Goal: Task Accomplishment & Management: Manage account settings

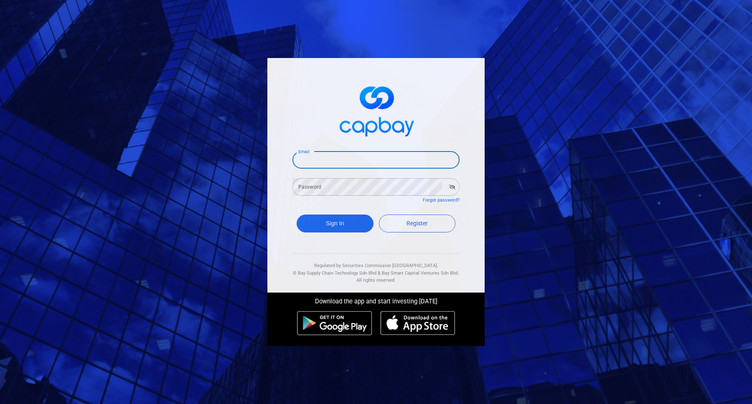
click at [334, 160] on input "Email" at bounding box center [375, 160] width 167 height 18
type input "[EMAIL_ADDRESS][DOMAIN_NAME]"
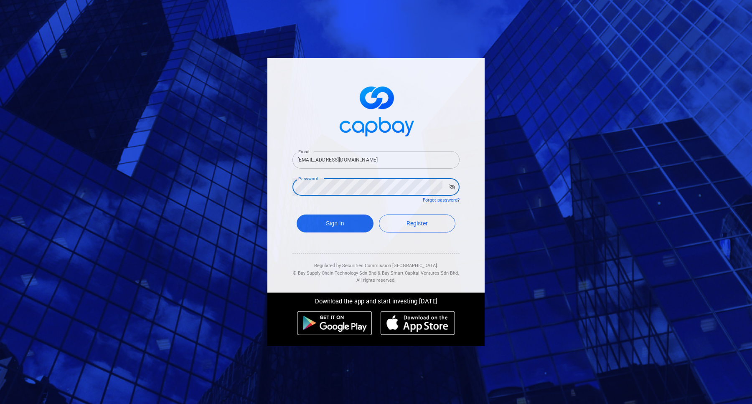
click at [297, 215] on button "Sign In" at bounding box center [335, 224] width 77 height 18
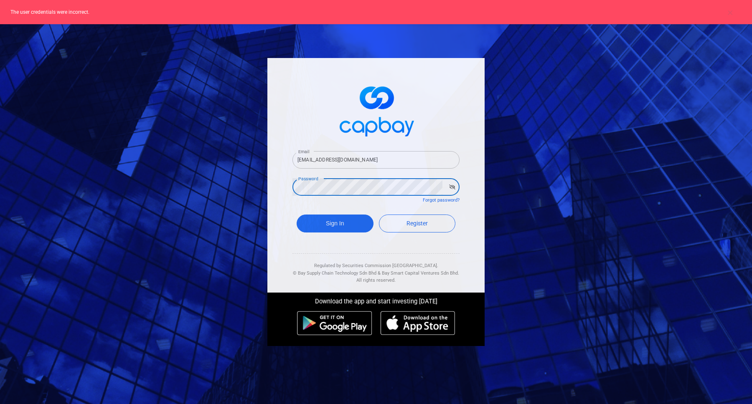
click at [275, 190] on div "Email [EMAIL_ADDRESS][DOMAIN_NAME] Email Password Password Forgot password? Sig…" at bounding box center [375, 175] width 217 height 235
click at [269, 182] on div "Email [EMAIL_ADDRESS][DOMAIN_NAME] Email Password Password Forgot password? Sig…" at bounding box center [375, 175] width 217 height 235
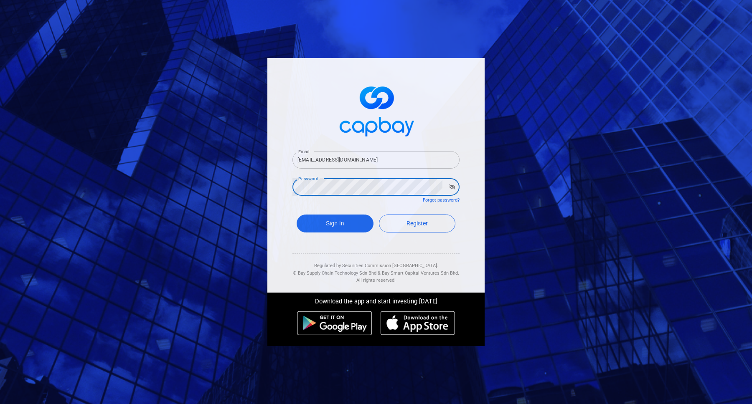
click at [297, 215] on button "Sign In" at bounding box center [335, 224] width 77 height 18
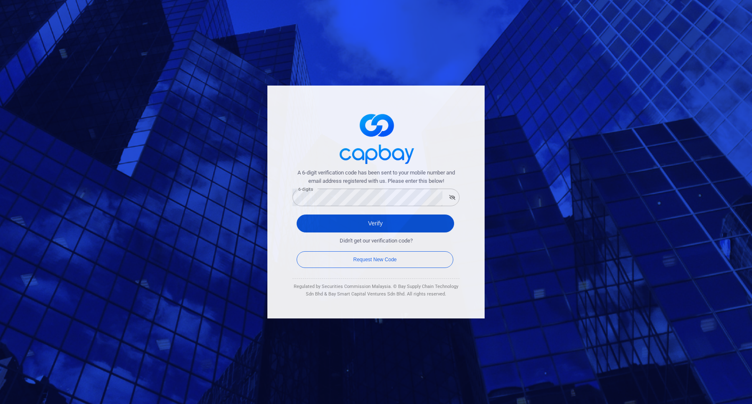
click at [366, 219] on button "Verify" at bounding box center [375, 224] width 157 height 18
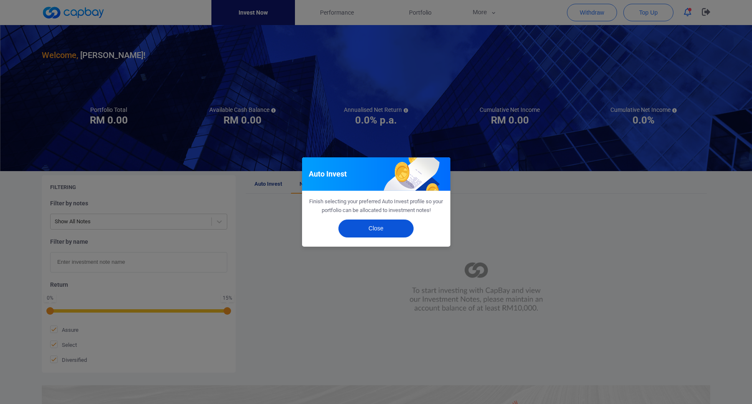
click at [397, 226] on button "Close" at bounding box center [375, 229] width 75 height 18
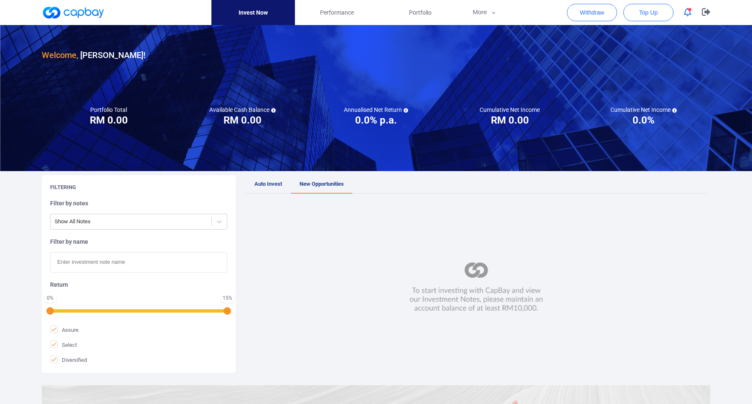
click at [274, 182] on span "Auto Invest" at bounding box center [268, 184] width 28 height 6
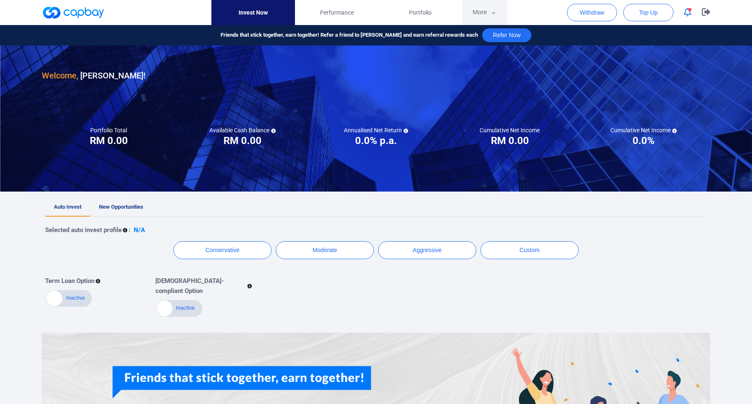
click at [478, 12] on button "More" at bounding box center [484, 12] width 45 height 25
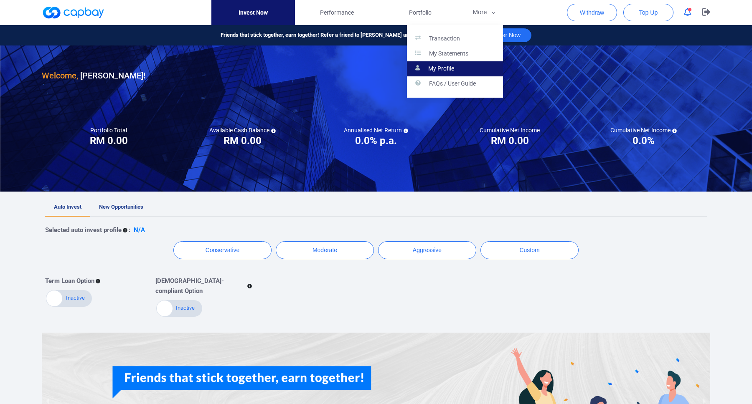
click at [457, 70] on link "My Profile" at bounding box center [455, 68] width 96 height 15
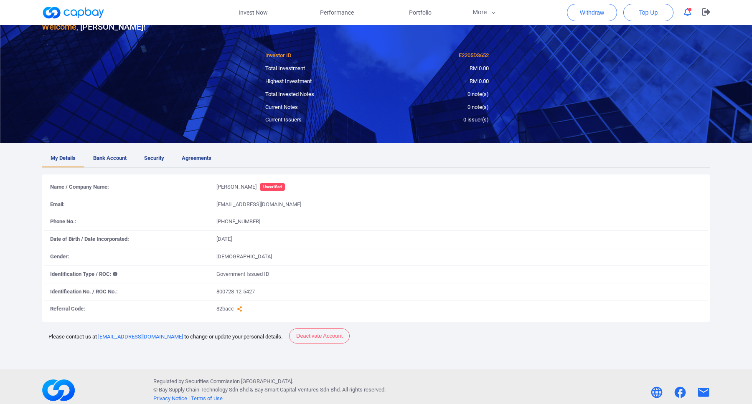
scroll to position [36, 0]
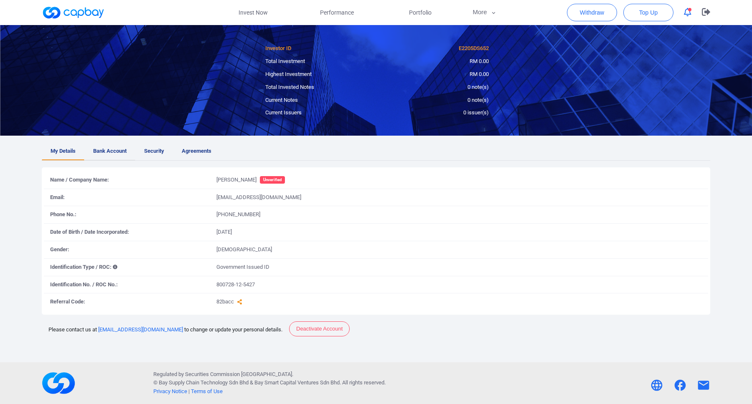
click at [122, 151] on span "Bank Account" at bounding box center [109, 151] width 33 height 9
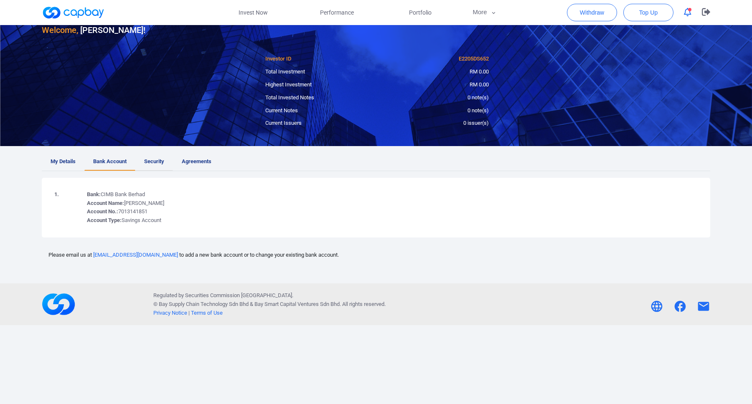
click at [149, 162] on span "Security" at bounding box center [154, 161] width 20 height 9
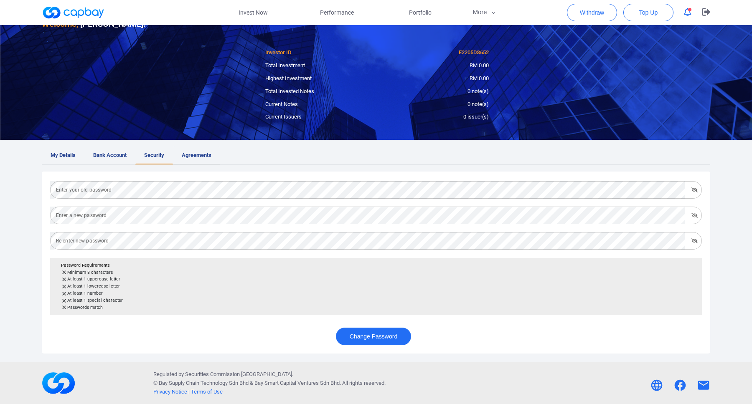
click at [197, 161] on link "Agreements" at bounding box center [196, 156] width 47 height 18
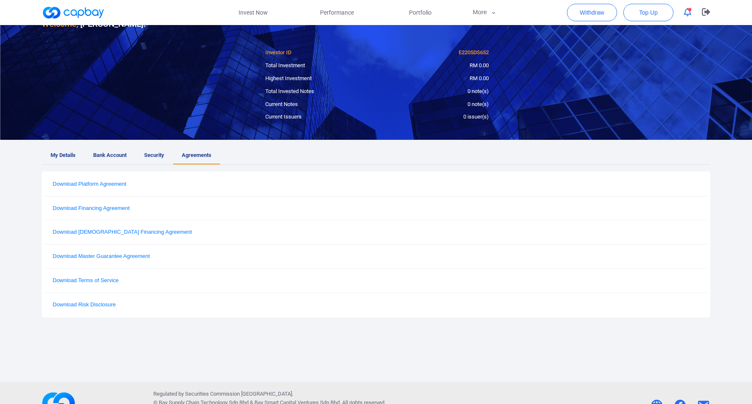
scroll to position [36, 0]
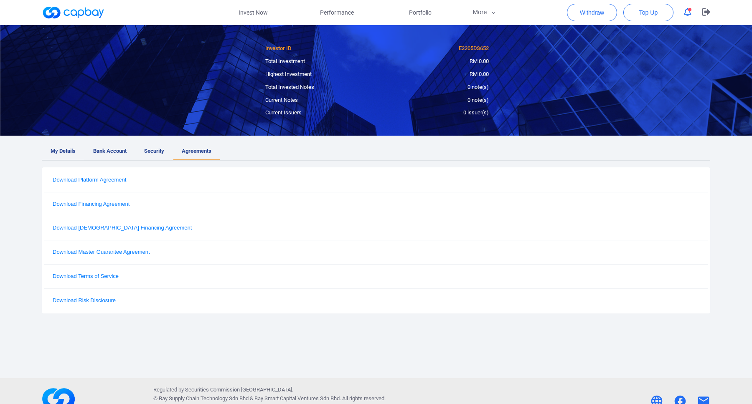
click at [68, 151] on span "My Details" at bounding box center [63, 151] width 25 height 9
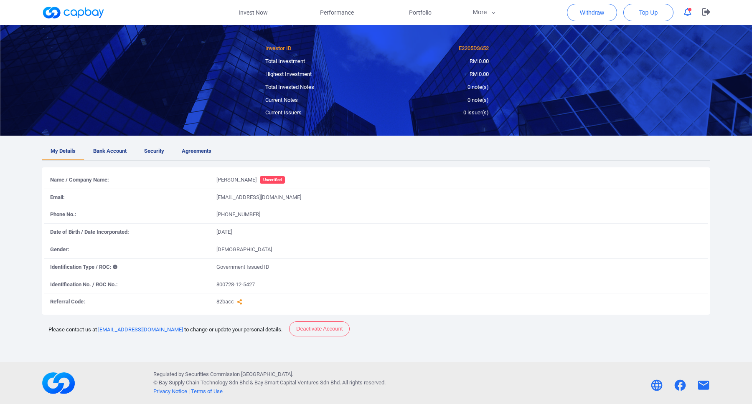
scroll to position [0, 0]
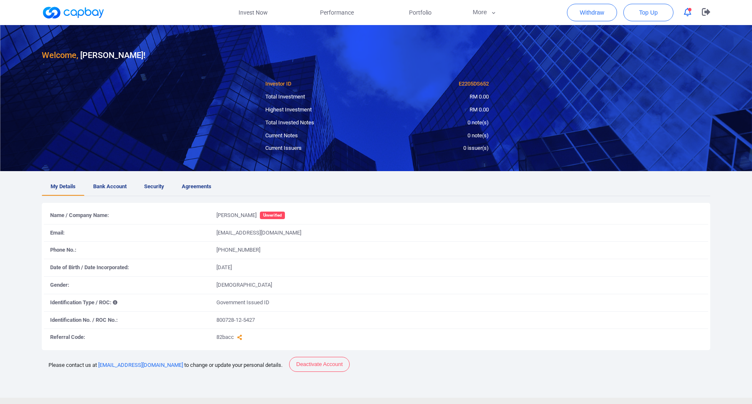
click at [91, 11] on link at bounding box center [73, 12] width 63 height 13
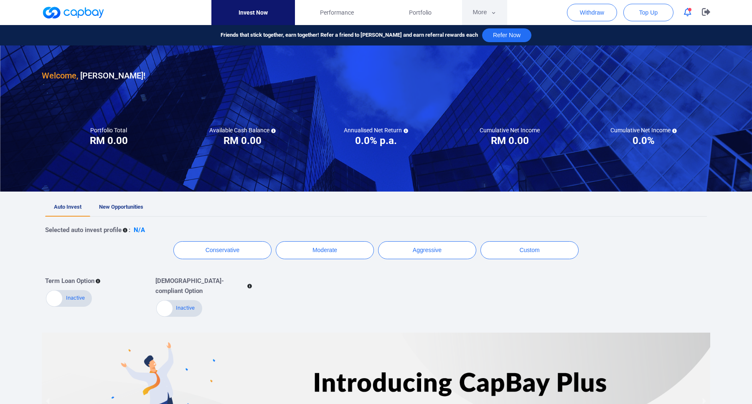
click at [486, 5] on button "More" at bounding box center [484, 12] width 45 height 25
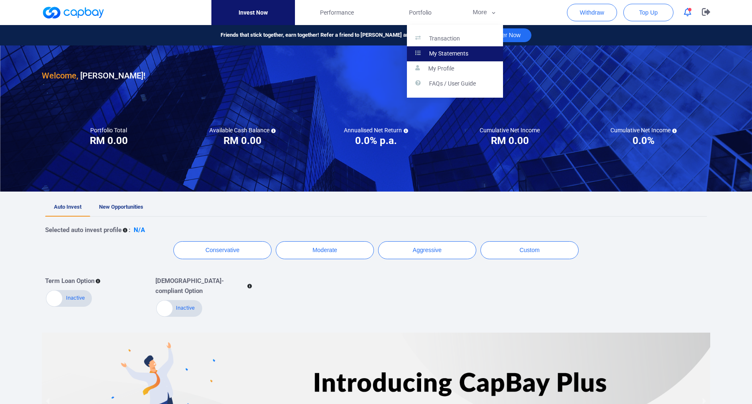
click at [467, 49] on link "My Statements" at bounding box center [455, 53] width 96 height 15
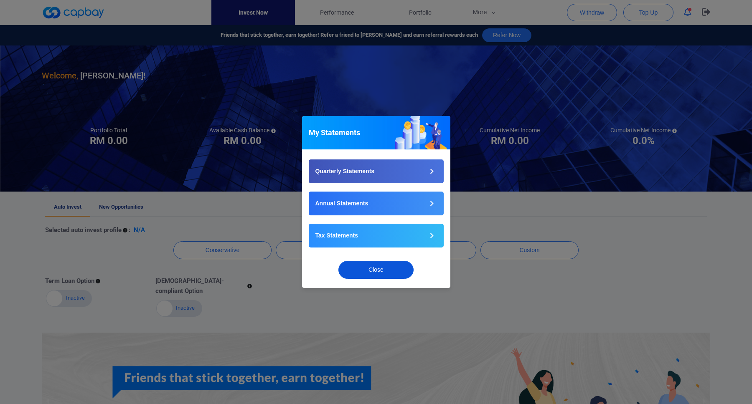
click at [380, 269] on button "Close" at bounding box center [375, 270] width 75 height 18
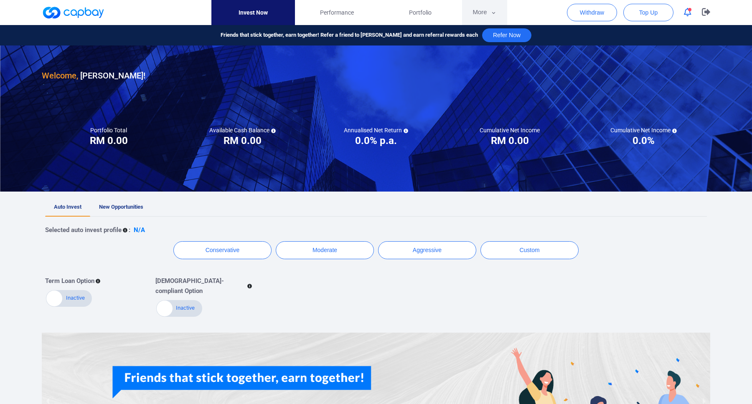
click at [494, 13] on icon "button" at bounding box center [493, 13] width 6 height 8
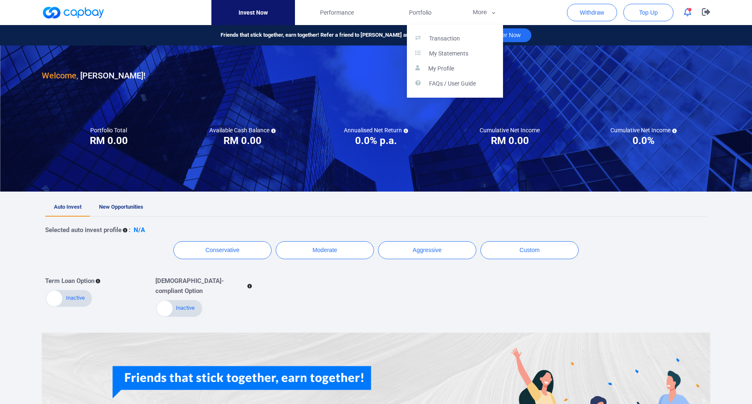
click at [272, 222] on button "button" at bounding box center [376, 202] width 752 height 404
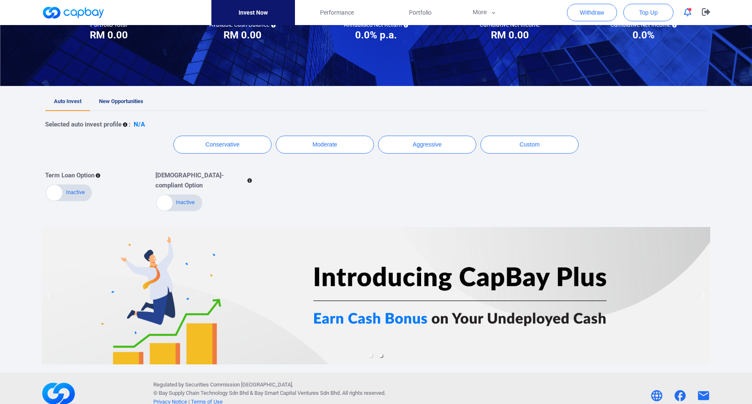
scroll to position [106, 0]
click at [307, 150] on button "Moderate" at bounding box center [325, 144] width 98 height 18
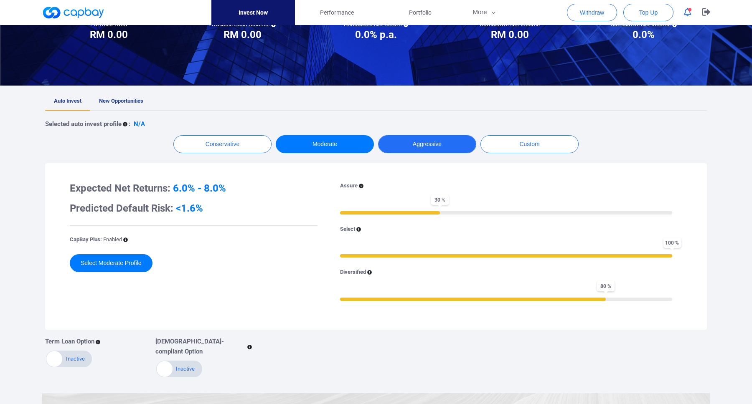
click at [419, 148] on button "Aggressive" at bounding box center [427, 144] width 98 height 18
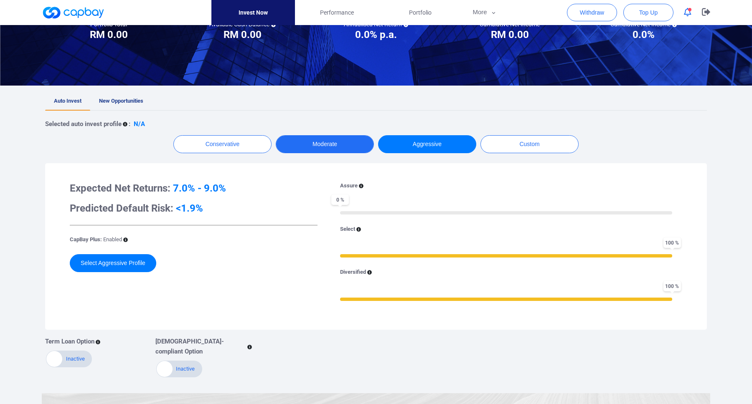
drag, startPoint x: 355, startPoint y: 147, endPoint x: 280, endPoint y: 150, distance: 75.2
click at [355, 147] on button "Moderate" at bounding box center [325, 144] width 98 height 18
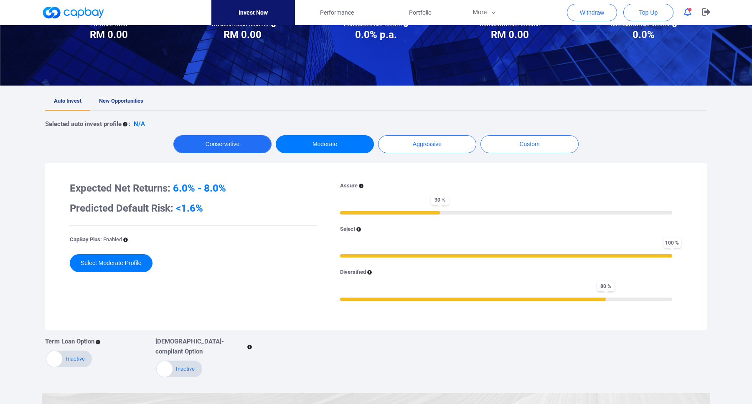
click at [247, 148] on button "Conservative" at bounding box center [222, 144] width 98 height 18
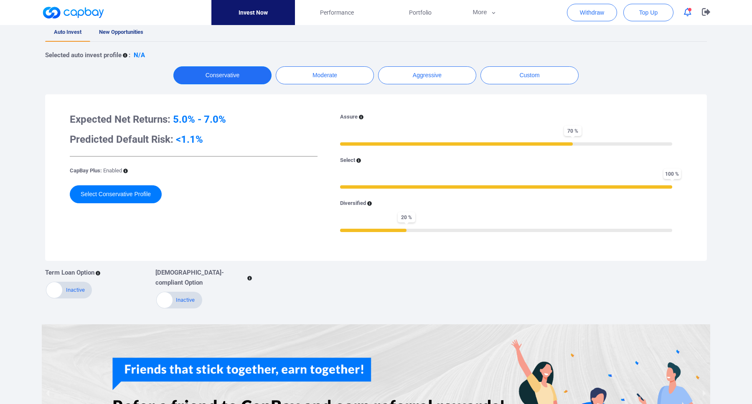
scroll to position [175, 0]
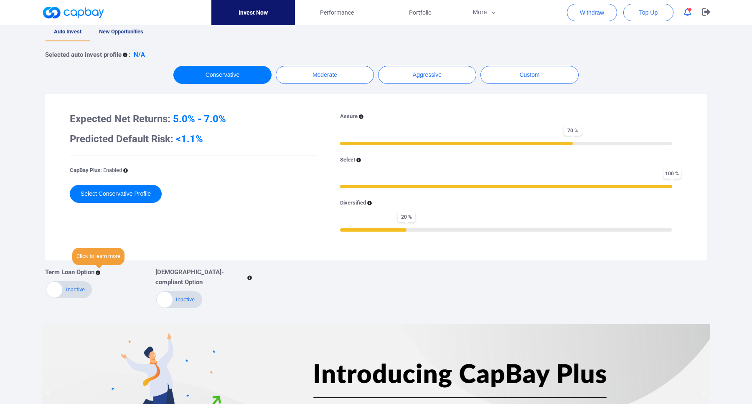
click at [99, 272] on icon at bounding box center [98, 273] width 5 height 5
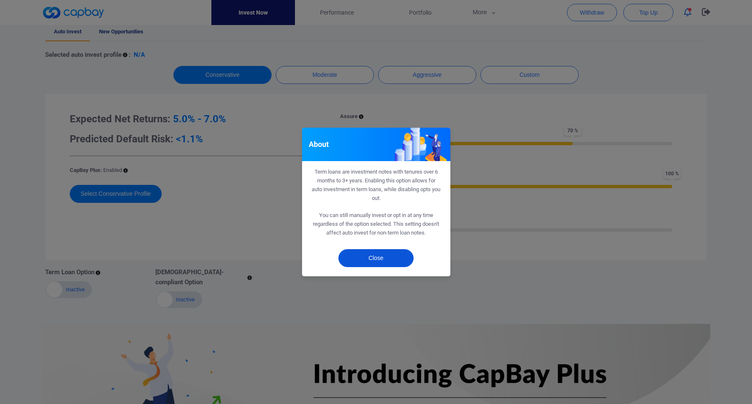
click at [364, 265] on button "Close" at bounding box center [375, 258] width 75 height 18
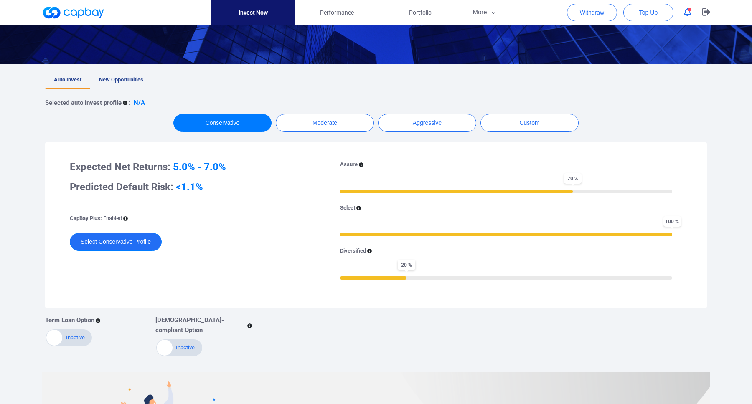
scroll to position [127, 0]
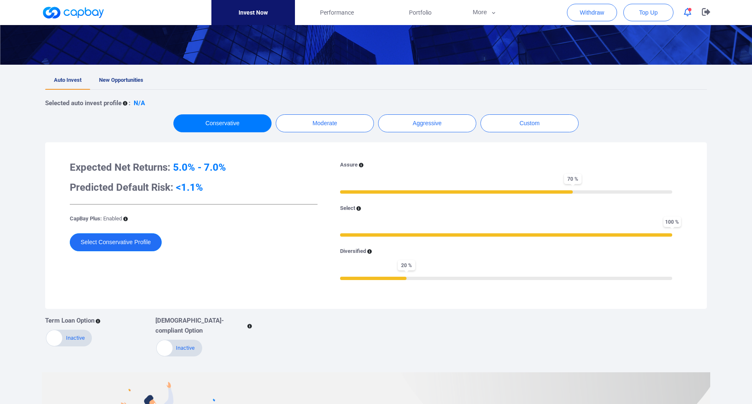
click at [148, 237] on button "Select Conservative Profile" at bounding box center [116, 243] width 92 height 18
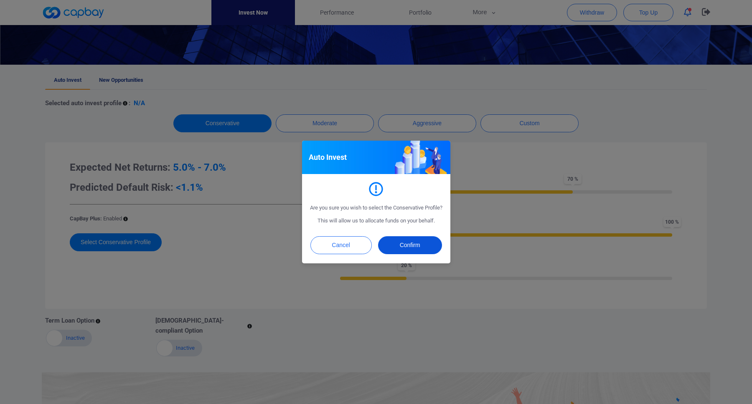
click at [415, 245] on button "Confirm" at bounding box center [410, 245] width 64 height 18
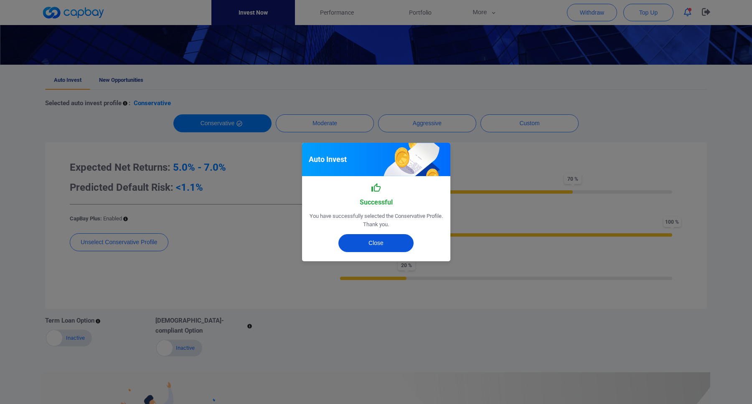
click at [392, 244] on button "Close" at bounding box center [375, 243] width 75 height 18
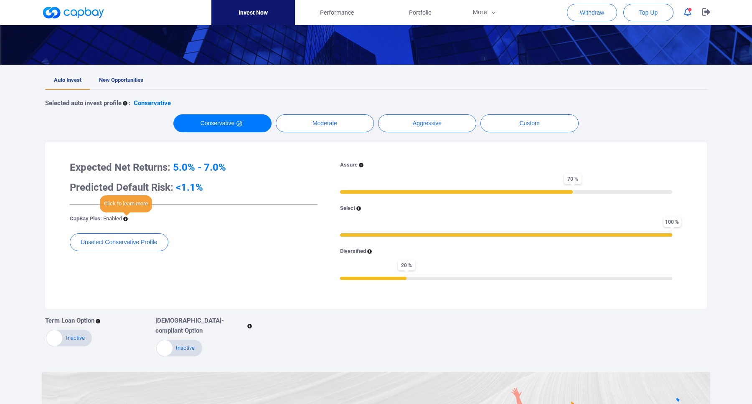
click at [125, 217] on icon at bounding box center [125, 219] width 5 height 5
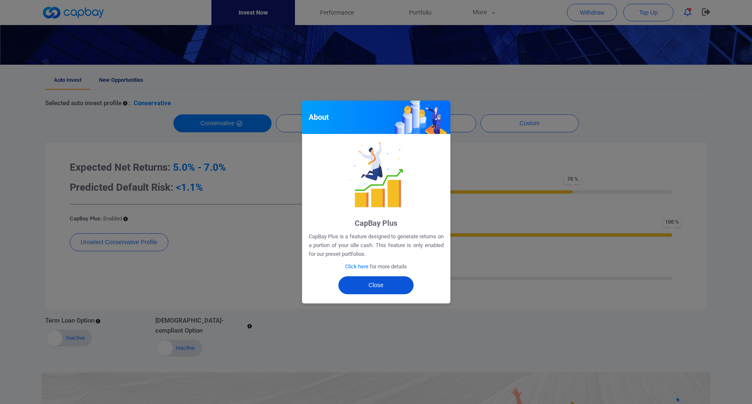
click at [386, 283] on button "Close" at bounding box center [375, 286] width 75 height 18
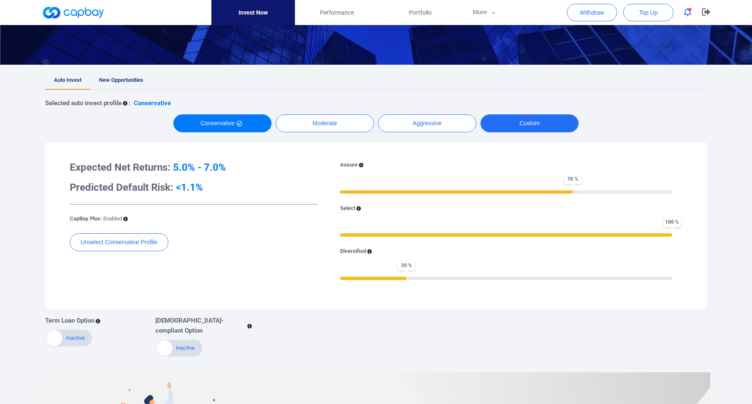
click at [564, 116] on button "Custom" at bounding box center [529, 123] width 98 height 18
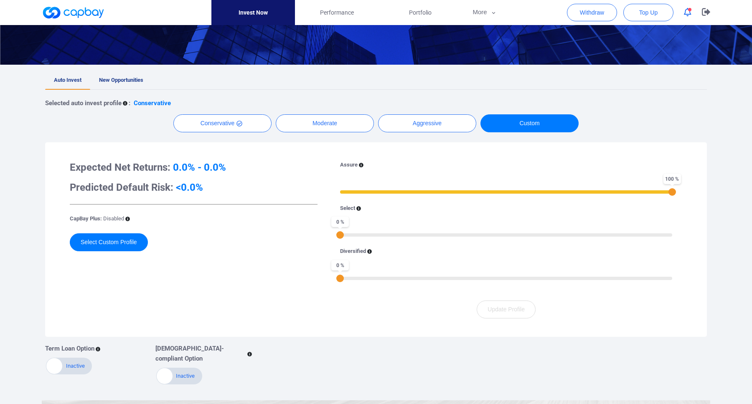
drag, startPoint x: 344, startPoint y: 190, endPoint x: 583, endPoint y: 208, distance: 240.0
click at [704, 189] on div "Expected Net Returns: 0.0% - 0.0% Predicted Default Risk: <0.0% CapBay Plus: Di…" at bounding box center [376, 239] width 662 height 195
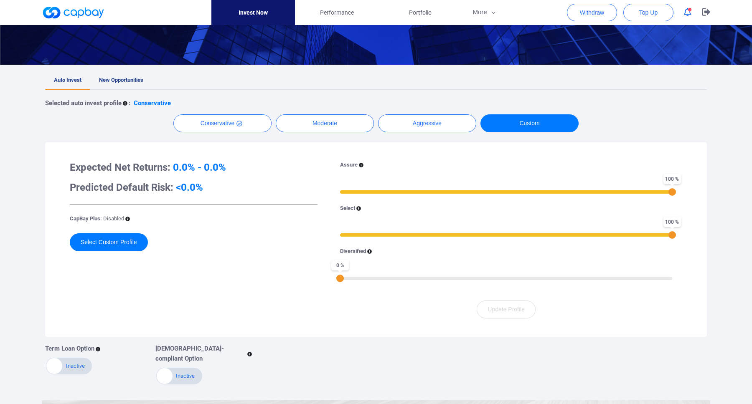
drag, startPoint x: 444, startPoint y: 231, endPoint x: 681, endPoint y: 231, distance: 236.8
click at [681, 231] on div "Assure 100 % Select 100 % Diversified 0 %" at bounding box center [506, 226] width 352 height 130
click at [349, 279] on div "3 %" at bounding box center [350, 279] width 8 height 8
drag, startPoint x: 349, startPoint y: 279, endPoint x: 364, endPoint y: 279, distance: 15.5
click at [364, 279] on div "7 %" at bounding box center [364, 279] width 8 height 8
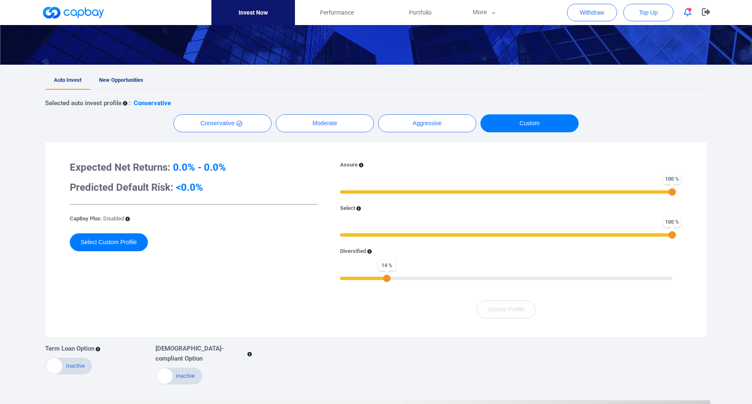
drag, startPoint x: 366, startPoint y: 279, endPoint x: 382, endPoint y: 280, distance: 16.3
click at [382, 280] on div "14 %" at bounding box center [506, 278] width 332 height 6
click at [383, 280] on div "12 %" at bounding box center [506, 278] width 332 height 6
drag, startPoint x: 392, startPoint y: 279, endPoint x: 419, endPoint y: 277, distance: 27.2
click at [459, 279] on div at bounding box center [506, 278] width 332 height 3
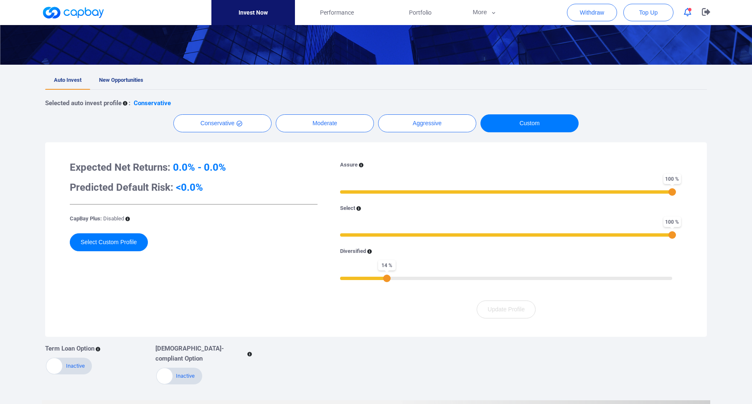
click at [419, 277] on div "14 %" at bounding box center [506, 278] width 332 height 6
drag, startPoint x: 426, startPoint y: 278, endPoint x: 479, endPoint y: 280, distance: 53.1
click at [479, 280] on div "41 %" at bounding box center [476, 279] width 8 height 8
click at [424, 316] on div "Assure 100 % Select 100 % Diversified 41 % Update Profile" at bounding box center [506, 240] width 365 height 158
click at [558, 193] on div "100 %" at bounding box center [506, 191] width 332 height 6
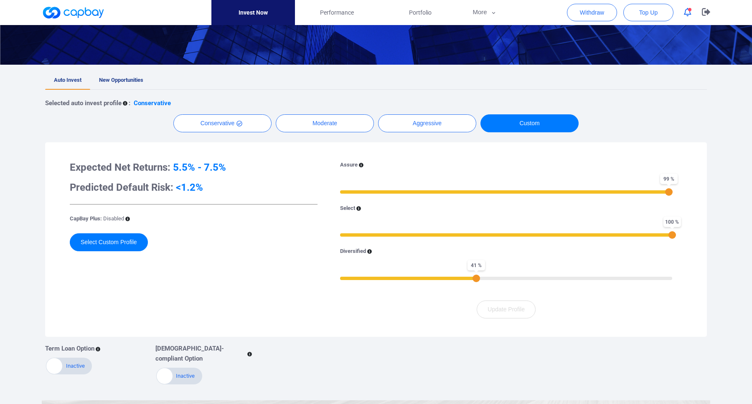
drag, startPoint x: 569, startPoint y: 191, endPoint x: 670, endPoint y: 191, distance: 101.9
click at [670, 191] on div "99 %" at bounding box center [669, 192] width 8 height 8
drag, startPoint x: 666, startPoint y: 191, endPoint x: 749, endPoint y: 191, distance: 83.5
click at [749, 191] on html "Invest Now Performance Portfolio More Transaction My Statements My Profile FAQs…" at bounding box center [376, 235] width 752 height 724
click at [361, 165] on icon at bounding box center [361, 165] width 5 height 5
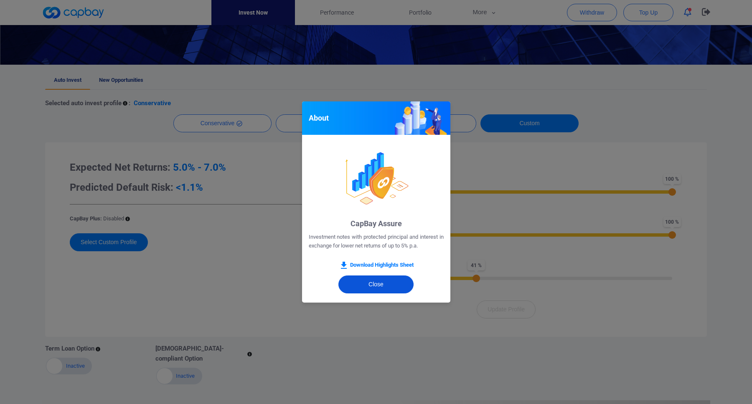
click at [386, 280] on button "Close" at bounding box center [375, 285] width 75 height 18
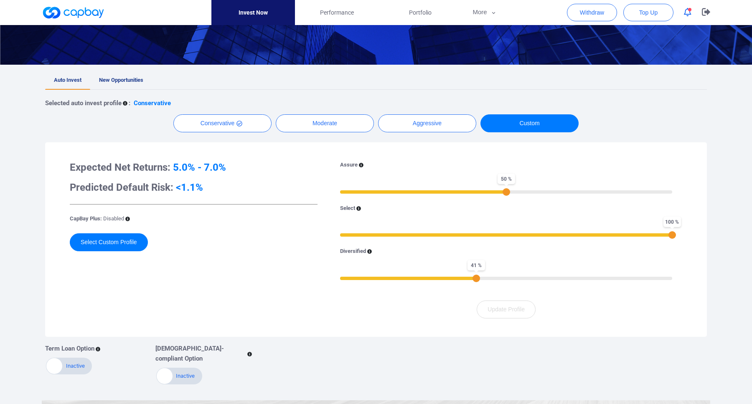
drag, startPoint x: 673, startPoint y: 190, endPoint x: 508, endPoint y: 192, distance: 165.4
click at [508, 192] on div "50 %" at bounding box center [507, 192] width 8 height 8
click at [548, 172] on div "Assure 50 %" at bounding box center [506, 177] width 332 height 33
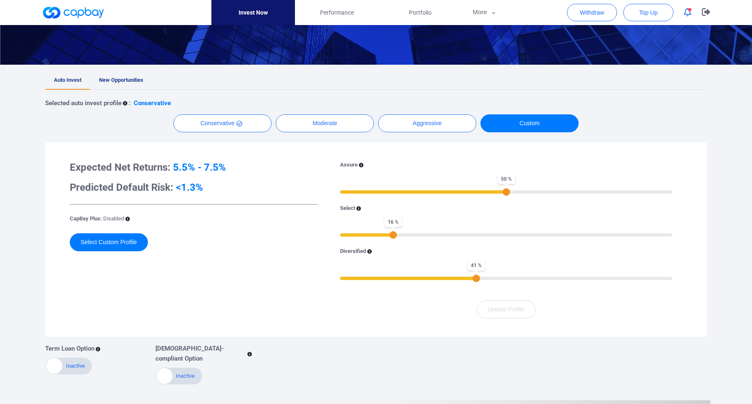
drag, startPoint x: 672, startPoint y: 236, endPoint x: 393, endPoint y: 239, distance: 279.5
click at [393, 239] on div "16 %" at bounding box center [393, 235] width 8 height 8
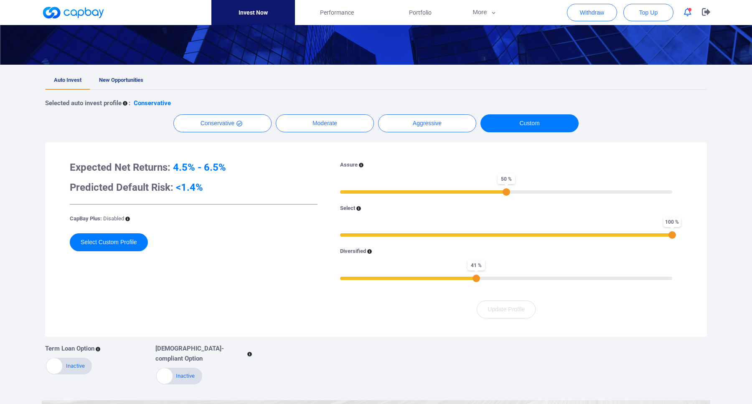
drag, startPoint x: 393, startPoint y: 234, endPoint x: 751, endPoint y: 231, distance: 358.4
click at [751, 231] on div "Welcome, [PERSON_NAME] ! Portfolio Total Portfolio Total RM ***** RM 0.00 Avail…" at bounding box center [376, 233] width 752 height 628
drag, startPoint x: 475, startPoint y: 277, endPoint x: 422, endPoint y: 278, distance: 52.2
click at [422, 278] on div "25 %" at bounding box center [423, 279] width 8 height 8
drag, startPoint x: 395, startPoint y: 278, endPoint x: 385, endPoint y: 278, distance: 9.6
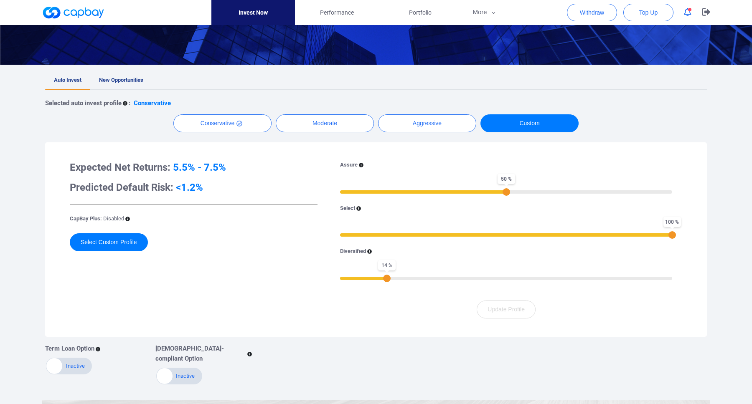
click at [385, 278] on div "14 %" at bounding box center [387, 279] width 8 height 8
drag, startPoint x: 385, startPoint y: 278, endPoint x: 364, endPoint y: 279, distance: 21.3
click at [364, 279] on div "8 %" at bounding box center [367, 279] width 8 height 8
drag, startPoint x: 364, startPoint y: 279, endPoint x: 307, endPoint y: 280, distance: 56.8
click at [307, 280] on div "Expected Net Returns: 5.5% - 7.5% Predicted Default Risk: <1.1% CapBay Plus: Di…" at bounding box center [375, 240] width 645 height 178
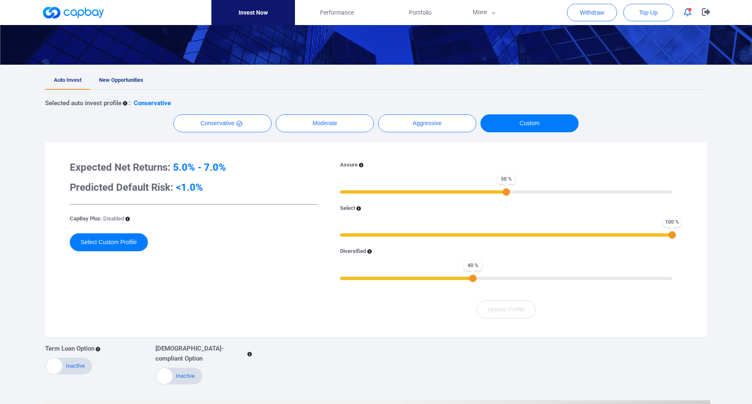
drag, startPoint x: 396, startPoint y: 274, endPoint x: 475, endPoint y: 273, distance: 79.8
click at [475, 273] on div "Diversified 40 %" at bounding box center [506, 263] width 332 height 33
drag, startPoint x: 439, startPoint y: 276, endPoint x: 370, endPoint y: 276, distance: 68.9
click at [370, 276] on div "9 %" at bounding box center [370, 279] width 8 height 8
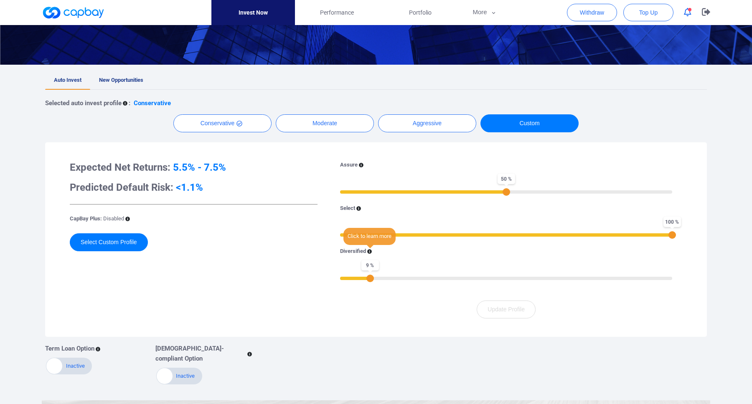
click at [371, 253] on icon at bounding box center [370, 252] width 5 height 5
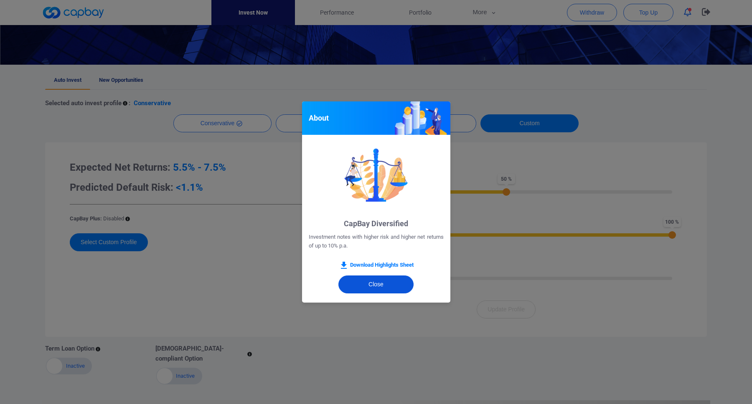
click at [379, 287] on button "Close" at bounding box center [375, 285] width 75 height 18
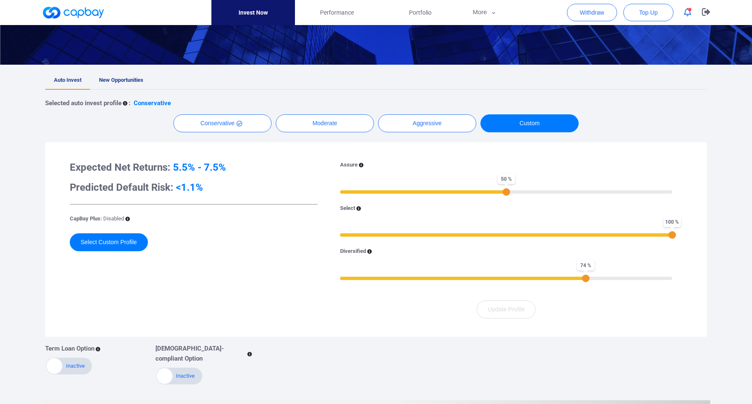
drag, startPoint x: 369, startPoint y: 279, endPoint x: 599, endPoint y: 287, distance: 230.7
click at [599, 287] on div "Assure 50 % Select 100 % Diversified 74 %" at bounding box center [506, 226] width 352 height 130
drag, startPoint x: 599, startPoint y: 277, endPoint x: 638, endPoint y: 279, distance: 38.9
click at [638, 279] on div "90 %" at bounding box center [639, 279] width 8 height 8
click at [370, 251] on icon at bounding box center [370, 252] width 5 height 5
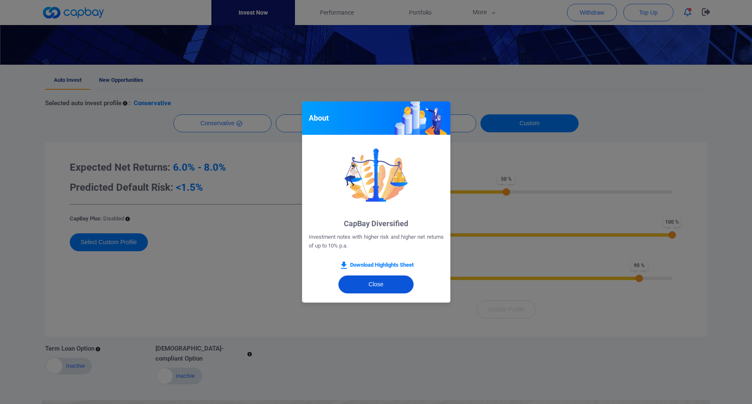
click at [373, 286] on button "Close" at bounding box center [375, 285] width 75 height 18
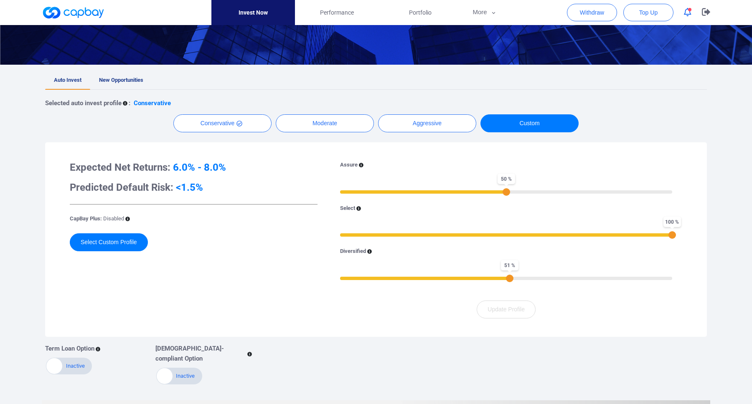
drag, startPoint x: 639, startPoint y: 277, endPoint x: 508, endPoint y: 277, distance: 130.7
click at [508, 277] on div "51 %" at bounding box center [510, 279] width 8 height 8
click at [413, 330] on div "Expected Net Returns: 6.0% - 8.0% Predicted Default Risk: <1.4% CapBay Plus: Di…" at bounding box center [376, 239] width 662 height 195
drag, startPoint x: 507, startPoint y: 192, endPoint x: 452, endPoint y: 192, distance: 55.1
click at [456, 192] on div "36 %" at bounding box center [460, 192] width 8 height 8
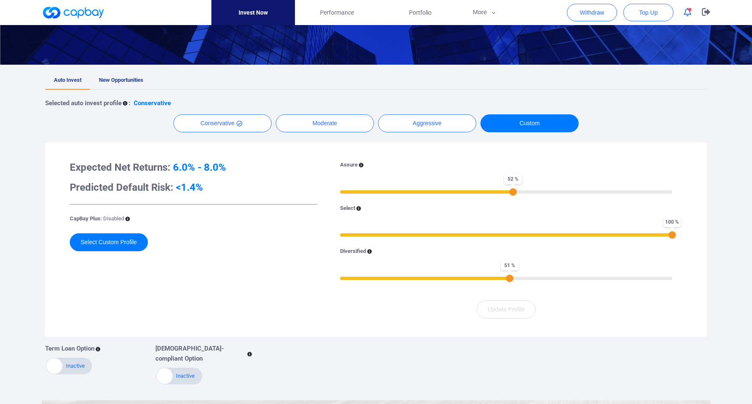
drag, startPoint x: 452, startPoint y: 192, endPoint x: 522, endPoint y: 193, distance: 69.8
click at [517, 193] on div "52 %" at bounding box center [513, 192] width 8 height 8
drag, startPoint x: 522, startPoint y: 193, endPoint x: 401, endPoint y: 192, distance: 121.1
click at [401, 192] on div "18 %" at bounding box center [400, 192] width 8 height 8
click at [363, 164] on icon at bounding box center [361, 165] width 5 height 5
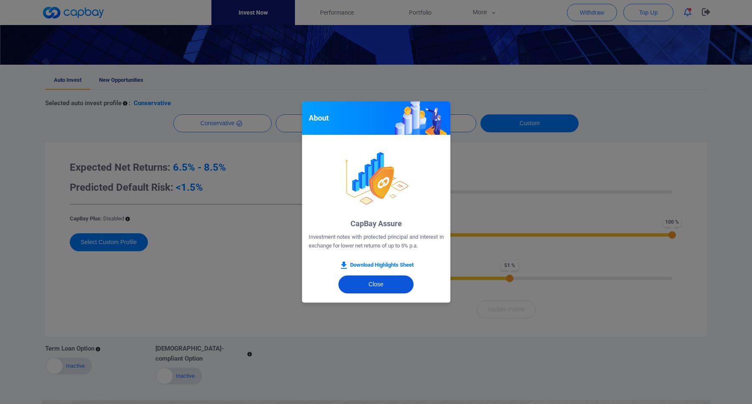
click at [374, 283] on button "Close" at bounding box center [375, 285] width 75 height 18
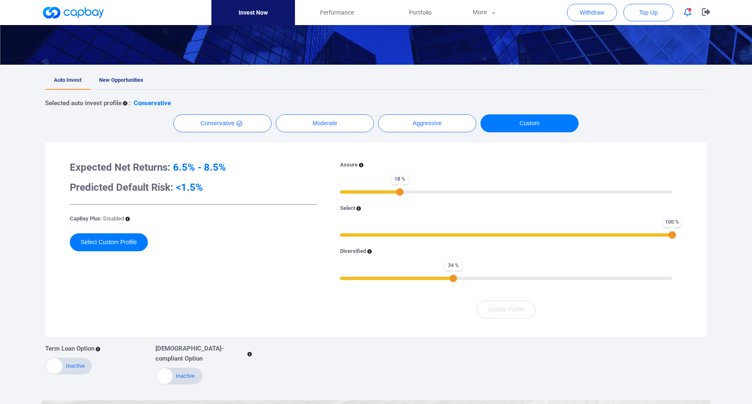
drag, startPoint x: 505, startPoint y: 276, endPoint x: 446, endPoint y: 275, distance: 58.9
click at [446, 275] on div "34 %" at bounding box center [506, 278] width 332 height 6
drag, startPoint x: 446, startPoint y: 275, endPoint x: 429, endPoint y: 275, distance: 17.5
click at [429, 275] on div "32 %" at bounding box center [506, 278] width 332 height 6
drag, startPoint x: 446, startPoint y: 278, endPoint x: 407, endPoint y: 279, distance: 38.9
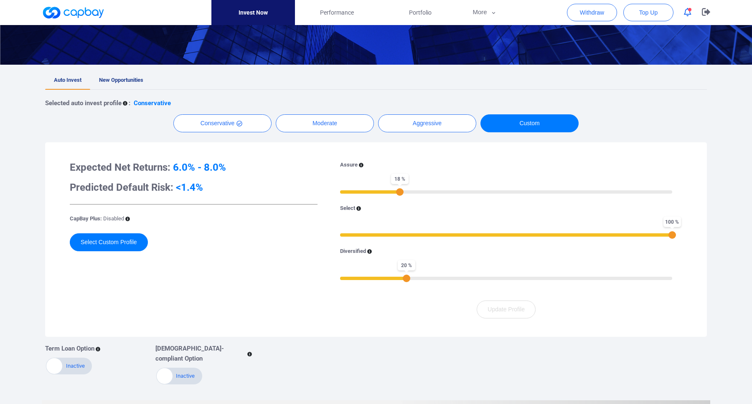
click at [407, 279] on div "20 %" at bounding box center [407, 279] width 8 height 8
drag, startPoint x: 419, startPoint y: 280, endPoint x: 450, endPoint y: 280, distance: 31.3
click at [450, 280] on div "33 %" at bounding box center [450, 279] width 8 height 8
drag, startPoint x: 450, startPoint y: 280, endPoint x: 373, endPoint y: 279, distance: 77.3
click at [373, 279] on div "10 %" at bounding box center [374, 279] width 8 height 8
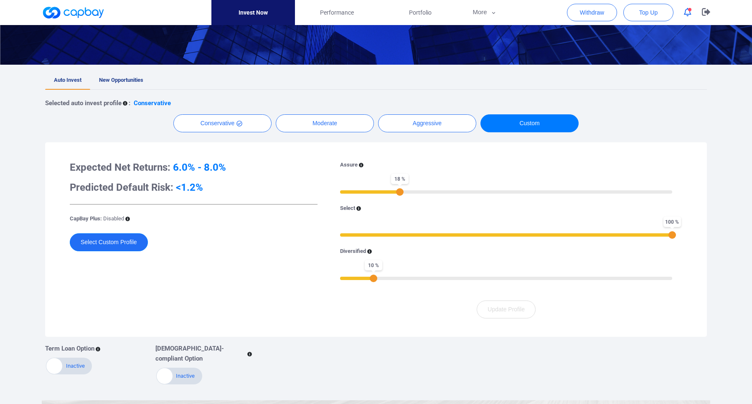
click at [130, 242] on button "Select Custom Profile" at bounding box center [109, 243] width 78 height 18
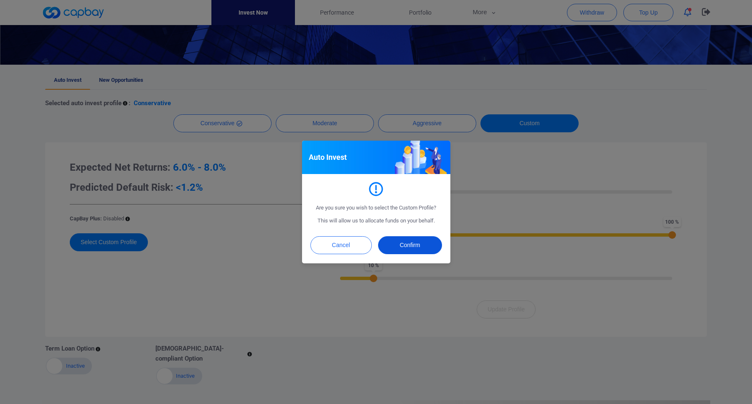
drag, startPoint x: 414, startPoint y: 246, endPoint x: 415, endPoint y: 254, distance: 8.8
click at [414, 246] on button "Confirm" at bounding box center [410, 245] width 64 height 18
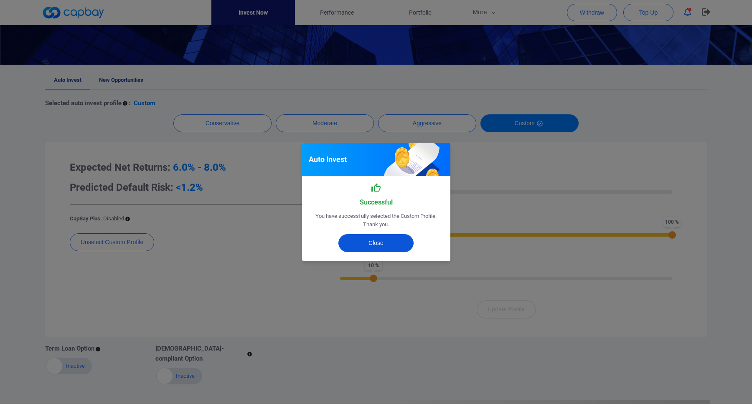
drag, startPoint x: 393, startPoint y: 245, endPoint x: 393, endPoint y: 251, distance: 6.3
click at [393, 245] on button "Close" at bounding box center [375, 243] width 75 height 18
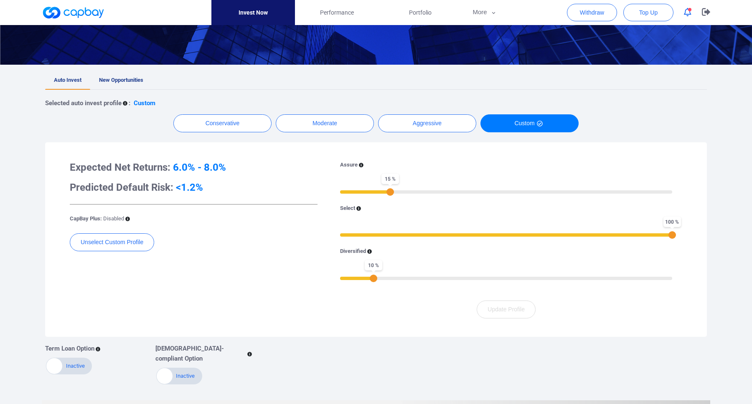
drag, startPoint x: 400, startPoint y: 190, endPoint x: 389, endPoint y: 190, distance: 10.9
click at [389, 190] on div "15 %" at bounding box center [390, 192] width 8 height 8
drag, startPoint x: 389, startPoint y: 190, endPoint x: 381, endPoint y: 190, distance: 8.4
click at [381, 190] on div "13 %" at bounding box center [384, 192] width 8 height 8
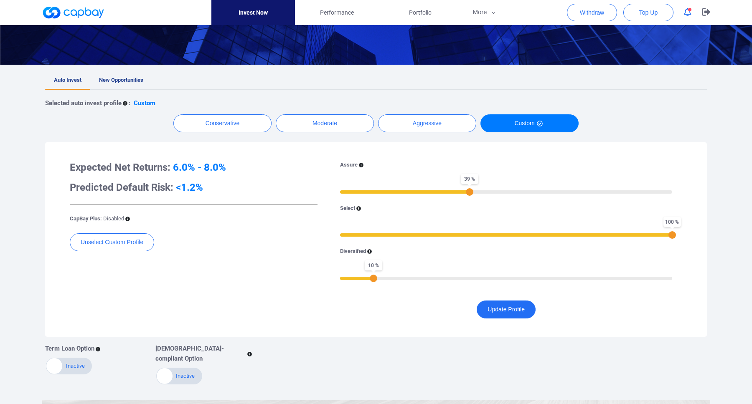
drag, startPoint x: 411, startPoint y: 192, endPoint x: 472, endPoint y: 193, distance: 61.0
click at [472, 193] on div "39 %" at bounding box center [470, 192] width 8 height 8
drag, startPoint x: 466, startPoint y: 193, endPoint x: 426, endPoint y: 193, distance: 40.1
click at [426, 193] on div "26 %" at bounding box center [427, 192] width 8 height 8
click at [406, 193] on div "20 %" at bounding box center [407, 192] width 8 height 8
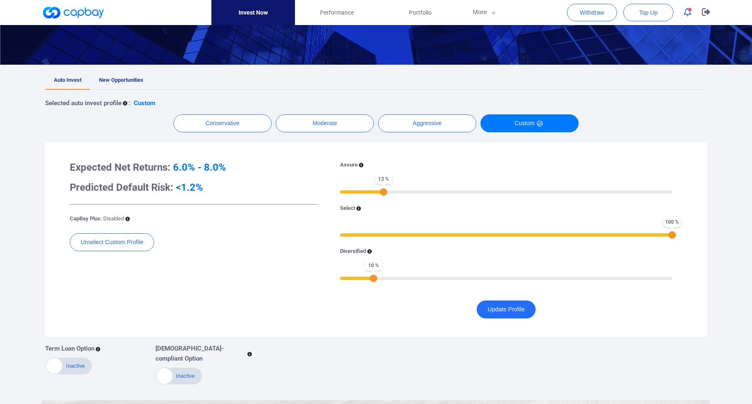
drag, startPoint x: 406, startPoint y: 193, endPoint x: 383, endPoint y: 193, distance: 22.6
click at [383, 193] on div "13 %" at bounding box center [384, 192] width 8 height 8
drag, startPoint x: 383, startPoint y: 193, endPoint x: 543, endPoint y: 194, distance: 159.6
click at [543, 194] on div "61 %" at bounding box center [543, 192] width 8 height 8
drag, startPoint x: 539, startPoint y: 194, endPoint x: 533, endPoint y: 193, distance: 6.7
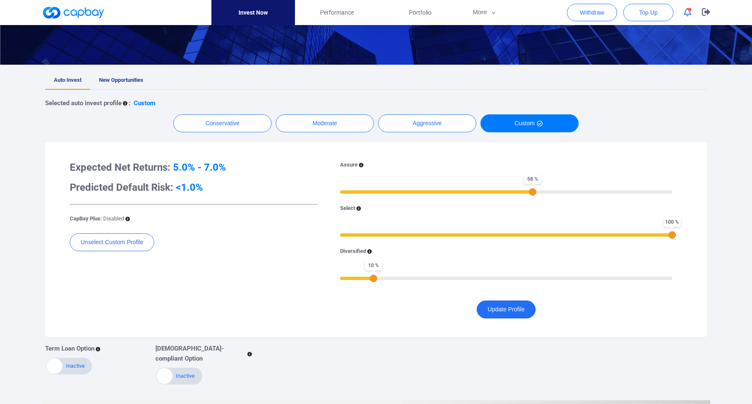
click at [533, 193] on div "58 %" at bounding box center [533, 192] width 8 height 8
drag, startPoint x: 531, startPoint y: 194, endPoint x: 521, endPoint y: 193, distance: 10.5
click at [521, 193] on div "55 %" at bounding box center [523, 192] width 8 height 8
click at [518, 193] on div "54 %" at bounding box center [519, 192] width 8 height 8
drag, startPoint x: 518, startPoint y: 193, endPoint x: 505, endPoint y: 193, distance: 12.9
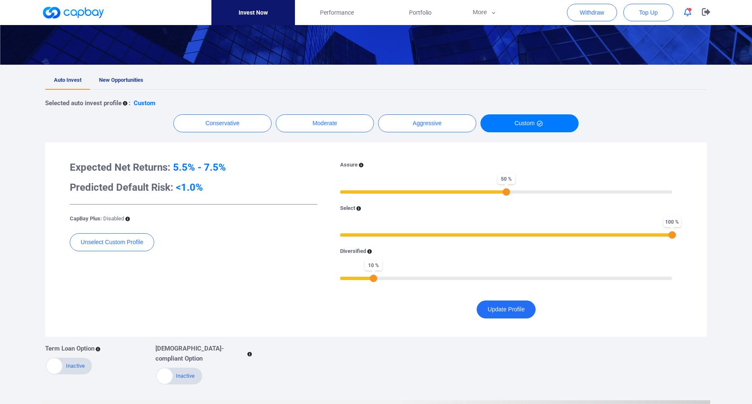
click at [505, 193] on div "50 %" at bounding box center [507, 192] width 8 height 8
drag, startPoint x: 504, startPoint y: 194, endPoint x: 485, endPoint y: 194, distance: 19.6
click at [485, 194] on div "44 %" at bounding box center [486, 192] width 8 height 8
drag, startPoint x: 485, startPoint y: 194, endPoint x: 448, endPoint y: 194, distance: 36.3
click at [448, 194] on div "33 %" at bounding box center [450, 192] width 8 height 8
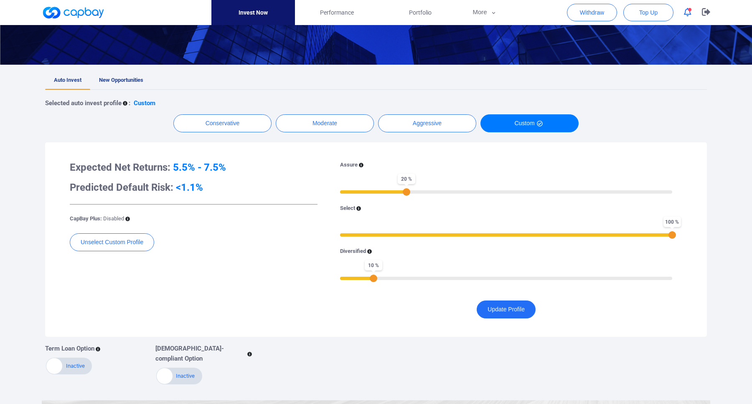
drag, startPoint x: 450, startPoint y: 193, endPoint x: 407, endPoint y: 193, distance: 43.0
click at [407, 193] on div "20 %" at bounding box center [407, 192] width 8 height 8
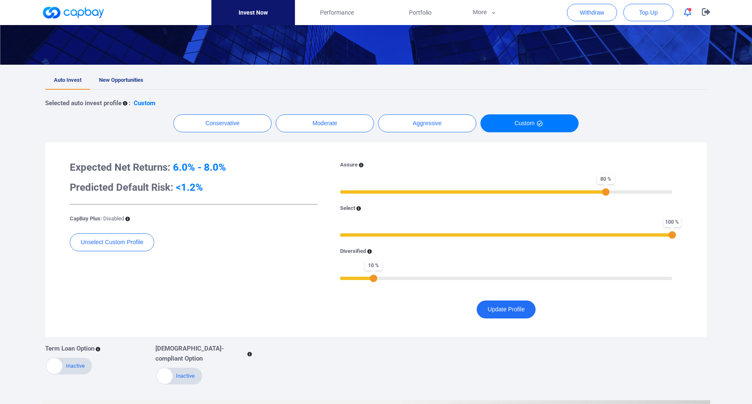
drag, startPoint x: 407, startPoint y: 193, endPoint x: 607, endPoint y: 190, distance: 200.1
click at [607, 190] on div "80 %" at bounding box center [606, 192] width 8 height 8
drag, startPoint x: 607, startPoint y: 190, endPoint x: 703, endPoint y: 192, distance: 96.5
click at [703, 192] on div "Expected Net Returns: 5.0% - 7.0% Predicted Default Risk: <1.0% CapBay Plus: Di…" at bounding box center [376, 239] width 662 height 195
drag, startPoint x: 674, startPoint y: 193, endPoint x: 525, endPoint y: 191, distance: 148.7
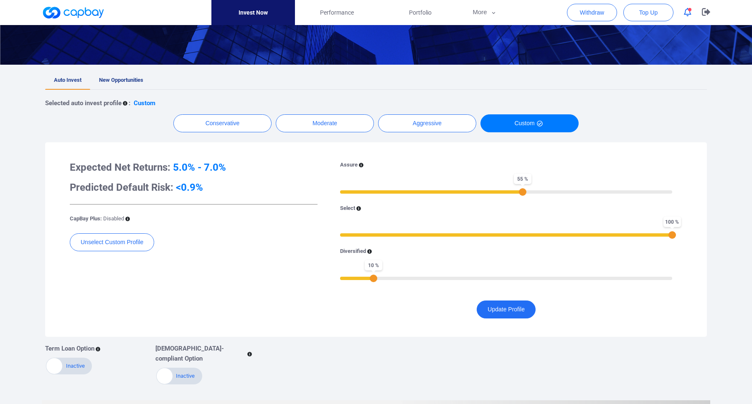
click at [525, 191] on div "55 %" at bounding box center [523, 192] width 8 height 8
drag, startPoint x: 525, startPoint y: 191, endPoint x: 506, endPoint y: 191, distance: 19.2
click at [515, 191] on div "54 %" at bounding box center [519, 192] width 8 height 8
drag, startPoint x: 506, startPoint y: 191, endPoint x: 459, endPoint y: 192, distance: 46.8
click at [476, 192] on div "42 %" at bounding box center [480, 192] width 8 height 8
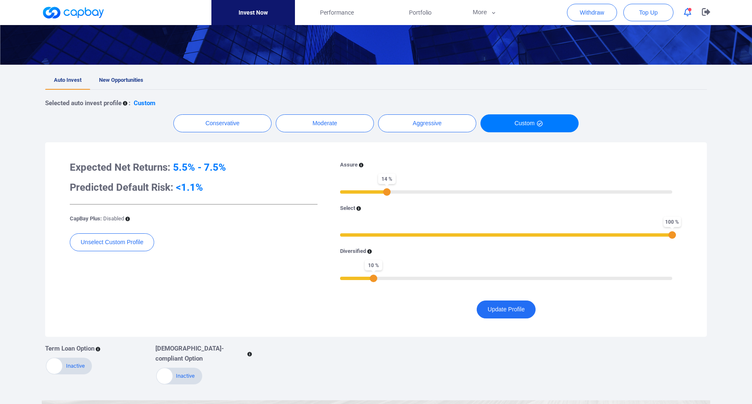
drag, startPoint x: 457, startPoint y: 191, endPoint x: 387, endPoint y: 191, distance: 69.8
click at [387, 191] on div "14 %" at bounding box center [387, 192] width 8 height 8
click at [388, 192] on div "15 %" at bounding box center [390, 192] width 8 height 8
drag, startPoint x: 388, startPoint y: 192, endPoint x: 399, endPoint y: 192, distance: 10.9
click at [399, 192] on div "18 %" at bounding box center [400, 192] width 8 height 8
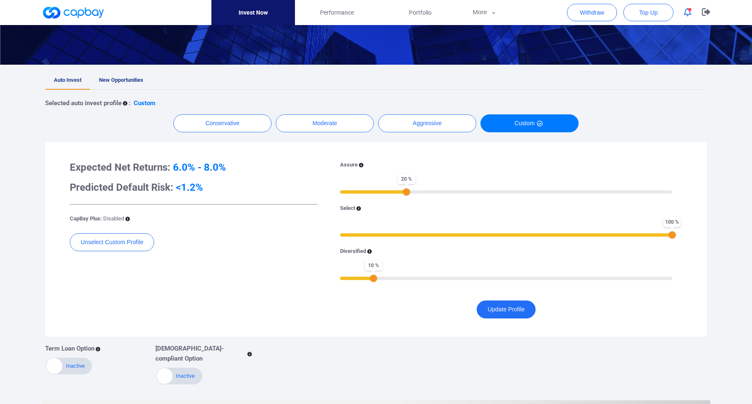
drag, startPoint x: 399, startPoint y: 192, endPoint x: 404, endPoint y: 192, distance: 5.0
click at [404, 192] on div "20 %" at bounding box center [407, 192] width 8 height 8
drag, startPoint x: 406, startPoint y: 192, endPoint x: 421, endPoint y: 193, distance: 15.5
click at [421, 193] on div "25 %" at bounding box center [423, 192] width 8 height 8
drag, startPoint x: 421, startPoint y: 193, endPoint x: 436, endPoint y: 193, distance: 15.1
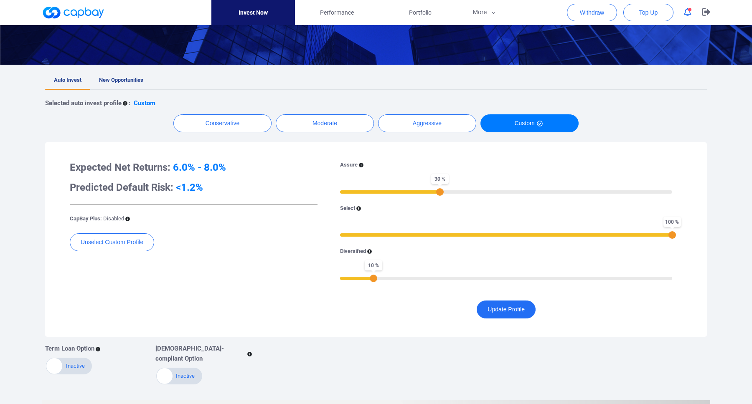
click at [436, 193] on div "30 %" at bounding box center [440, 192] width 8 height 8
drag, startPoint x: 439, startPoint y: 193, endPoint x: 387, endPoint y: 190, distance: 51.5
click at [387, 190] on div "15 %" at bounding box center [390, 192] width 8 height 8
drag, startPoint x: 388, startPoint y: 191, endPoint x: 356, endPoint y: 190, distance: 32.6
click at [356, 190] on div "6 %" at bounding box center [360, 192] width 8 height 8
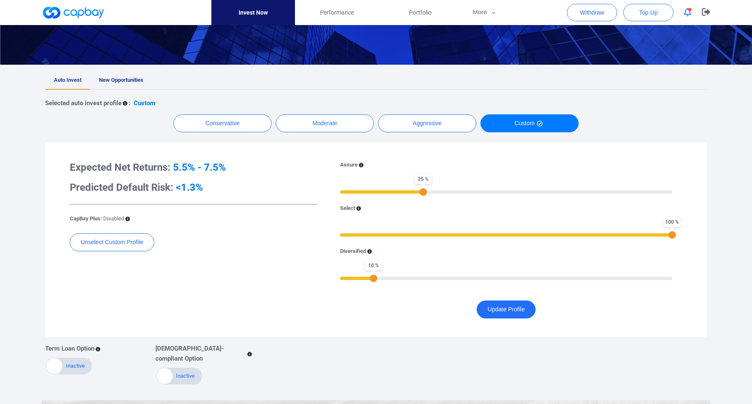
drag, startPoint x: 357, startPoint y: 190, endPoint x: 424, endPoint y: 193, distance: 66.9
click at [424, 193] on div "25 %" at bounding box center [423, 192] width 8 height 8
drag, startPoint x: 424, startPoint y: 193, endPoint x: 436, endPoint y: 193, distance: 12.5
click at [436, 193] on div "29 %" at bounding box center [437, 192] width 8 height 8
click at [438, 193] on div "30 %" at bounding box center [440, 192] width 8 height 8
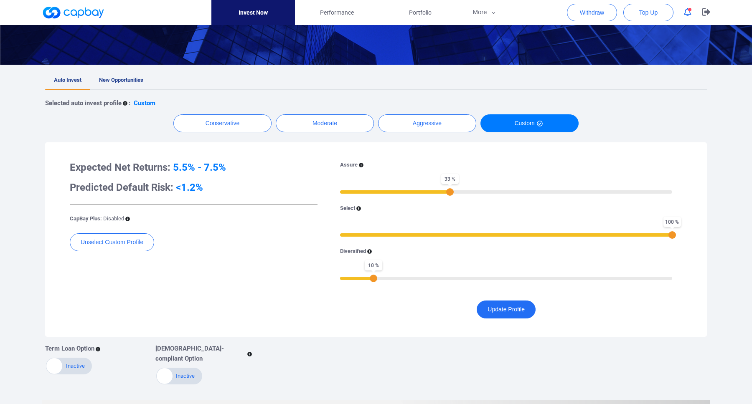
drag, startPoint x: 442, startPoint y: 193, endPoint x: 448, endPoint y: 194, distance: 6.7
click at [448, 194] on div "33 %" at bounding box center [450, 192] width 8 height 8
drag, startPoint x: 448, startPoint y: 194, endPoint x: 461, endPoint y: 195, distance: 13.0
click at [461, 195] on div "37 %" at bounding box center [463, 192] width 8 height 8
drag, startPoint x: 461, startPoint y: 195, endPoint x: 525, endPoint y: 195, distance: 63.9
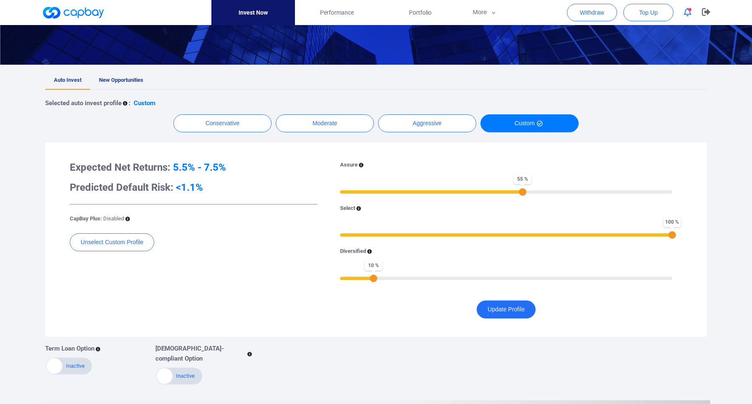
click at [525, 195] on div "Assure 55 % Select 100 % Diversified 10 %" at bounding box center [506, 226] width 352 height 130
click at [533, 194] on div "58 %" at bounding box center [506, 191] width 332 height 6
click at [527, 193] on div "56 %" at bounding box center [526, 192] width 8 height 8
drag, startPoint x: 528, startPoint y: 193, endPoint x: 487, endPoint y: 191, distance: 41.0
click at [487, 191] on div "45 %" at bounding box center [490, 192] width 8 height 8
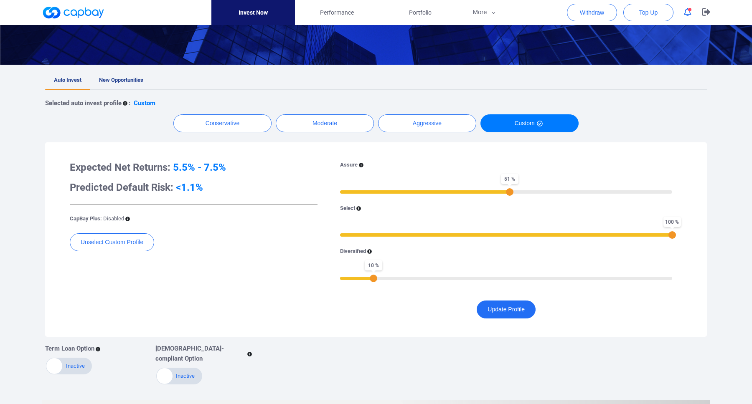
drag, startPoint x: 487, startPoint y: 191, endPoint x: 510, endPoint y: 192, distance: 23.8
click at [510, 192] on div "51 %" at bounding box center [510, 192] width 8 height 8
drag, startPoint x: 510, startPoint y: 192, endPoint x: 524, endPoint y: 193, distance: 13.8
click at [524, 193] on div "55 %" at bounding box center [523, 192] width 8 height 8
drag, startPoint x: 523, startPoint y: 192, endPoint x: 411, endPoint y: 190, distance: 111.6
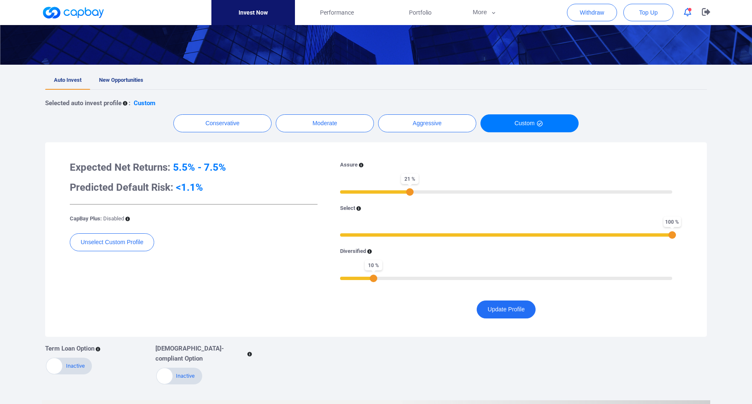
click at [411, 190] on div "21 %" at bounding box center [410, 192] width 8 height 8
click at [409, 190] on div "20 %" at bounding box center [407, 192] width 8 height 8
drag, startPoint x: 375, startPoint y: 277, endPoint x: 388, endPoint y: 278, distance: 13.4
click at [388, 278] on div "14 %" at bounding box center [387, 279] width 8 height 8
drag, startPoint x: 400, startPoint y: 279, endPoint x: 424, endPoint y: 279, distance: 23.8
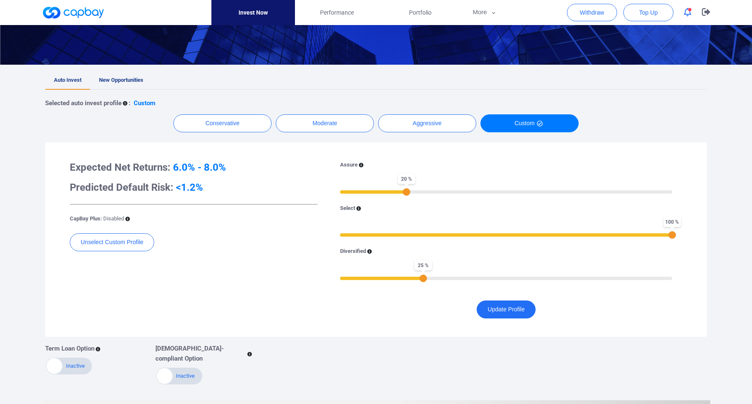
click at [424, 279] on div "25 %" at bounding box center [423, 279] width 8 height 8
drag, startPoint x: 392, startPoint y: 279, endPoint x: 337, endPoint y: 279, distance: 54.7
click at [337, 279] on div "0 %" at bounding box center [340, 279] width 8 height 8
drag, startPoint x: 341, startPoint y: 278, endPoint x: 346, endPoint y: 279, distance: 4.7
click at [346, 279] on div "1 %" at bounding box center [344, 279] width 8 height 8
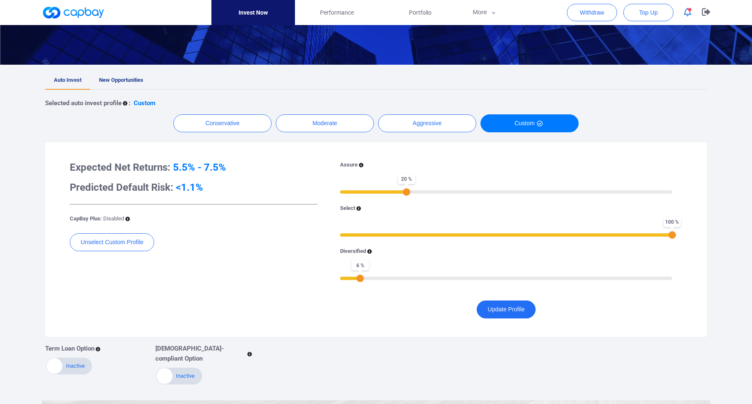
click at [363, 279] on div "6 %" at bounding box center [360, 279] width 8 height 8
drag, startPoint x: 369, startPoint y: 279, endPoint x: 395, endPoint y: 280, distance: 26.3
click at [395, 280] on div "16 %" at bounding box center [393, 279] width 8 height 8
drag, startPoint x: 395, startPoint y: 280, endPoint x: 407, endPoint y: 280, distance: 12.1
click at [407, 280] on div "20 %" at bounding box center [407, 279] width 8 height 8
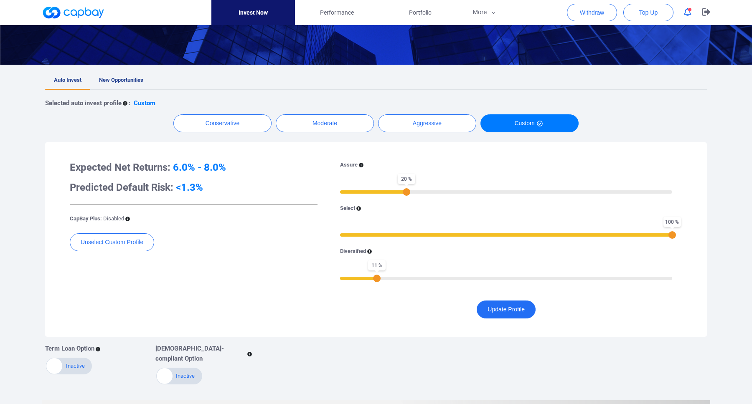
drag, startPoint x: 405, startPoint y: 280, endPoint x: 376, endPoint y: 279, distance: 29.2
click at [376, 279] on div "11 %" at bounding box center [377, 279] width 8 height 8
click at [373, 279] on div "10 %" at bounding box center [374, 279] width 8 height 8
drag, startPoint x: 373, startPoint y: 279, endPoint x: 396, endPoint y: 279, distance: 23.0
click at [396, 279] on div "17 %" at bounding box center [397, 279] width 8 height 8
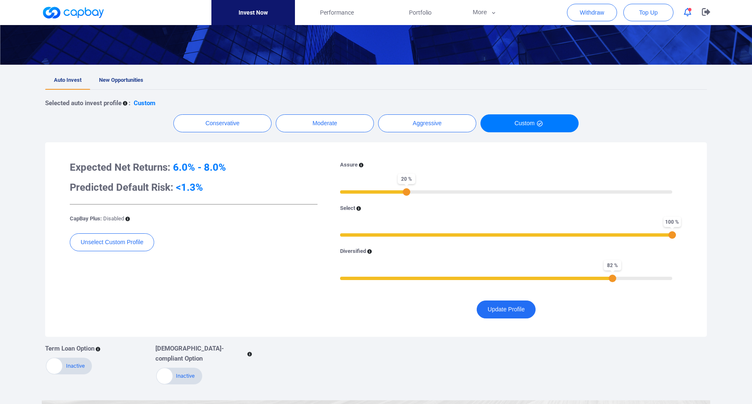
drag, startPoint x: 396, startPoint y: 279, endPoint x: 611, endPoint y: 280, distance: 215.1
click at [611, 280] on div "82 %" at bounding box center [613, 279] width 8 height 8
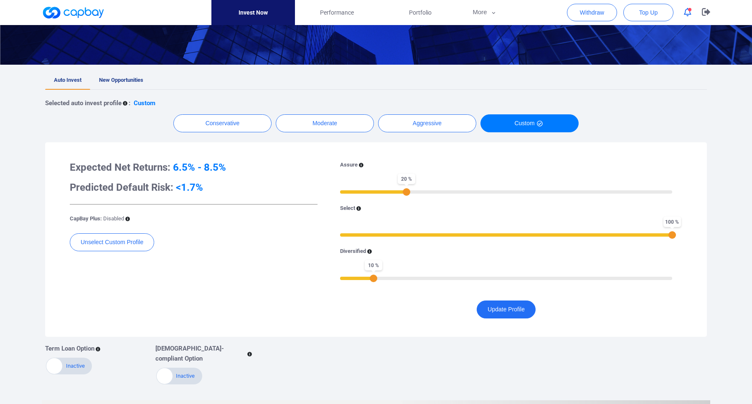
drag, startPoint x: 612, startPoint y: 280, endPoint x: 371, endPoint y: 281, distance: 240.6
click at [371, 281] on div "10 %" at bounding box center [374, 279] width 8 height 8
drag, startPoint x: 407, startPoint y: 191, endPoint x: 469, endPoint y: 193, distance: 61.4
click at [469, 193] on div "38 %" at bounding box center [466, 192] width 8 height 8
drag, startPoint x: 469, startPoint y: 193, endPoint x: 460, endPoint y: 193, distance: 8.4
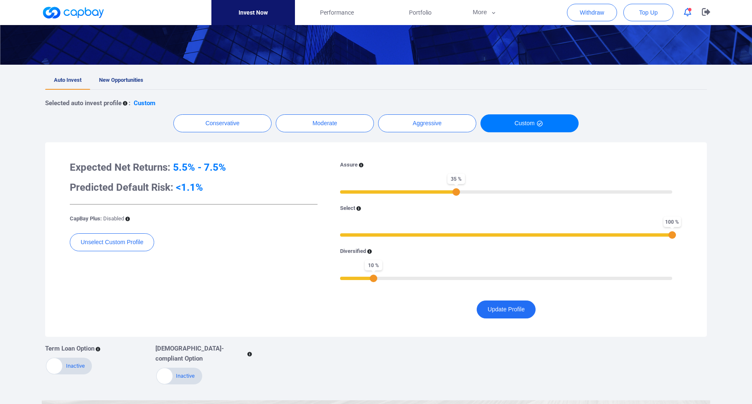
click at [460, 193] on div "35 %" at bounding box center [506, 191] width 332 height 6
drag, startPoint x: 457, startPoint y: 193, endPoint x: 451, endPoint y: 193, distance: 5.8
click at [451, 193] on div "33 %" at bounding box center [450, 192] width 8 height 8
click at [447, 193] on div "32 %" at bounding box center [447, 192] width 8 height 8
click at [443, 193] on div "31 %" at bounding box center [443, 192] width 8 height 8
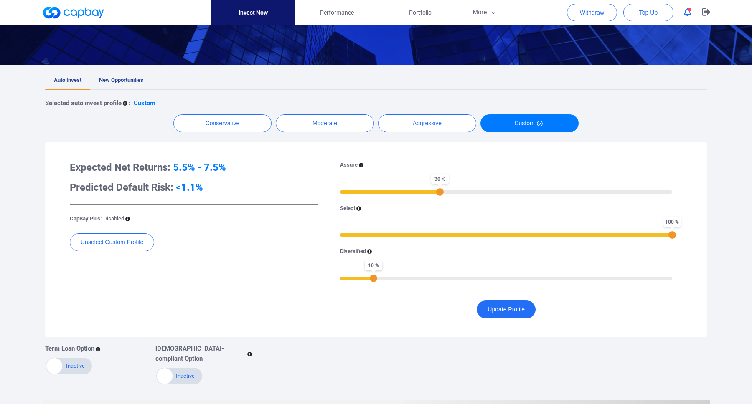
click at [440, 193] on div "30 %" at bounding box center [440, 192] width 8 height 8
click at [437, 193] on div "29 %" at bounding box center [437, 192] width 8 height 8
click at [434, 193] on div "28 %" at bounding box center [433, 192] width 8 height 8
drag, startPoint x: 434, startPoint y: 193, endPoint x: 427, endPoint y: 193, distance: 7.1
click at [427, 193] on div "26 %" at bounding box center [427, 192] width 8 height 8
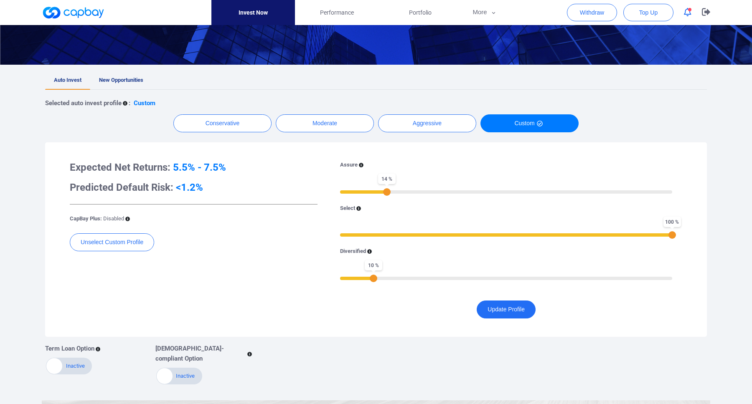
drag, startPoint x: 427, startPoint y: 193, endPoint x: 386, endPoint y: 192, distance: 40.9
click at [386, 192] on div "14 %" at bounding box center [387, 192] width 8 height 8
drag, startPoint x: 386, startPoint y: 192, endPoint x: 397, endPoint y: 192, distance: 11.3
click at [397, 192] on div "17 %" at bounding box center [397, 192] width 8 height 8
drag, startPoint x: 397, startPoint y: 192, endPoint x: 420, endPoint y: 192, distance: 23.0
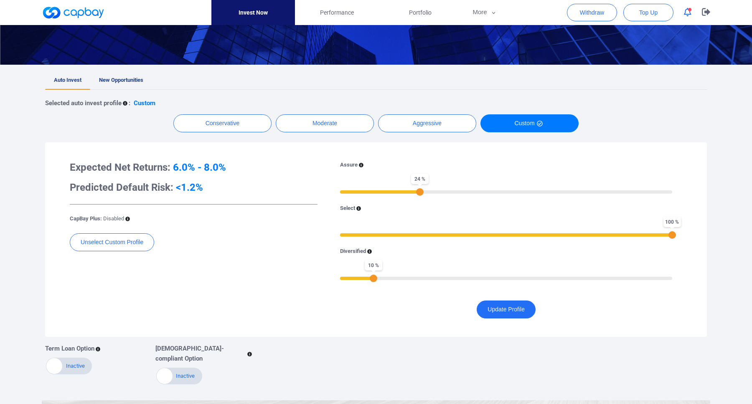
click at [420, 192] on div "24 %" at bounding box center [420, 192] width 8 height 8
drag, startPoint x: 420, startPoint y: 192, endPoint x: 431, endPoint y: 193, distance: 10.5
click at [431, 193] on div "27 %" at bounding box center [430, 192] width 8 height 8
drag, startPoint x: 431, startPoint y: 193, endPoint x: 443, endPoint y: 193, distance: 12.1
click at [443, 193] on div "31 %" at bounding box center [443, 192] width 8 height 8
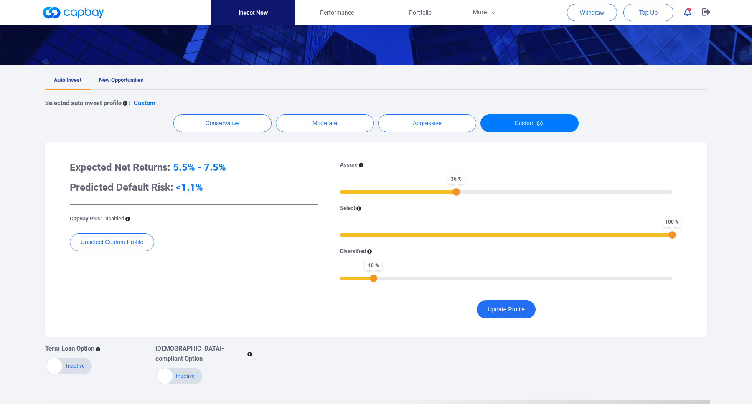
drag, startPoint x: 443, startPoint y: 193, endPoint x: 456, endPoint y: 193, distance: 13.0
click at [456, 193] on div "35 %" at bounding box center [456, 192] width 8 height 8
drag, startPoint x: 456, startPoint y: 193, endPoint x: 558, endPoint y: 195, distance: 102.4
click at [558, 195] on div "65 %" at bounding box center [556, 192] width 8 height 8
drag, startPoint x: 560, startPoint y: 195, endPoint x: 613, endPoint y: 196, distance: 53.5
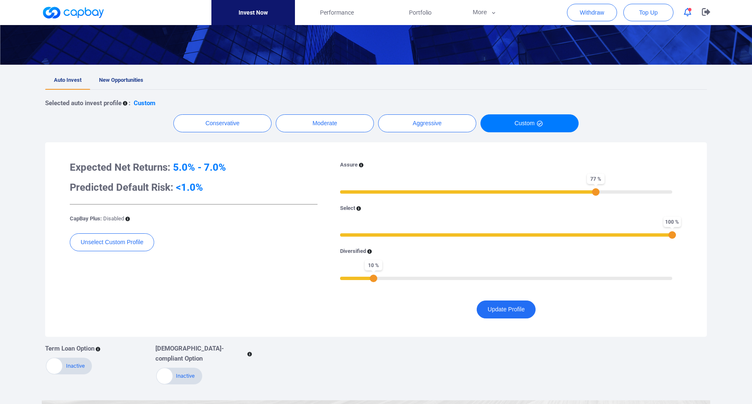
click at [613, 196] on div "Assure 77 % Select 100 % Diversified 10 %" at bounding box center [506, 226] width 352 height 130
drag, startPoint x: 526, startPoint y: 191, endPoint x: 443, endPoint y: 190, distance: 83.1
click at [426, 190] on div "Assure 82 % Select 100 % Diversified 10 %" at bounding box center [506, 226] width 352 height 130
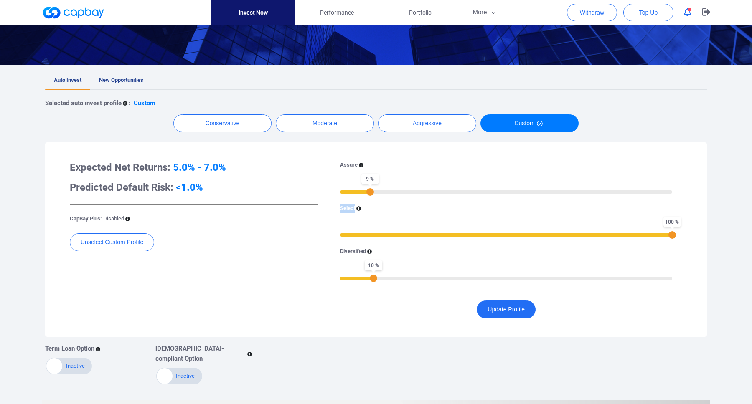
drag, startPoint x: 600, startPoint y: 193, endPoint x: 369, endPoint y: 188, distance: 231.0
click at [369, 188] on div "9 %" at bounding box center [370, 192] width 8 height 8
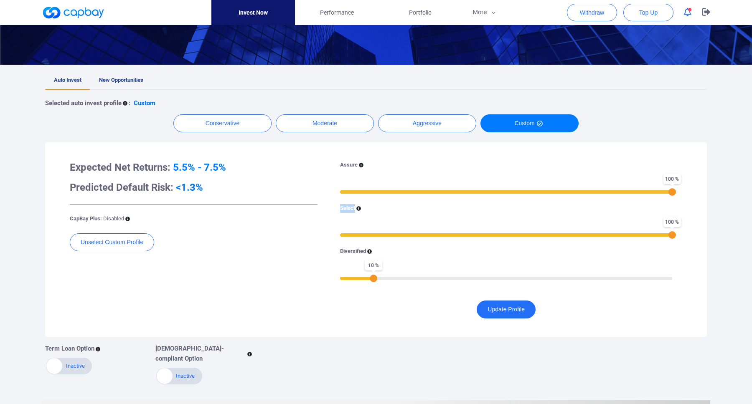
drag, startPoint x: 372, startPoint y: 189, endPoint x: 672, endPoint y: 198, distance: 299.6
click at [672, 198] on div "Assure 100 % Select 100 % Diversified 10 %" at bounding box center [506, 226] width 352 height 130
drag, startPoint x: 670, startPoint y: 237, endPoint x: 556, endPoint y: 236, distance: 114.0
click at [556, 236] on div "65 %" at bounding box center [556, 235] width 8 height 8
drag, startPoint x: 573, startPoint y: 236, endPoint x: 690, endPoint y: 237, distance: 117.0
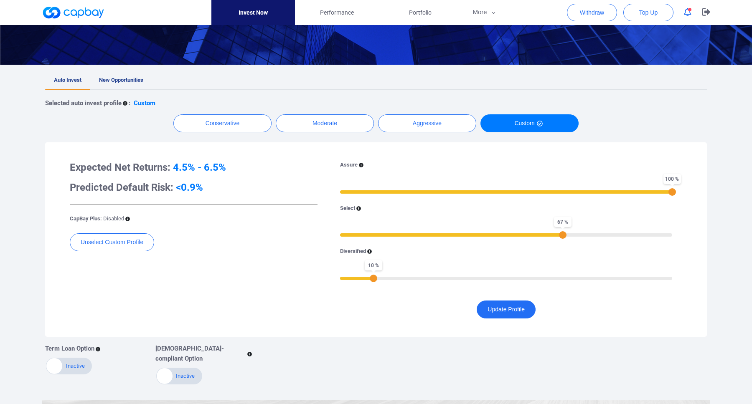
click at [690, 237] on div "Expected Net Returns: 4.5% - 6.5% Predicted Default Risk: <0.9% CapBay Plus: Di…" at bounding box center [375, 240] width 645 height 178
click at [358, 208] on icon at bounding box center [359, 208] width 5 height 5
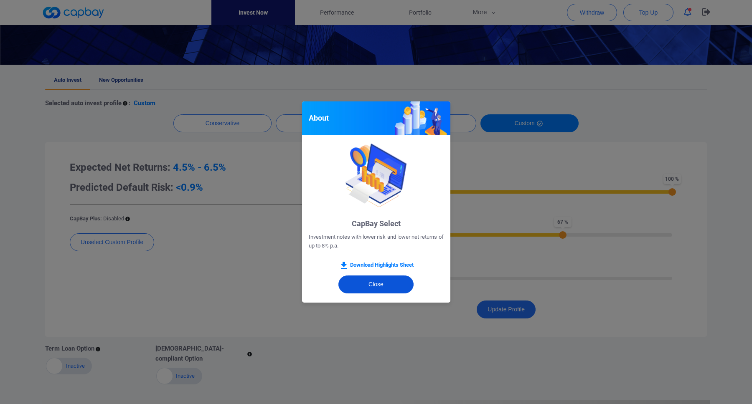
click at [381, 288] on button "Close" at bounding box center [375, 285] width 75 height 18
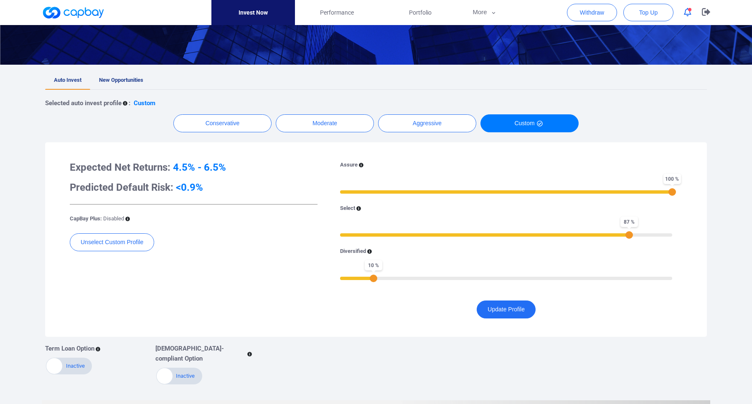
drag, startPoint x: 563, startPoint y: 234, endPoint x: 630, endPoint y: 236, distance: 66.9
click at [630, 236] on div "87 %" at bounding box center [629, 235] width 8 height 8
drag, startPoint x: 631, startPoint y: 236, endPoint x: 660, endPoint y: 238, distance: 28.9
click at [660, 238] on div "96 %" at bounding box center [659, 235] width 8 height 8
drag, startPoint x: 660, startPoint y: 238, endPoint x: 640, endPoint y: 236, distance: 19.7
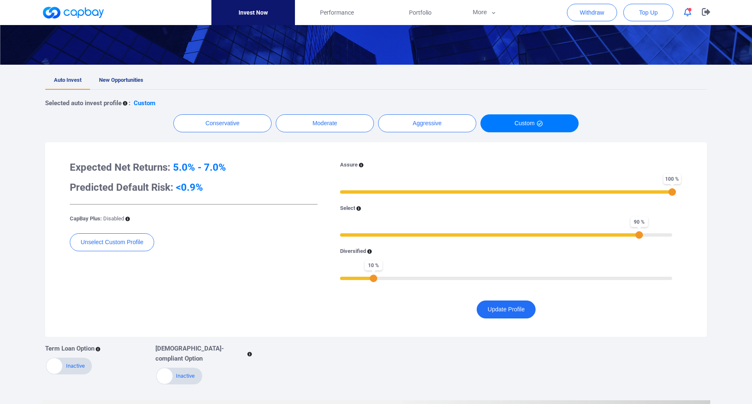
click at [640, 236] on div "90 %" at bounding box center [639, 235] width 8 height 8
drag, startPoint x: 670, startPoint y: 192, endPoint x: 442, endPoint y: 195, distance: 228.1
click at [442, 195] on div "31 %" at bounding box center [443, 192] width 8 height 8
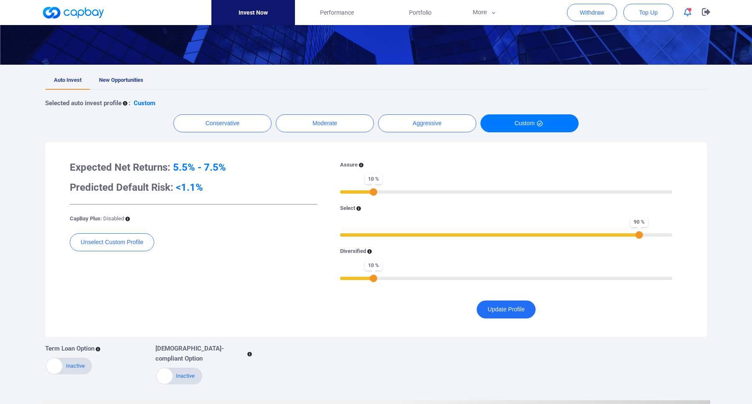
drag, startPoint x: 384, startPoint y: 195, endPoint x: 371, endPoint y: 195, distance: 13.0
click at [371, 195] on div "Assure 10 % Select 90 % Diversified 10 %" at bounding box center [506, 226] width 352 height 130
drag, startPoint x: 371, startPoint y: 195, endPoint x: 388, endPoint y: 195, distance: 16.3
click at [400, 195] on div "Assure 10 % Select 90 % Diversified 10 %" at bounding box center [506, 226] width 352 height 130
drag, startPoint x: 374, startPoint y: 191, endPoint x: 396, endPoint y: 191, distance: 21.7
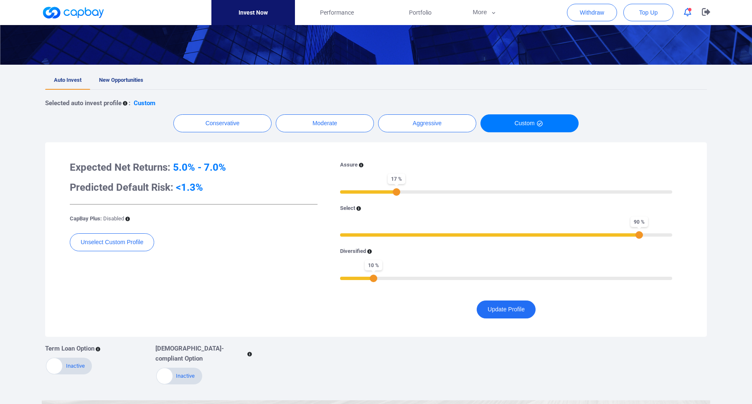
click at [396, 191] on div "17 %" at bounding box center [397, 192] width 8 height 8
click at [400, 192] on div "18 %" at bounding box center [400, 192] width 8 height 8
drag, startPoint x: 416, startPoint y: 192, endPoint x: 425, endPoint y: 193, distance: 8.4
click at [425, 193] on div "25 %" at bounding box center [423, 192] width 8 height 8
drag, startPoint x: 432, startPoint y: 193, endPoint x: 464, endPoint y: 193, distance: 31.7
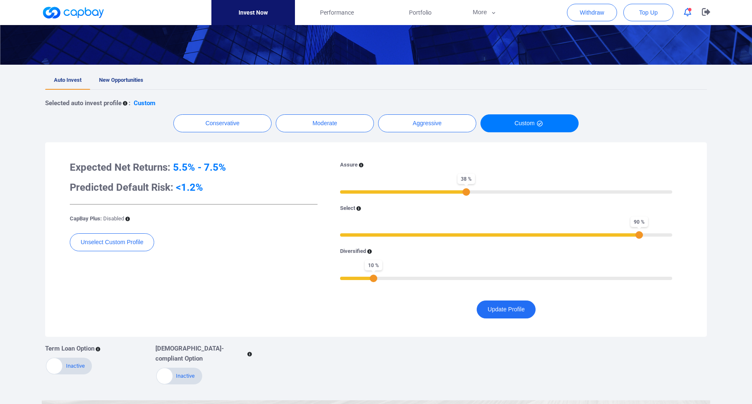
click at [464, 193] on div "38 %" at bounding box center [466, 192] width 8 height 8
drag, startPoint x: 464, startPoint y: 193, endPoint x: 496, endPoint y: 193, distance: 32.2
click at [496, 193] on div "48 %" at bounding box center [500, 192] width 8 height 8
drag, startPoint x: 377, startPoint y: 192, endPoint x: 373, endPoint y: 191, distance: 4.8
click at [345, 191] on div "47 %" at bounding box center [506, 191] width 332 height 6
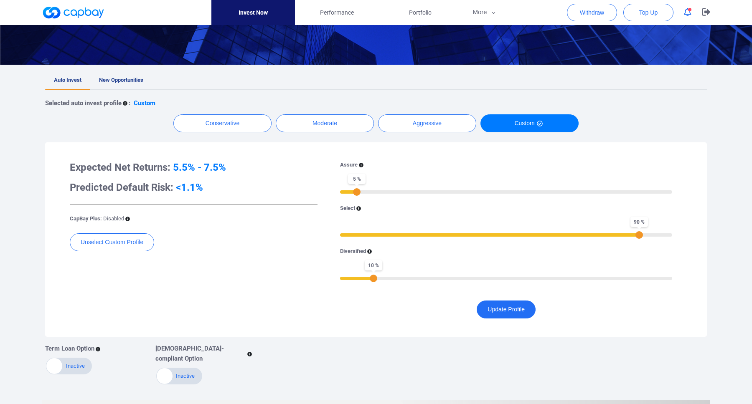
drag, startPoint x: 494, startPoint y: 191, endPoint x: 355, endPoint y: 191, distance: 138.7
click at [355, 191] on div "5 %" at bounding box center [357, 192] width 8 height 8
drag, startPoint x: 369, startPoint y: 192, endPoint x: 527, endPoint y: 196, distance: 158.0
click at [527, 196] on div "Assure 56 % Select 90 % Diversified 10 %" at bounding box center [506, 226] width 352 height 130
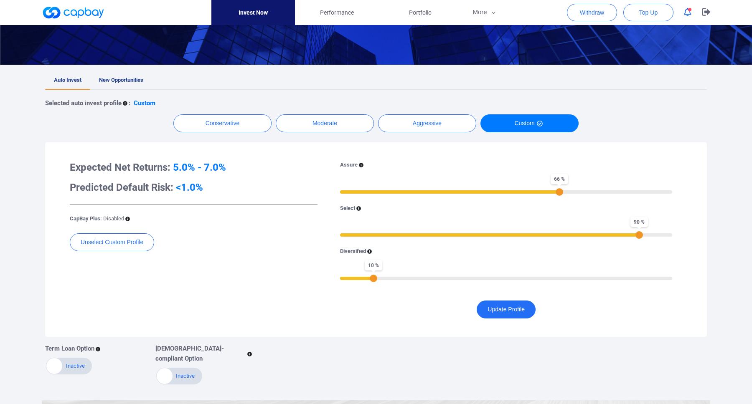
drag, startPoint x: 526, startPoint y: 195, endPoint x: 560, endPoint y: 195, distance: 34.3
click at [560, 195] on div "66 %" at bounding box center [560, 192] width 8 height 8
drag, startPoint x: 560, startPoint y: 193, endPoint x: 595, endPoint y: 194, distance: 35.1
click at [595, 194] on div "77 %" at bounding box center [596, 192] width 8 height 8
drag, startPoint x: 595, startPoint y: 194, endPoint x: 463, endPoint y: 193, distance: 131.6
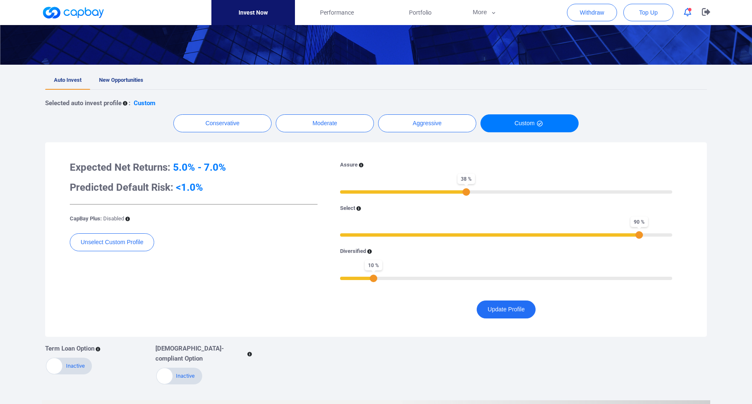
click at [463, 193] on div "38 %" at bounding box center [466, 192] width 8 height 8
drag
click at [496, 193] on div "47 %" at bounding box center [496, 192] width 8 height 8
drag, startPoint x: 380, startPoint y: 279, endPoint x: 406, endPoint y: 279, distance: 26.7
click at [406, 279] on div "20 %" at bounding box center [407, 279] width 8 height 8
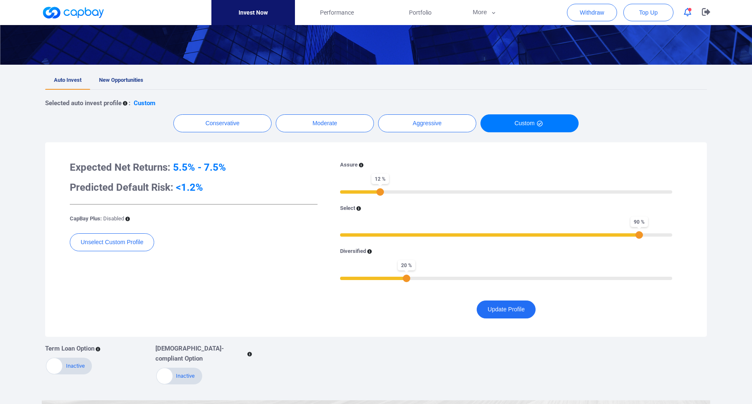
click at [379, 190] on div "12 %" at bounding box center [380, 192] width 8 height 8
click at [361, 165] on icon at bounding box center [361, 165] width 5 height 5
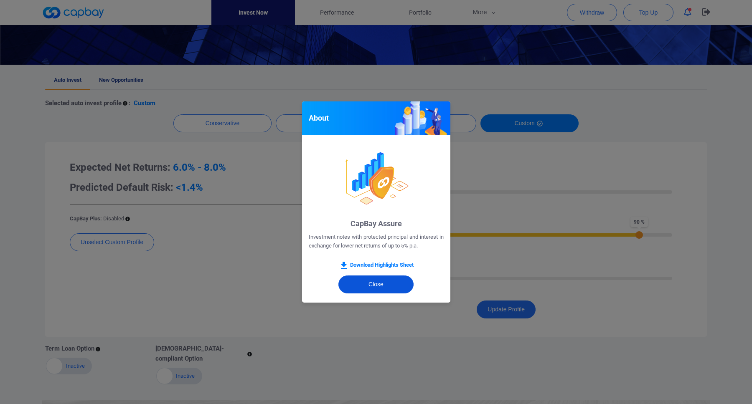
click at [384, 283] on button "Close" at bounding box center [375, 285] width 75 height 18
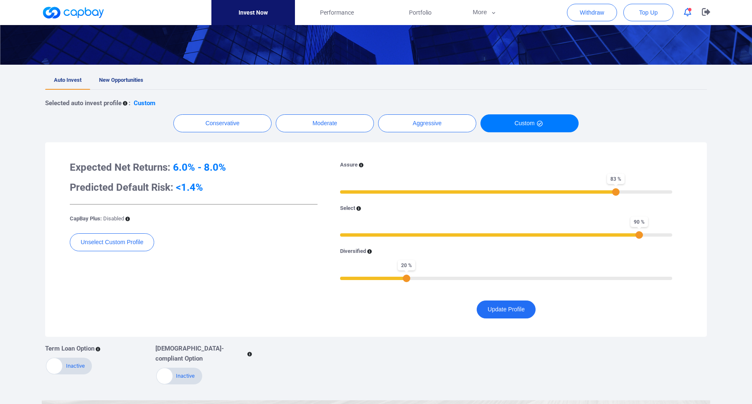
drag, startPoint x: 379, startPoint y: 191, endPoint x: 614, endPoint y: 196, distance: 235.2
click at [614, 196] on div "Assure 83 % Select 90 % Diversified 20 %" at bounding box center [506, 226] width 352 height 130
drag, startPoint x: 616, startPoint y: 192, endPoint x: 608, endPoint y: 192, distance: 7.9
click at [608, 192] on div "81 %" at bounding box center [609, 192] width 8 height 8
drag, startPoint x: 608, startPoint y: 192, endPoint x: 600, endPoint y: 191, distance: 7.9
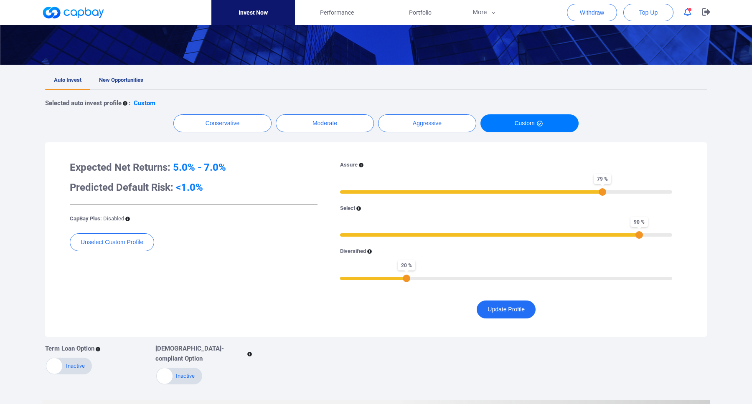
click at [600, 191] on div "79 %" at bounding box center [603, 192] width 8 height 8
drag, startPoint x: 600, startPoint y: 191, endPoint x: 583, endPoint y: 191, distance: 17.1
click at [583, 191] on div "74 %" at bounding box center [586, 192] width 8 height 8
click at [586, 191] on div "75 %" at bounding box center [589, 192] width 8 height 8
drag, startPoint x: 588, startPoint y: 192, endPoint x: 602, endPoint y: 192, distance: 13.8
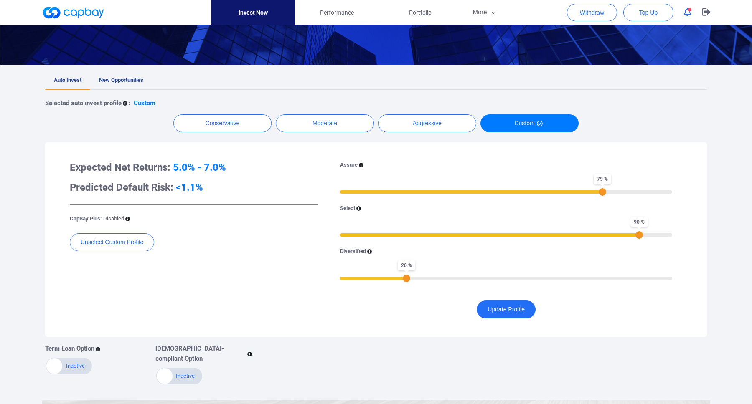
click at [602, 192] on div "79 %" at bounding box center [603, 192] width 8 height 8
drag, startPoint x: 602, startPoint y: 192, endPoint x: 627, endPoint y: 192, distance: 25.1
click at [627, 192] on div "87 %" at bounding box center [629, 192] width 8 height 8
drag, startPoint x: 627, startPoint y: 193, endPoint x: 472, endPoint y: 192, distance: 154.6
click at [472, 192] on div "40 %" at bounding box center [473, 192] width 8 height 8
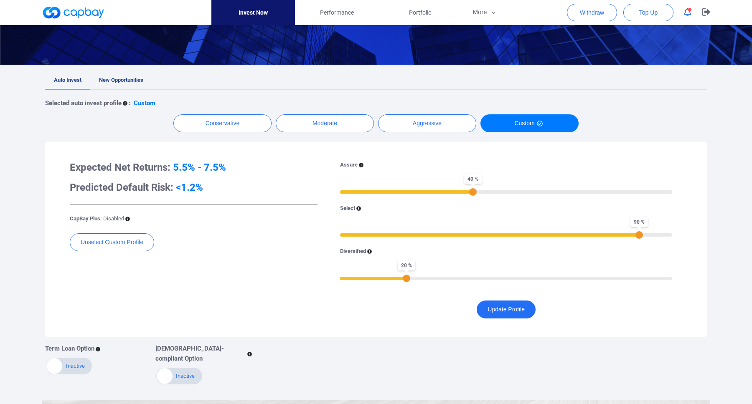
click at [472, 192] on div "40 %" at bounding box center [473, 192] width 8 height 8
click at [359, 209] on icon at bounding box center [358, 208] width 5 height 5
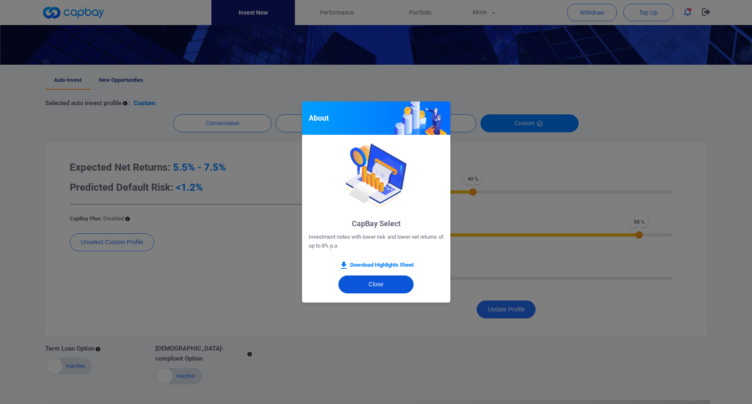
click at [379, 285] on button "Close" at bounding box center [375, 285] width 75 height 18
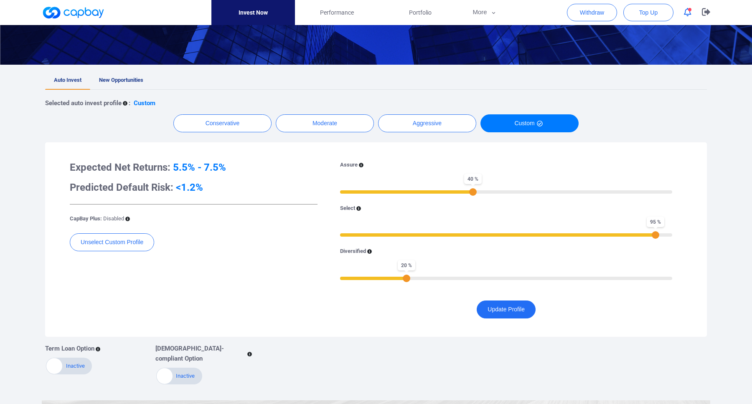
click at [655, 237] on div "95 %" at bounding box center [506, 234] width 332 height 6
drag, startPoint x: 654, startPoint y: 237, endPoint x: 585, endPoint y: 237, distance: 68.9
click at [585, 237] on div "74 %" at bounding box center [586, 235] width 8 height 8
drag, startPoint x: 585, startPoint y: 237, endPoint x: 469, endPoint y: 236, distance: 116.1
click at [529, 236] on div "58 %" at bounding box center [533, 235] width 8 height 8
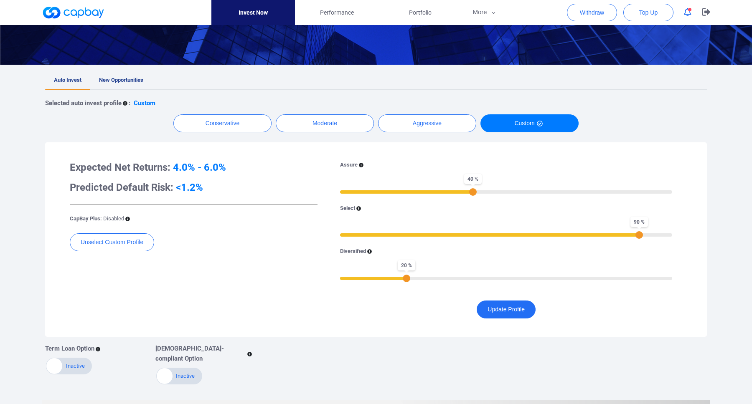
drag, startPoint x: 469, startPoint y: 236, endPoint x: 636, endPoint y: 240, distance: 167.5
click at [639, 239] on div "Assure 40 % Select 90 % Diversified 20 %" at bounding box center [506, 226] width 352 height 130
drag, startPoint x: 472, startPoint y: 192, endPoint x: 432, endPoint y: 192, distance: 40.1
click at [432, 192] on div "28 %" at bounding box center [433, 192] width 8 height 8
drag, startPoint x: 432, startPoint y: 192, endPoint x: 480, endPoint y: 192, distance: 48.5
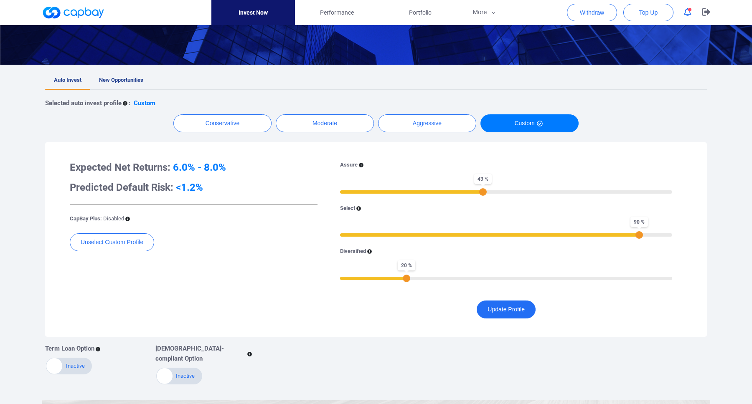
click at [480, 192] on div "43 %" at bounding box center [483, 192] width 8 height 8
drag, startPoint x: 480, startPoint y: 192, endPoint x: 446, endPoint y: 193, distance: 34.3
click at [446, 193] on div "33 %" at bounding box center [450, 192] width 8 height 8
drag, startPoint x: 446, startPoint y: 193, endPoint x: 409, endPoint y: 194, distance: 36.8
click at [409, 194] on div "22 %" at bounding box center [506, 191] width 332 height 6
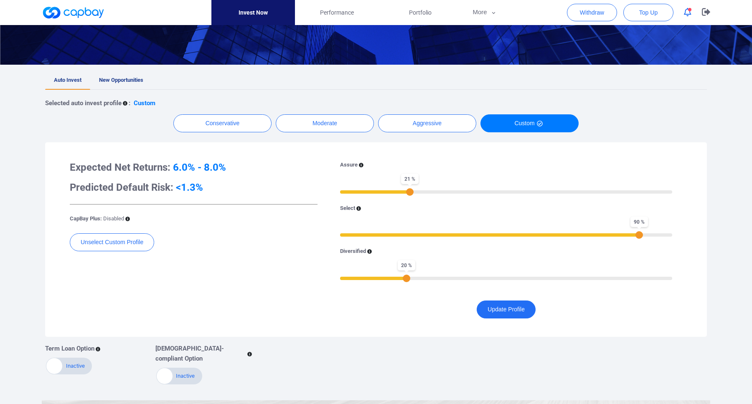
drag, startPoint x: 409, startPoint y: 194, endPoint x: 404, endPoint y: 194, distance: 5.8
click at [404, 194] on div "21 %" at bounding box center [506, 191] width 332 height 6
click at [408, 193] on div "20 %" at bounding box center [407, 192] width 8 height 8
drag, startPoint x: 409, startPoint y: 281, endPoint x: 360, endPoint y: 280, distance: 48.5
click at [360, 280] on div "7 %" at bounding box center [506, 278] width 332 height 6
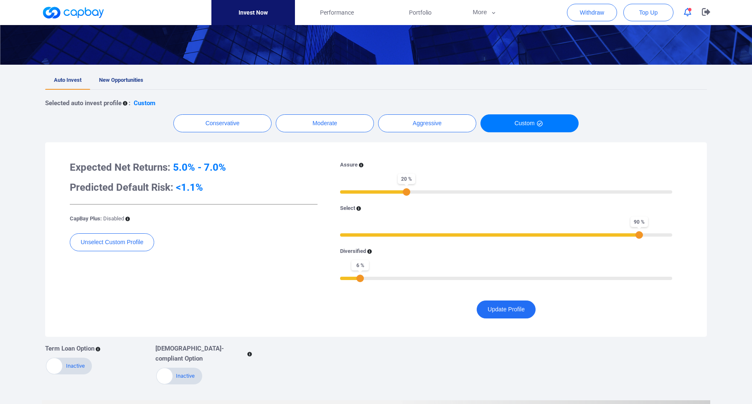
click at [359, 280] on div "6 %" at bounding box center [506, 278] width 332 height 6
drag, startPoint x: 358, startPoint y: 279, endPoint x: 292, endPoint y: 277, distance: 66.0
click at [292, 277] on div "Expected Net Returns: 5.5% - 7.5% Predicted Default Risk: <1.2% CapBay Plus: Di…" at bounding box center [375, 240] width 645 height 178
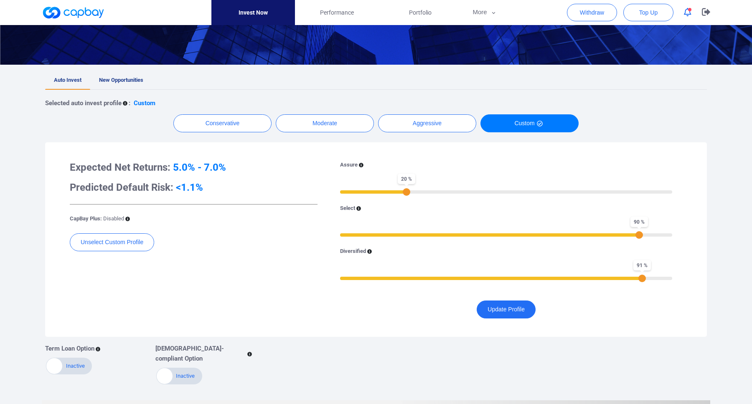
drag, startPoint x: 341, startPoint y: 279, endPoint x: 644, endPoint y: 283, distance: 302.5
click at [644, 283] on div "Assure 20 % Select 90 % Diversified 91 %" at bounding box center [506, 226] width 352 height 130
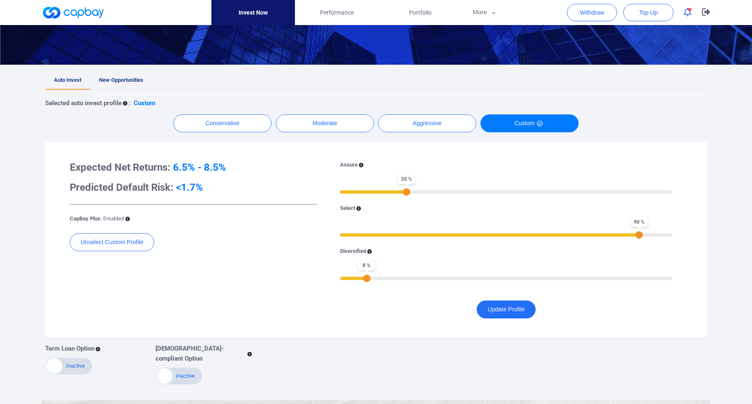
drag, startPoint x: 644, startPoint y: 279, endPoint x: 368, endPoint y: 280, distance: 276.1
click at [368, 280] on div "8 %" at bounding box center [367, 279] width 8 height 8
drag, startPoint x: 367, startPoint y: 280, endPoint x: 373, endPoint y: 280, distance: 5.9
click at [373, 280] on div "10 %" at bounding box center [374, 279] width 8 height 8
drag, startPoint x: 407, startPoint y: 193, endPoint x: 393, endPoint y: 192, distance: 13.8
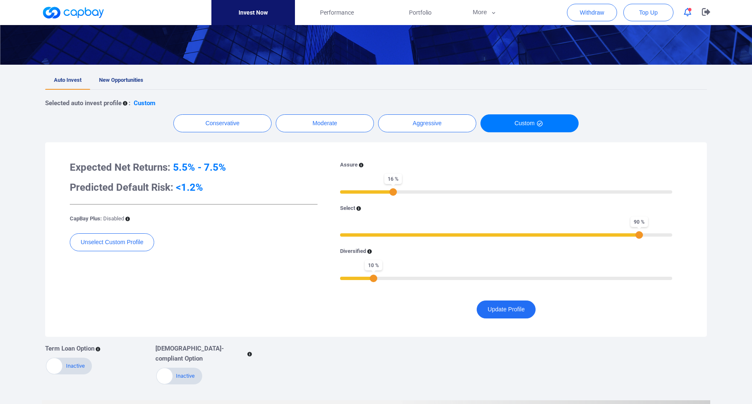
click at [393, 192] on div "16 %" at bounding box center [393, 192] width 8 height 8
drag, startPoint x: 393, startPoint y: 192, endPoint x: 419, endPoint y: 193, distance: 25.5
click at [419, 193] on div "23 %" at bounding box center [417, 192] width 8 height 8
drag, startPoint x: 423, startPoint y: 191, endPoint x: 452, endPoint y: 192, distance: 28.8
click at [452, 192] on div "33 %" at bounding box center [450, 192] width 8 height 8
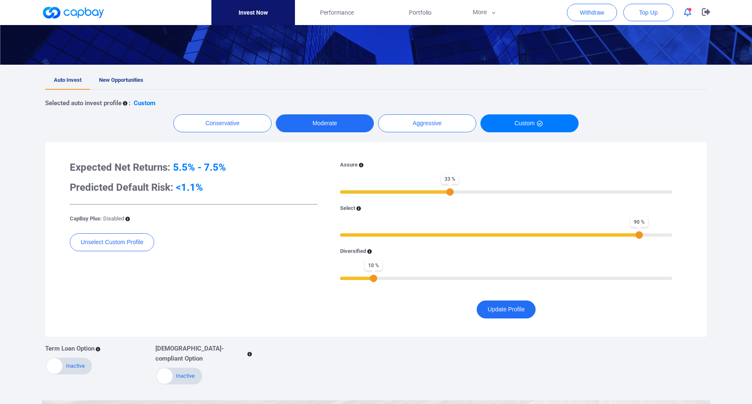
click at [345, 130] on button "Moderate" at bounding box center [325, 123] width 98 height 18
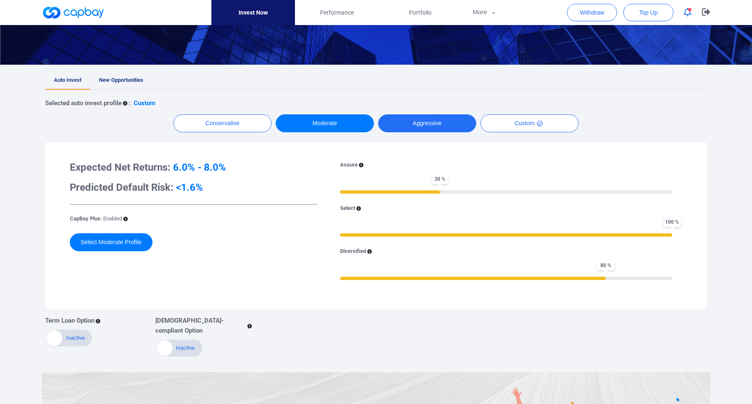
click at [444, 122] on button "Aggressive" at bounding box center [427, 123] width 98 height 18
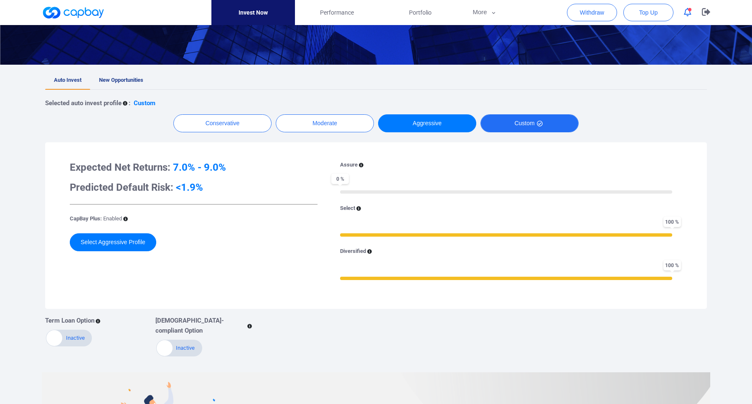
click at [520, 123] on button "Custom" at bounding box center [529, 123] width 98 height 18
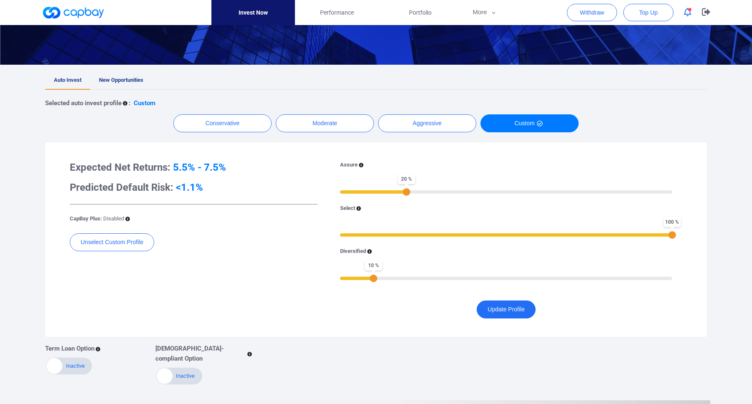
drag, startPoint x: 401, startPoint y: 191, endPoint x: 407, endPoint y: 192, distance: 5.9
click at [407, 192] on div "20 %" at bounding box center [407, 192] width 8 height 8
drag, startPoint x: 407, startPoint y: 192, endPoint x: 402, endPoint y: 191, distance: 5.5
click at [402, 191] on div "18 %" at bounding box center [400, 192] width 8 height 8
click at [362, 165] on icon at bounding box center [361, 165] width 5 height 5
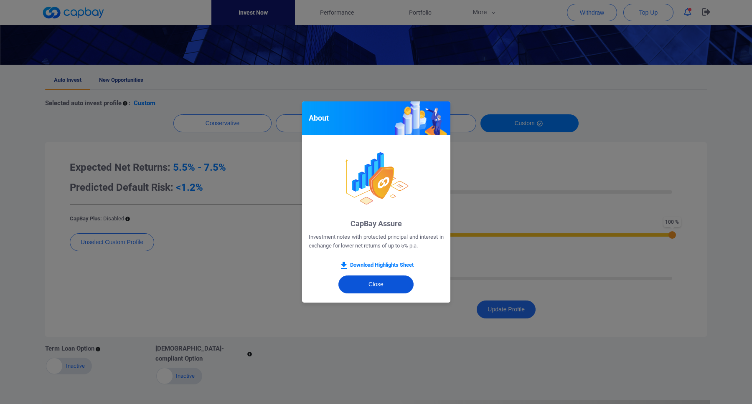
click at [401, 284] on button "Close" at bounding box center [375, 285] width 75 height 18
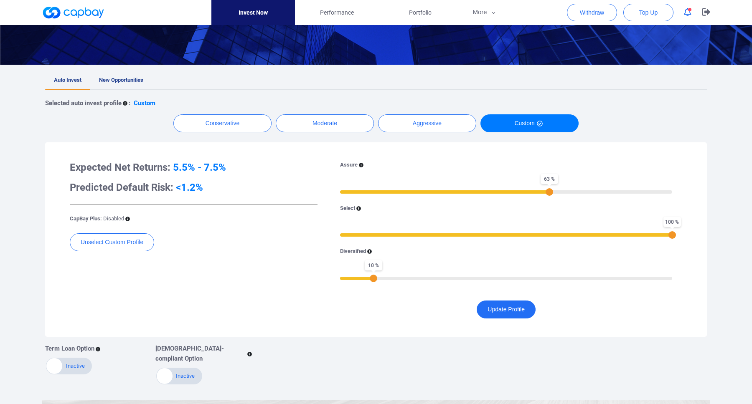
drag, startPoint x: 400, startPoint y: 192, endPoint x: 550, endPoint y: 195, distance: 150.0
click at [550, 195] on div "Assure 63 % Select 100 % Diversified 10 %" at bounding box center [506, 226] width 352 height 130
drag, startPoint x: 550, startPoint y: 196, endPoint x: 571, endPoint y: 196, distance: 21.3
click at [571, 196] on div "Assure 63 % Select 100 % Diversified 10 %" at bounding box center [506, 226] width 352 height 130
drag, startPoint x: 583, startPoint y: 192, endPoint x: 648, endPoint y: 193, distance: 65.2
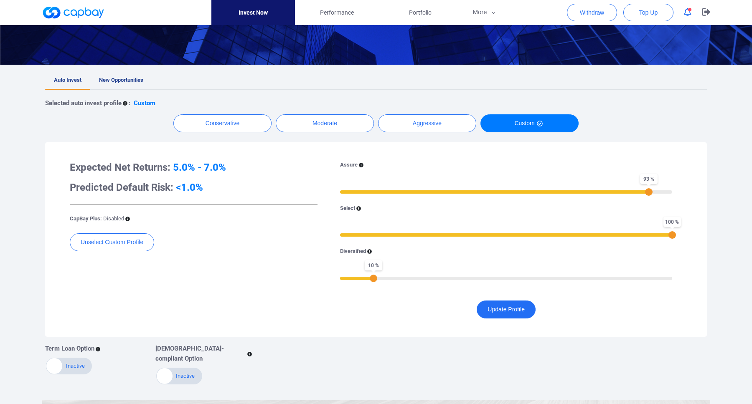
click at [648, 193] on div "93 %" at bounding box center [649, 192] width 8 height 8
drag, startPoint x: 648, startPoint y: 193, endPoint x: 672, endPoint y: 195, distance: 23.8
click at [672, 195] on div "100 %" at bounding box center [672, 192] width 8 height 8
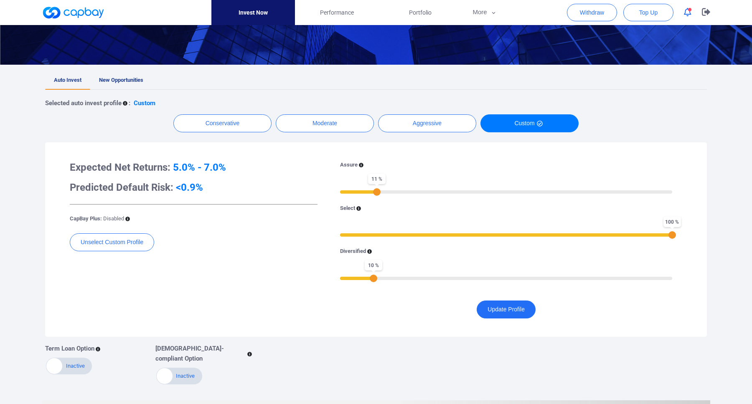
drag, startPoint x: 545, startPoint y: 190, endPoint x: 376, endPoint y: 190, distance: 168.8
click at [376, 190] on div "11 %" at bounding box center [377, 192] width 8 height 8
click at [373, 190] on div "10 %" at bounding box center [374, 192] width 8 height 8
drag, startPoint x: 374, startPoint y: 190, endPoint x: 383, endPoint y: 191, distance: 9.2
click at [383, 191] on div "13 %" at bounding box center [384, 192] width 8 height 8
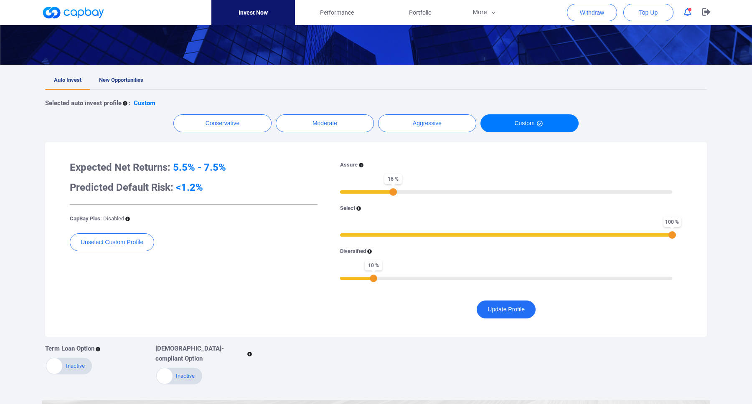
drag, startPoint x: 390, startPoint y: 192, endPoint x: 395, endPoint y: 192, distance: 5.4
click at [395, 192] on div "16 %" at bounding box center [393, 192] width 8 height 8
drag, startPoint x: 395, startPoint y: 192, endPoint x: 404, endPoint y: 193, distance: 9.2
click at [404, 193] on div "19 %" at bounding box center [403, 192] width 8 height 8
drag, startPoint x: 404, startPoint y: 193, endPoint x: 415, endPoint y: 193, distance: 10.9
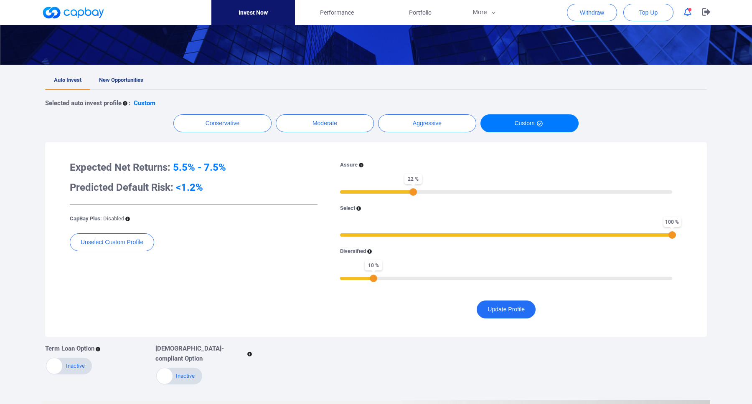
click at [415, 193] on div "22 %" at bounding box center [413, 192] width 8 height 8
drag, startPoint x: 663, startPoint y: 235, endPoint x: 640, endPoint y: 234, distance: 22.2
click at [640, 234] on div "90 %" at bounding box center [639, 235] width 8 height 8
drag, startPoint x: 640, startPoint y: 234, endPoint x: 530, endPoint y: 234, distance: 110.3
click at [530, 234] on div "57 %" at bounding box center [529, 235] width 8 height 8
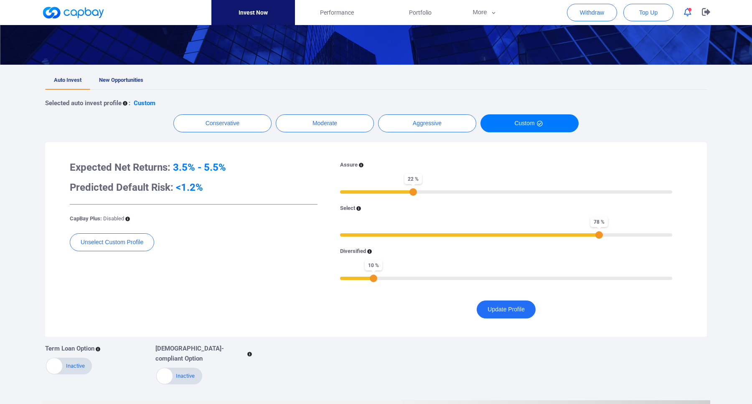
drag, startPoint x: 530, startPoint y: 234, endPoint x: 598, endPoint y: 237, distance: 68.2
click at [598, 237] on div "78 %" at bounding box center [599, 235] width 8 height 8
drag, startPoint x: 598, startPoint y: 237, endPoint x: 631, endPoint y: 237, distance: 32.6
click at [631, 237] on div "88 %" at bounding box center [633, 235] width 8 height 8
drag, startPoint x: 636, startPoint y: 238, endPoint x: 698, endPoint y: 241, distance: 61.9
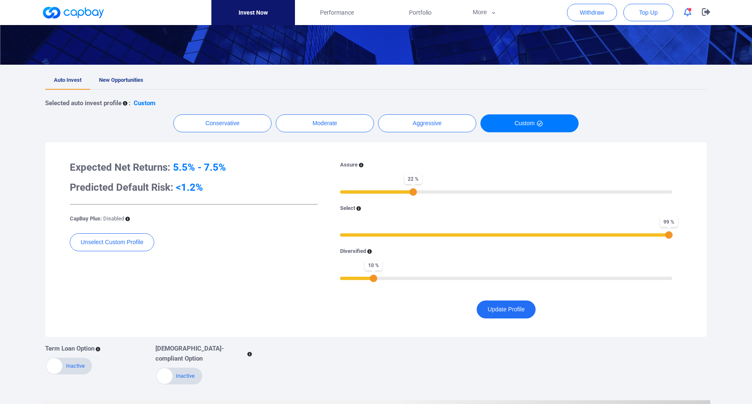
click at [698, 241] on div "Expected Net Returns: 5.5% - 7.5% Predicted Default Risk: <1.2% CapBay Plus: Di…" at bounding box center [375, 240] width 645 height 178
drag, startPoint x: 414, startPoint y: 193, endPoint x: 407, endPoint y: 193, distance: 6.7
click at [407, 193] on div "20 %" at bounding box center [407, 192] width 8 height 8
drag, startPoint x: 407, startPoint y: 193, endPoint x: 399, endPoint y: 193, distance: 7.5
click at [399, 193] on div "18 %" at bounding box center [400, 192] width 8 height 8
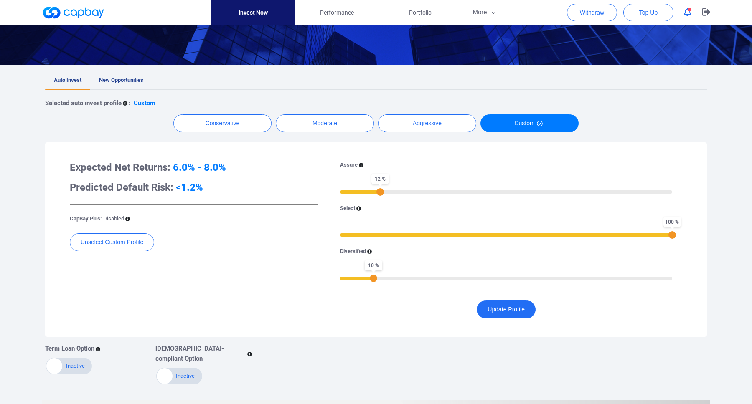
drag, startPoint x: 399, startPoint y: 193, endPoint x: 381, endPoint y: 192, distance: 18.4
click at [381, 192] on div "12 %" at bounding box center [380, 192] width 8 height 8
drag, startPoint x: 381, startPoint y: 192, endPoint x: 361, endPoint y: 190, distance: 19.7
click at [361, 190] on div "6 %" at bounding box center [360, 192] width 8 height 8
drag, startPoint x: 362, startPoint y: 192, endPoint x: 400, endPoint y: 193, distance: 37.6
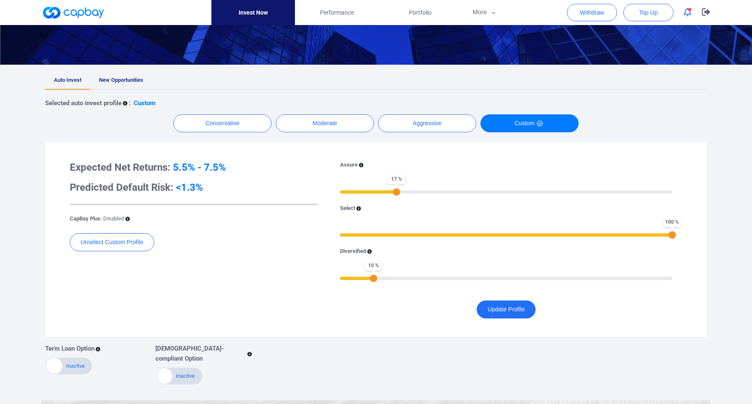
click at [400, 193] on div "17 %" at bounding box center [397, 192] width 8 height 8
drag, startPoint x: 400, startPoint y: 193, endPoint x: 406, endPoint y: 193, distance: 6.3
click at [406, 193] on div "19 %" at bounding box center [403, 192] width 8 height 8
click at [407, 193] on div "20 %" at bounding box center [407, 192] width 8 height 8
drag, startPoint x: 407, startPoint y: 193, endPoint x: 422, endPoint y: 193, distance: 15.0
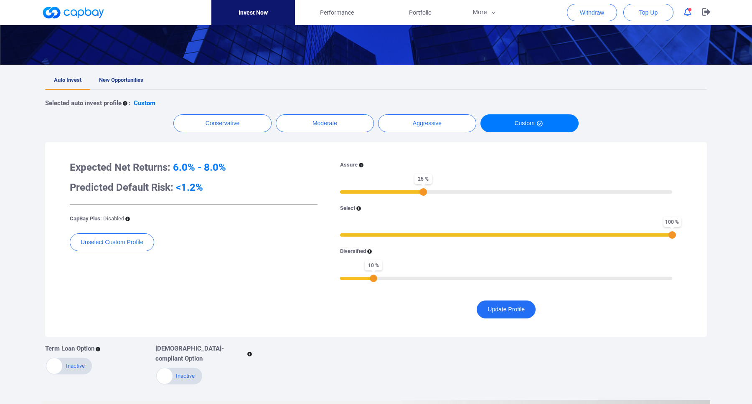
click at [422, 193] on div "25 %" at bounding box center [423, 192] width 8 height 8
drag, startPoint x: 423, startPoint y: 193, endPoint x: 439, endPoint y: 193, distance: 15.9
click at [439, 193] on div "30 %" at bounding box center [440, 192] width 8 height 8
drag, startPoint x: 439, startPoint y: 193, endPoint x: 454, endPoint y: 194, distance: 15.5
click at [454, 194] on div "35 %" at bounding box center [456, 192] width 8 height 8
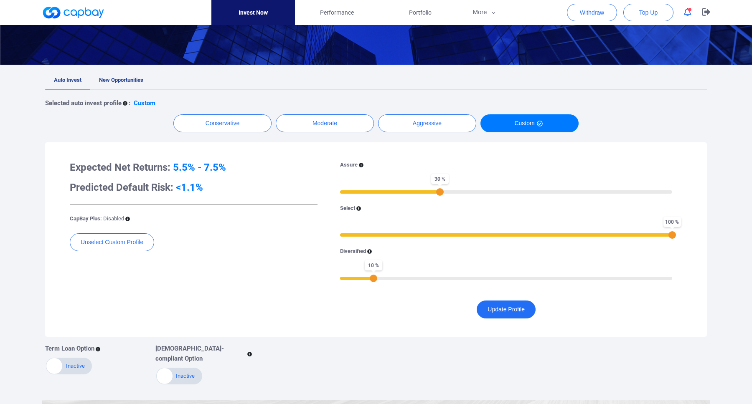
drag, startPoint x: 454, startPoint y: 194, endPoint x: 437, endPoint y: 193, distance: 16.8
click at [437, 193] on div "30 %" at bounding box center [440, 192] width 8 height 8
drag, startPoint x: 438, startPoint y: 193, endPoint x: 421, endPoint y: 193, distance: 17.1
click at [421, 193] on div "25 %" at bounding box center [423, 192] width 8 height 8
drag, startPoint x: 372, startPoint y: 279, endPoint x: 359, endPoint y: 279, distance: 12.5
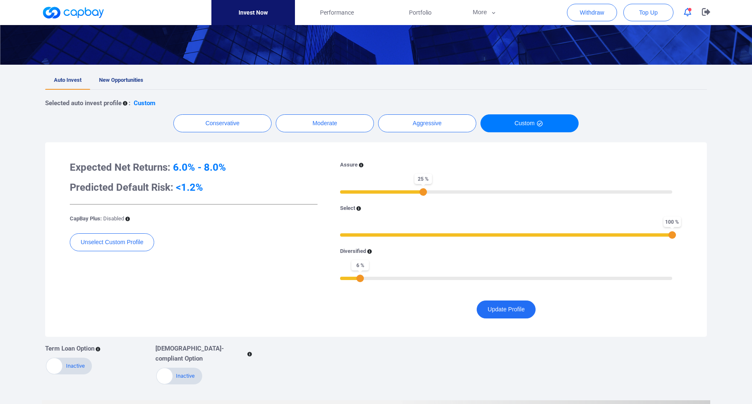
click at [359, 279] on div "6 %" at bounding box center [360, 279] width 8 height 8
drag, startPoint x: 361, startPoint y: 282, endPoint x: 471, endPoint y: 281, distance: 110.3
click at [471, 281] on div "39 %" at bounding box center [470, 279] width 8 height 8
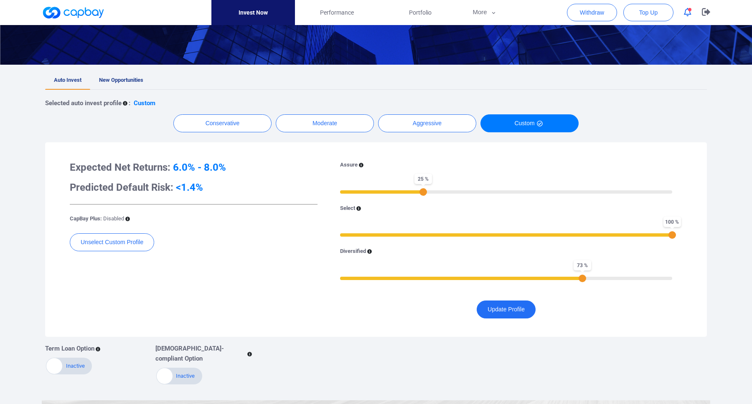
drag, startPoint x: 471, startPoint y: 281, endPoint x: 587, endPoint y: 284, distance: 115.7
click at [587, 284] on div "Assure 25 % Select 100 % Diversified 73 %" at bounding box center [506, 226] width 352 height 130
click at [452, 126] on button "Aggressive" at bounding box center [427, 123] width 98 height 18
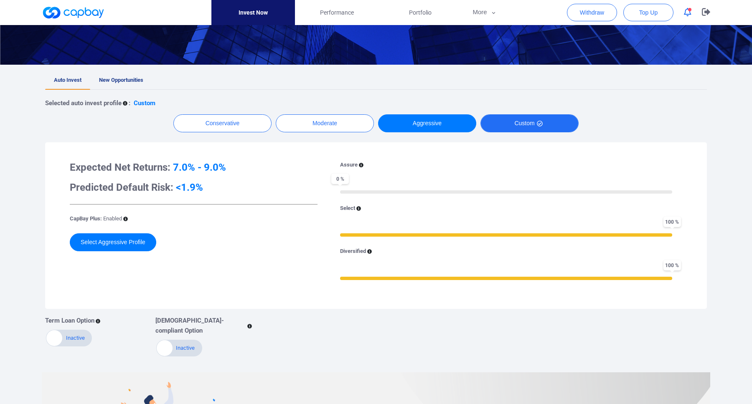
click at [523, 127] on button "Custom" at bounding box center [529, 123] width 98 height 18
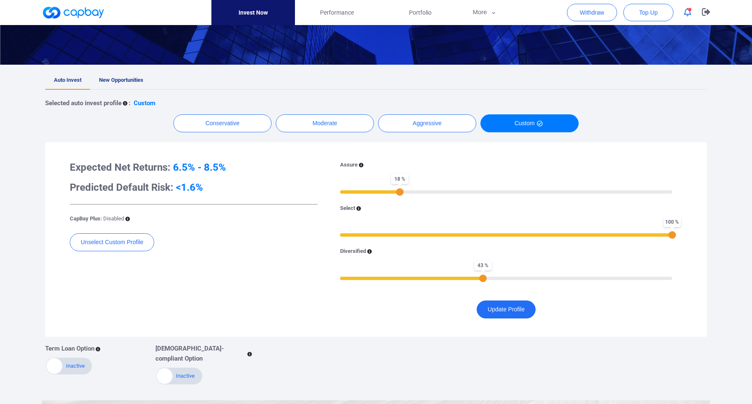
drag, startPoint x: 377, startPoint y: 277, endPoint x: 485, endPoint y: 278, distance: 107.4
click at [485, 278] on div "43 %" at bounding box center [506, 278] width 332 height 6
drag, startPoint x: 480, startPoint y: 278, endPoint x: 457, endPoint y: 278, distance: 23.0
click at [457, 278] on div "35 %" at bounding box center [456, 279] width 8 height 8
drag, startPoint x: 457, startPoint y: 278, endPoint x: 399, endPoint y: 279, distance: 58.1
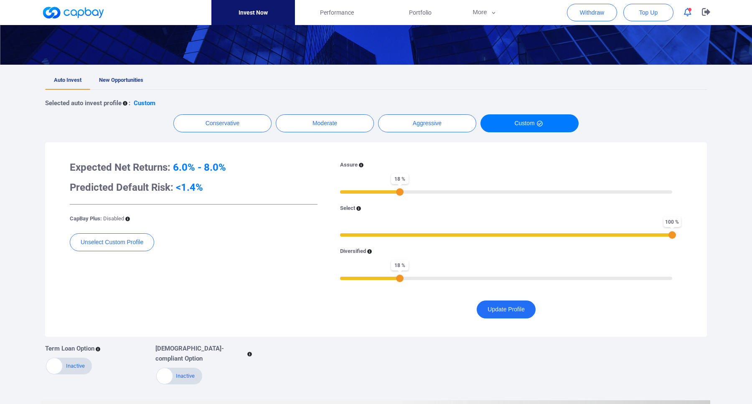
click at [399, 279] on div "18 %" at bounding box center [400, 279] width 8 height 8
drag, startPoint x: 399, startPoint y: 279, endPoint x: 385, endPoint y: 279, distance: 14.2
click at [385, 279] on div "14 %" at bounding box center [387, 279] width 8 height 8
drag, startPoint x: 385, startPoint y: 279, endPoint x: 619, endPoint y: 279, distance: 234.3
click at [619, 279] on div "85 %" at bounding box center [623, 279] width 8 height 8
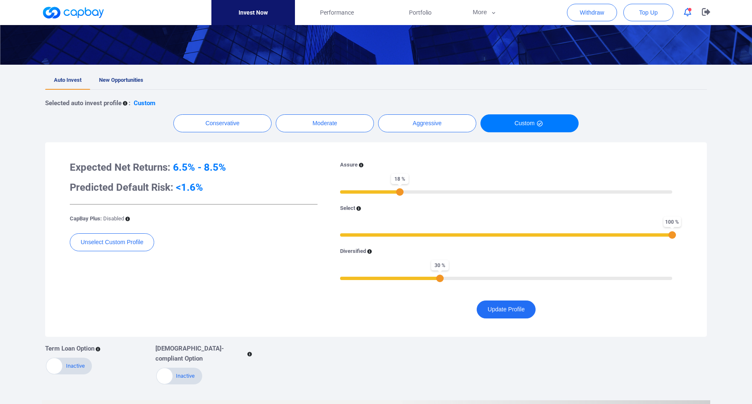
drag, startPoint x: 621, startPoint y: 279, endPoint x: 438, endPoint y: 279, distance: 182.5
click at [438, 279] on div "30 %" at bounding box center [440, 279] width 8 height 8
drag, startPoint x: 401, startPoint y: 191, endPoint x: 416, endPoint y: 191, distance: 14.6
click at [416, 191] on div "22 %" at bounding box center [413, 192] width 8 height 8
drag, startPoint x: 416, startPoint y: 191, endPoint x: 441, endPoint y: 192, distance: 25.5
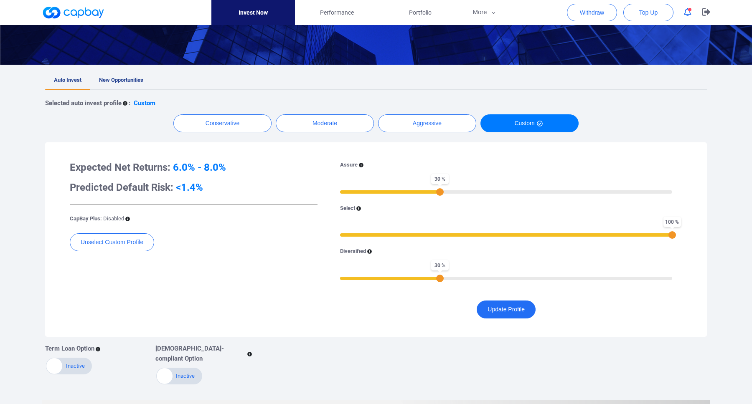
click at [441, 192] on div "30 %" at bounding box center [440, 192] width 8 height 8
click at [517, 315] on button "Update Profile" at bounding box center [506, 310] width 59 height 18
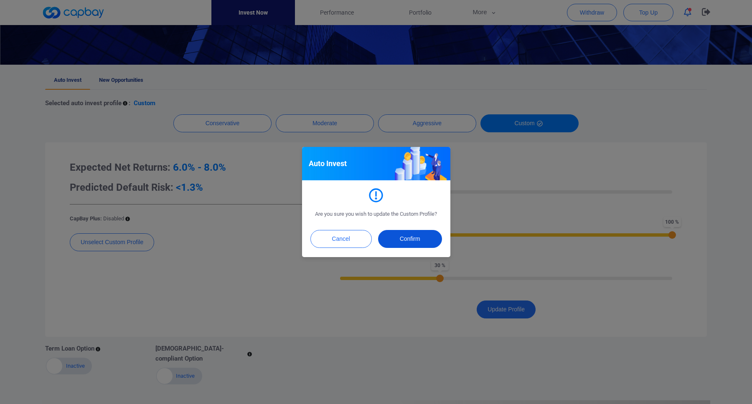
drag, startPoint x: 420, startPoint y: 240, endPoint x: 505, endPoint y: 279, distance: 93.8
click at [420, 240] on button "Confirm" at bounding box center [410, 239] width 64 height 18
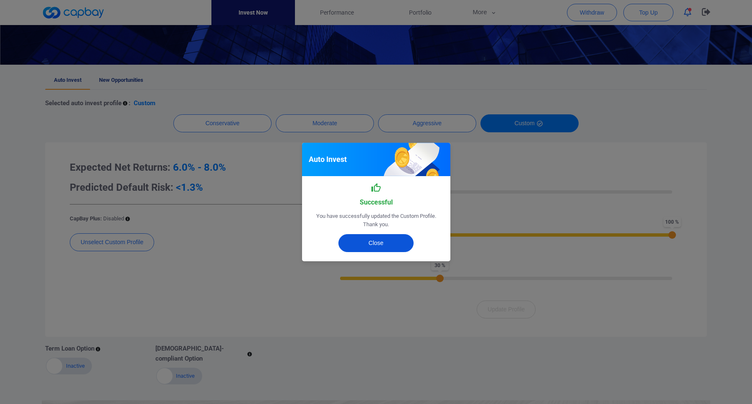
click at [393, 239] on button "Close" at bounding box center [375, 243] width 75 height 18
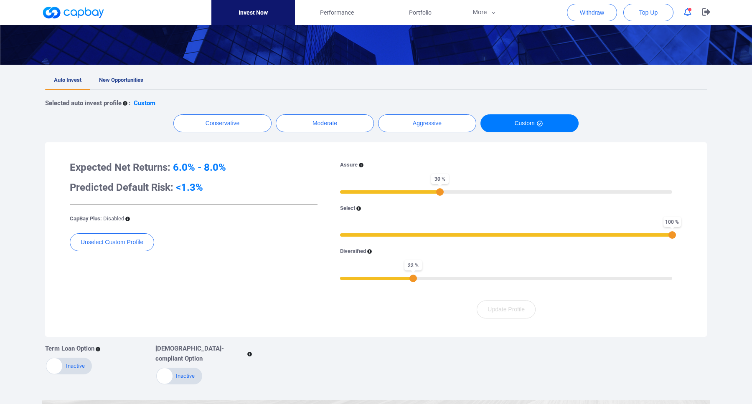
drag, startPoint x: 439, startPoint y: 278, endPoint x: 414, endPoint y: 277, distance: 25.5
click at [414, 277] on div "22 %" at bounding box center [413, 279] width 8 height 8
drag, startPoint x: 414, startPoint y: 277, endPoint x: 402, endPoint y: 277, distance: 12.1
click at [402, 277] on div "18 %" at bounding box center [400, 279] width 8 height 8
drag, startPoint x: 402, startPoint y: 277, endPoint x: 407, endPoint y: 277, distance: 5.4
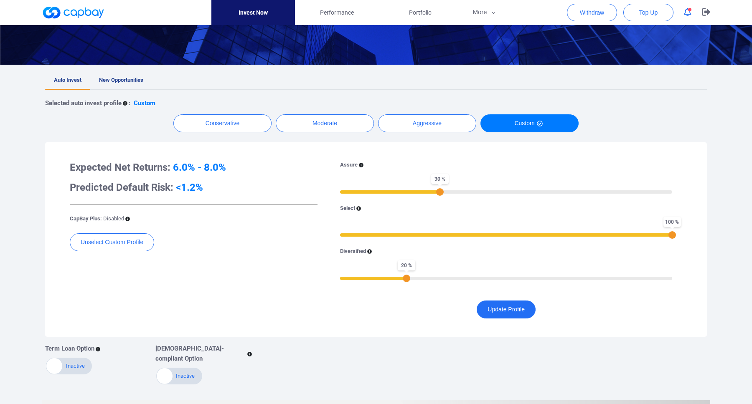
click at [407, 277] on div "20 %" at bounding box center [407, 279] width 8 height 8
drag, startPoint x: 407, startPoint y: 277, endPoint x: 366, endPoint y: 278, distance: 41.8
click at [366, 278] on div "7 %" at bounding box center [364, 279] width 8 height 8
drag, startPoint x: 366, startPoint y: 278, endPoint x: 409, endPoint y: 278, distance: 43.4
click at [409, 278] on div "20 %" at bounding box center [407, 279] width 8 height 8
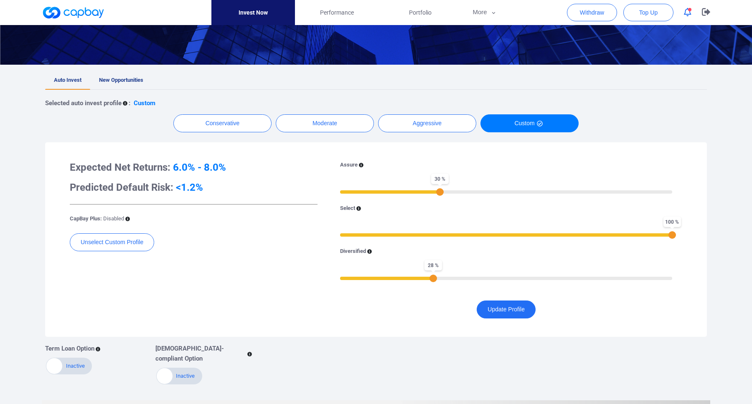
drag, startPoint x: 409, startPoint y: 278, endPoint x: 435, endPoint y: 279, distance: 26.3
click at [435, 279] on div "28 %" at bounding box center [433, 279] width 8 height 8
drag, startPoint x: 435, startPoint y: 279, endPoint x: 426, endPoint y: 279, distance: 9.6
click at [426, 279] on div "25 %" at bounding box center [423, 279] width 8 height 8
drag, startPoint x: 426, startPoint y: 279, endPoint x: 410, endPoint y: 279, distance: 15.9
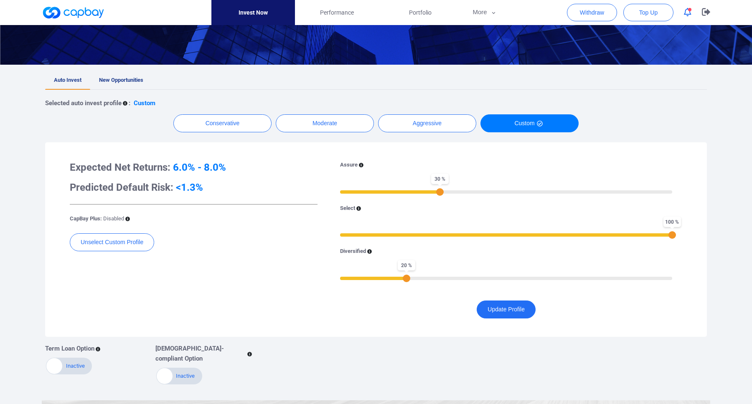
click at [410, 279] on div "20 %" at bounding box center [407, 279] width 8 height 8
drag, startPoint x: 441, startPoint y: 192, endPoint x: 456, endPoint y: 193, distance: 15.5
click at [456, 193] on div "35 %" at bounding box center [456, 192] width 8 height 8
drag, startPoint x: 456, startPoint y: 193, endPoint x: 442, endPoint y: 192, distance: 14.6
click at [442, 192] on div "31 %" at bounding box center [443, 192] width 8 height 8
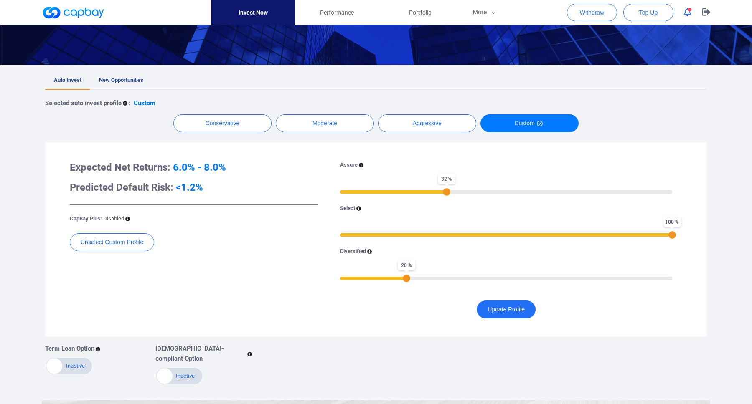
click at [445, 192] on div "32 %" at bounding box center [447, 192] width 8 height 8
click at [441, 192] on div "31 %" at bounding box center [443, 192] width 8 height 8
click at [406, 278] on div "19 %" at bounding box center [403, 279] width 8 height 8
click at [401, 278] on div "18 %" at bounding box center [400, 279] width 8 height 8
click at [405, 279] on div "19 %" at bounding box center [403, 279] width 8 height 8
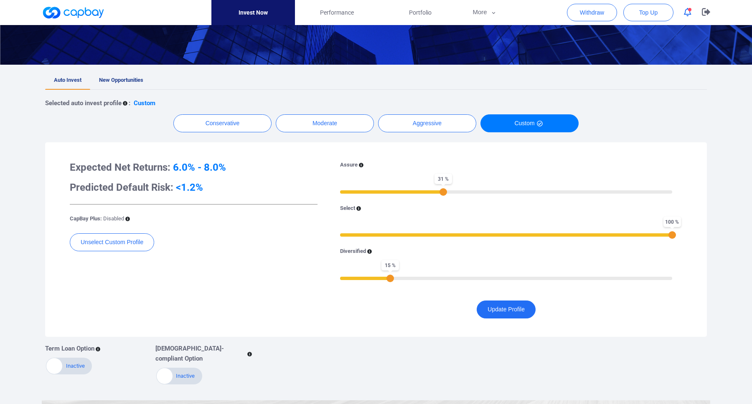
drag, startPoint x: 405, startPoint y: 279, endPoint x: 391, endPoint y: 279, distance: 14.2
click at [391, 279] on div "15 %" at bounding box center [390, 279] width 8 height 8
drag, startPoint x: 389, startPoint y: 279, endPoint x: 381, endPoint y: 279, distance: 8.8
click at [381, 279] on div "12 %" at bounding box center [380, 279] width 8 height 8
drag, startPoint x: 366, startPoint y: 280, endPoint x: 357, endPoint y: 280, distance: 9.2
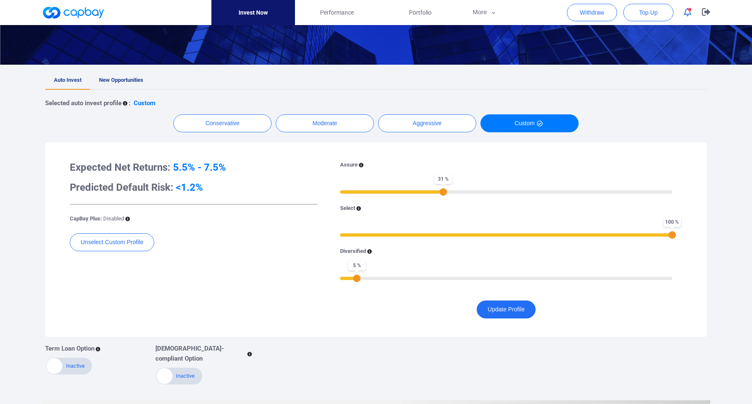
click at [357, 280] on div "5 %" at bounding box center [357, 279] width 8 height 8
drag, startPoint x: 357, startPoint y: 280, endPoint x: 443, endPoint y: 279, distance: 86.1
click at [443, 279] on div "31 %" at bounding box center [443, 279] width 8 height 8
drag, startPoint x: 443, startPoint y: 279, endPoint x: 424, endPoint y: 279, distance: 18.4
click at [424, 279] on div "25 %" at bounding box center [423, 279] width 8 height 8
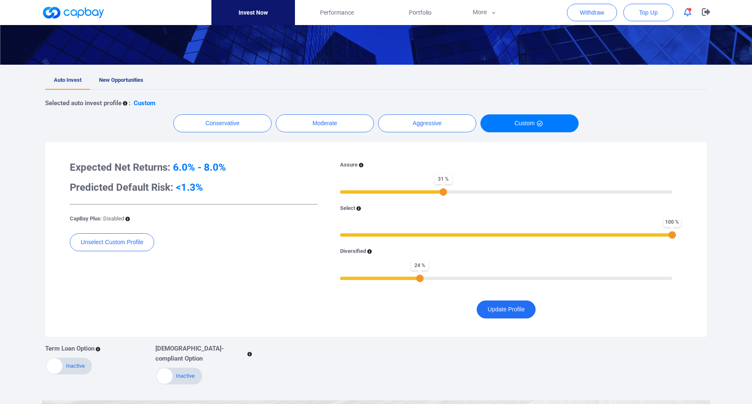
click at [421, 279] on div "24 %" at bounding box center [420, 279] width 8 height 8
drag, startPoint x: 421, startPoint y: 280, endPoint x: 415, endPoint y: 280, distance: 5.9
click at [415, 280] on div "22 %" at bounding box center [413, 279] width 8 height 8
click at [418, 279] on div "23 %" at bounding box center [417, 279] width 8 height 8
click at [415, 280] on div "22 %" at bounding box center [413, 279] width 8 height 8
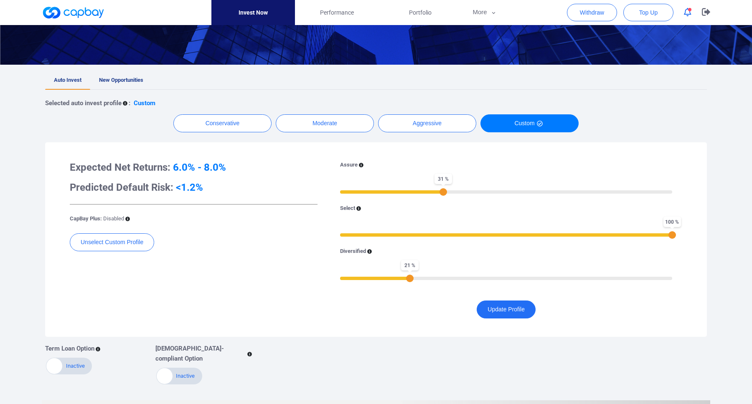
click at [413, 280] on div "21 %" at bounding box center [410, 279] width 8 height 8
click at [411, 279] on div "20 %" at bounding box center [506, 278] width 332 height 6
click at [404, 278] on div "19 %" at bounding box center [403, 279] width 8 height 8
click at [400, 279] on div "18 %" at bounding box center [400, 279] width 8 height 8
click at [403, 279] on div "19 %" at bounding box center [403, 279] width 8 height 8
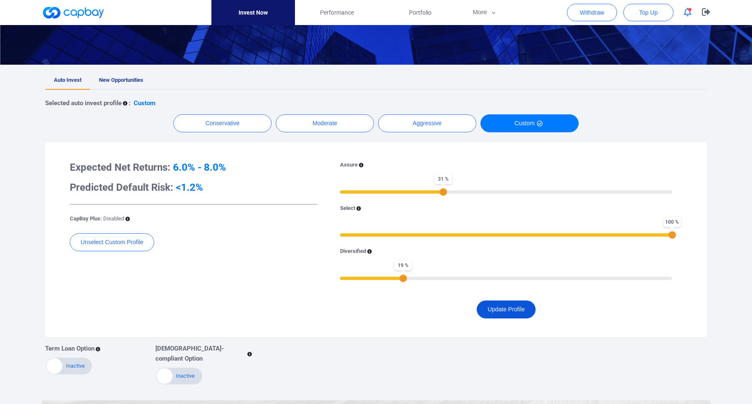
click at [503, 303] on button "Update Profile" at bounding box center [506, 310] width 59 height 18
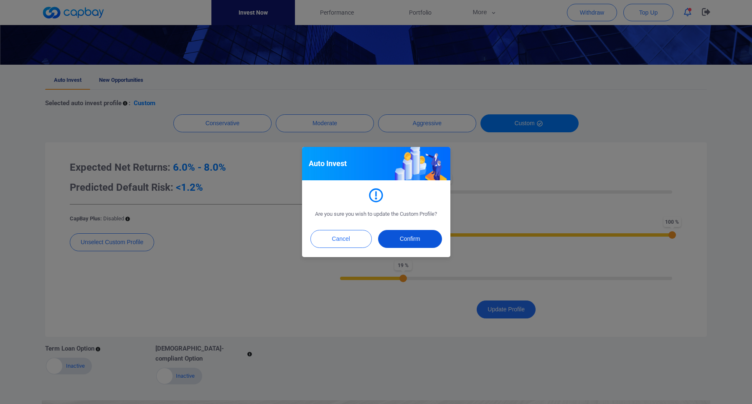
click at [409, 241] on button "Confirm" at bounding box center [410, 239] width 64 height 18
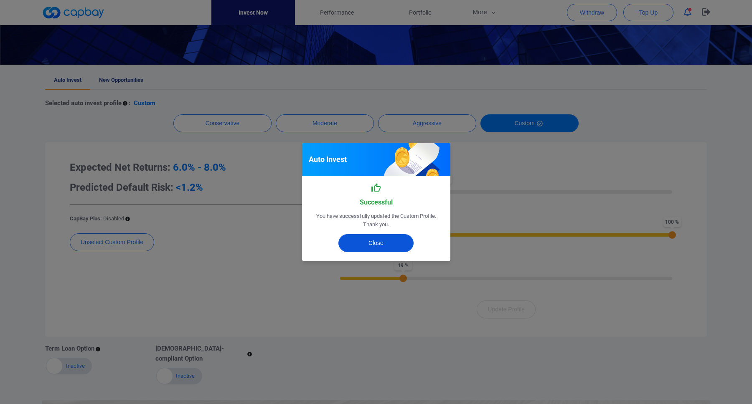
drag, startPoint x: 391, startPoint y: 245, endPoint x: 395, endPoint y: 241, distance: 5.3
click at [391, 245] on button "Close" at bounding box center [375, 243] width 75 height 18
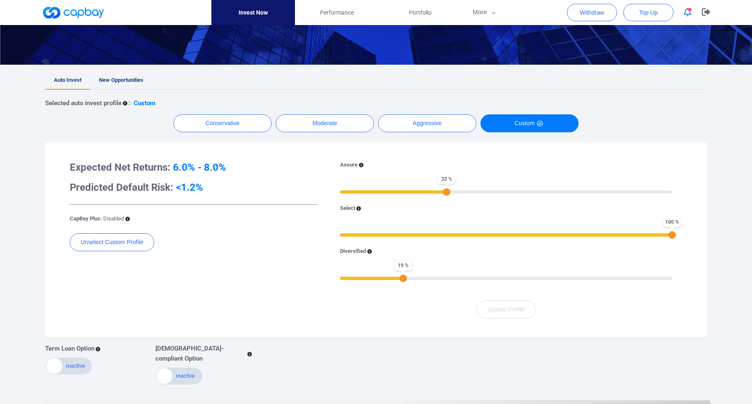
click at [447, 192] on div "32 %" at bounding box center [447, 192] width 8 height 8
click at [443, 192] on div "31 %" at bounding box center [443, 192] width 8 height 8
drag, startPoint x: 443, startPoint y: 192, endPoint x: 433, endPoint y: 191, distance: 10.5
click at [433, 191] on div "28 %" at bounding box center [433, 192] width 8 height 8
drag, startPoint x: 433, startPoint y: 191, endPoint x: 464, endPoint y: 192, distance: 30.9
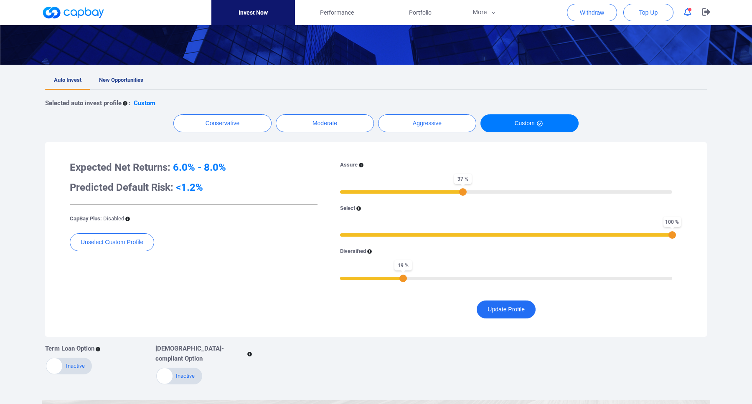
click at [464, 192] on div "37 %" at bounding box center [463, 192] width 8 height 8
drag, startPoint x: 464, startPoint y: 192, endPoint x: 445, endPoint y: 192, distance: 18.8
click at [445, 192] on div "31 %" at bounding box center [443, 192] width 8 height 8
click at [449, 192] on div "32 %" at bounding box center [447, 192] width 8 height 8
click at [445, 192] on div "31 %" at bounding box center [443, 192] width 8 height 8
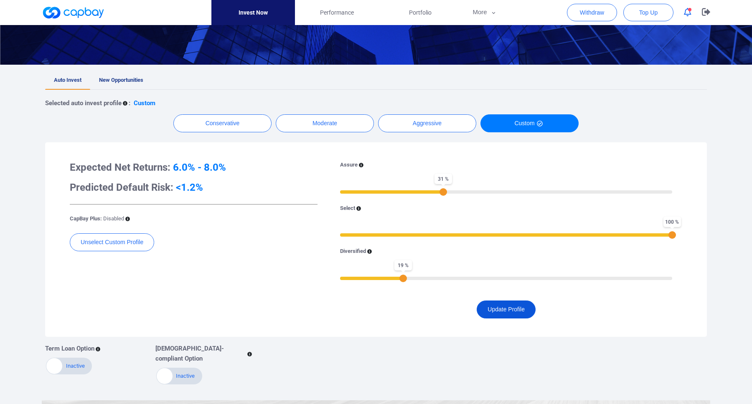
click at [513, 316] on button "Update Profile" at bounding box center [506, 310] width 59 height 18
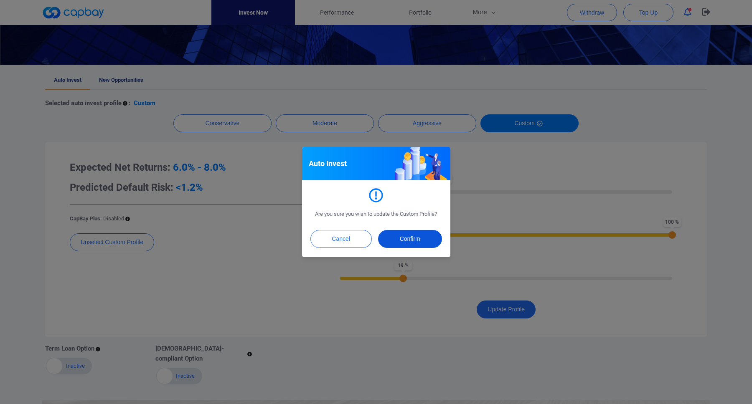
click at [423, 236] on button "Confirm" at bounding box center [410, 239] width 64 height 18
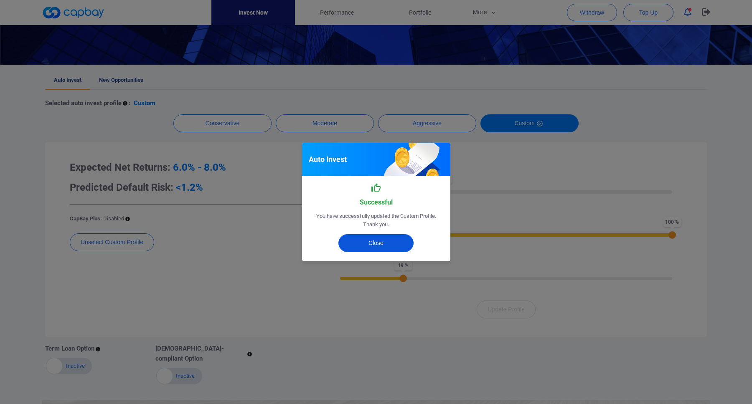
click at [400, 235] on button "Close" at bounding box center [375, 243] width 75 height 18
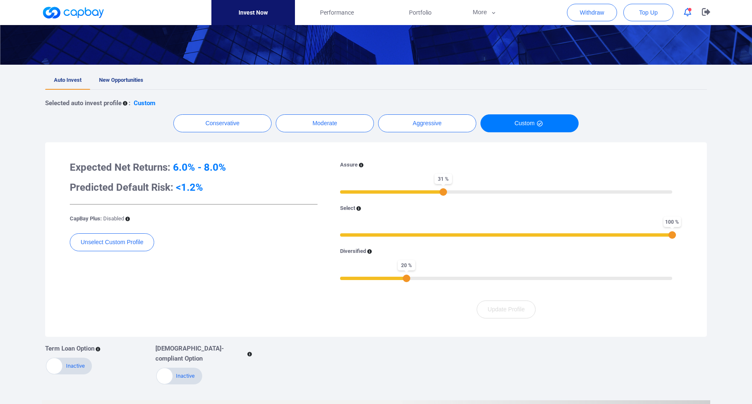
click at [404, 279] on div "20 %" at bounding box center [407, 279] width 8 height 8
click at [408, 280] on div "21 %" at bounding box center [410, 279] width 8 height 8
drag, startPoint x: 414, startPoint y: 280, endPoint x: 420, endPoint y: 280, distance: 5.8
click at [420, 280] on div "24 %" at bounding box center [420, 279] width 8 height 8
drag, startPoint x: 420, startPoint y: 280, endPoint x: 395, endPoint y: 279, distance: 24.7
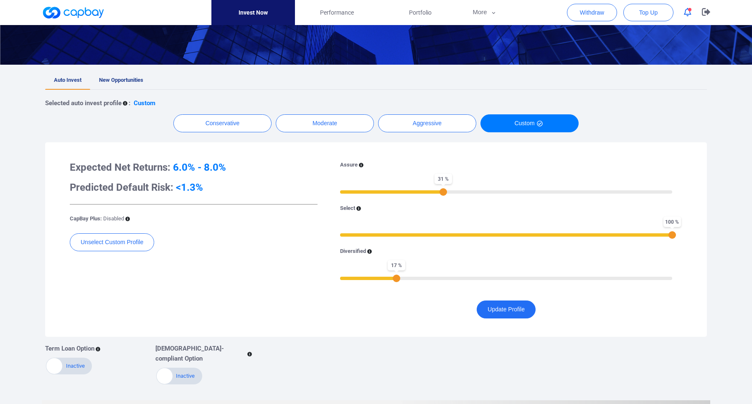
click at [395, 279] on div "17 %" at bounding box center [397, 279] width 8 height 8
drag, startPoint x: 395, startPoint y: 279, endPoint x: 368, endPoint y: 279, distance: 27.2
click at [368, 279] on div "9 %" at bounding box center [370, 279] width 8 height 8
drag, startPoint x: 368, startPoint y: 279, endPoint x: 373, endPoint y: 279, distance: 4.6
click at [373, 279] on div "10 %" at bounding box center [374, 279] width 8 height 8
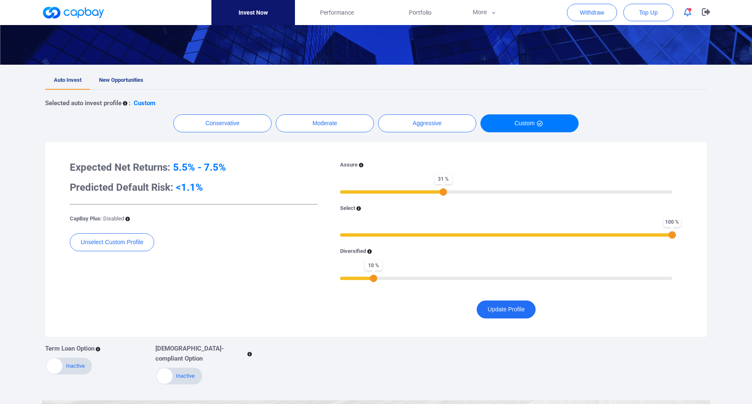
click at [373, 279] on div "10 %" at bounding box center [374, 279] width 8 height 8
drag, startPoint x: 443, startPoint y: 192, endPoint x: 449, endPoint y: 192, distance: 6.3
click at [449, 192] on div "33 %" at bounding box center [450, 192] width 8 height 8
drag, startPoint x: 449, startPoint y: 193, endPoint x: 460, endPoint y: 193, distance: 10.9
click at [460, 193] on div "36 %" at bounding box center [460, 192] width 8 height 8
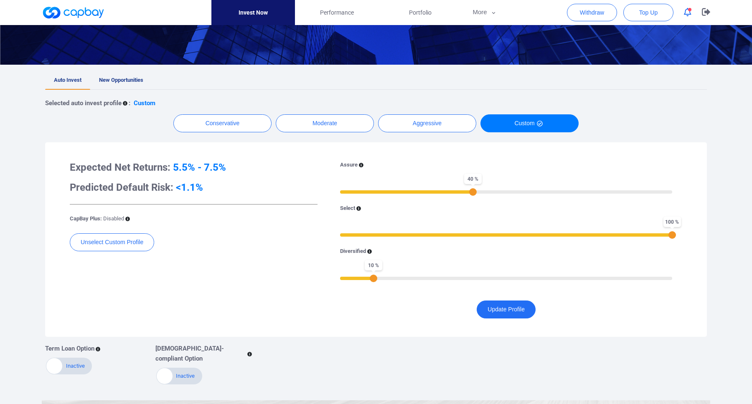
drag, startPoint x: 460, startPoint y: 193, endPoint x: 472, endPoint y: 193, distance: 12.1
click at [472, 193] on div "40 %" at bounding box center [473, 192] width 8 height 8
drag, startPoint x: 472, startPoint y: 193, endPoint x: 479, endPoint y: 193, distance: 6.7
click at [479, 193] on div "42 %" at bounding box center [480, 192] width 8 height 8
drag, startPoint x: 479, startPoint y: 193, endPoint x: 515, endPoint y: 193, distance: 36.3
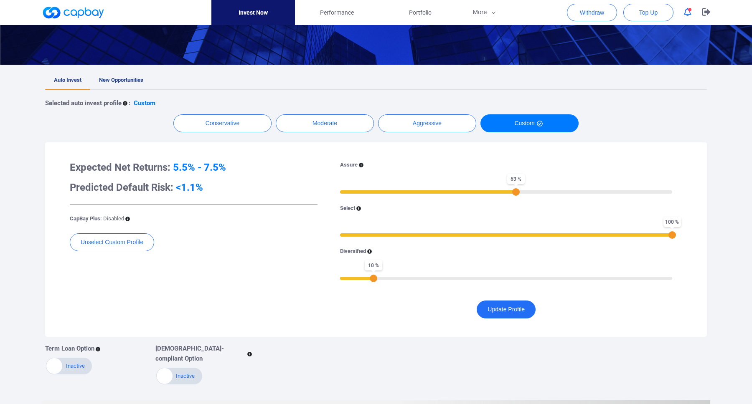
click at [515, 193] on div "53 %" at bounding box center [516, 192] width 8 height 8
drag, startPoint x: 539, startPoint y: 193, endPoint x: 553, endPoint y: 193, distance: 14.2
click at [553, 193] on div at bounding box center [506, 191] width 332 height 3
drag, startPoint x: 528, startPoint y: 190, endPoint x: 597, endPoint y: 191, distance: 69.3
click at [597, 191] on div "77 %" at bounding box center [596, 192] width 8 height 8
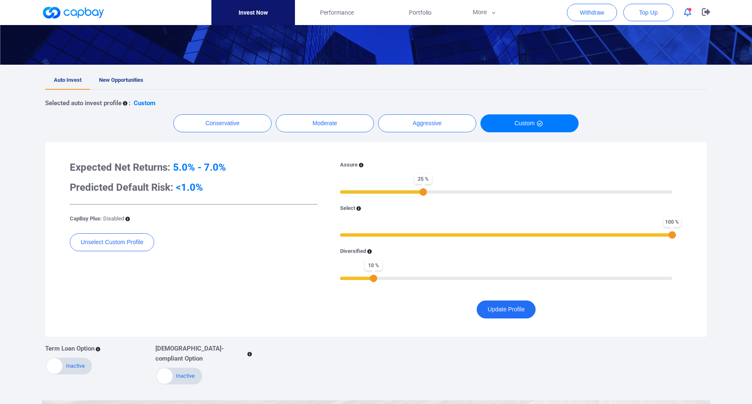
drag, startPoint x: 597, startPoint y: 191, endPoint x: 425, endPoint y: 190, distance: 171.7
click at [425, 190] on div "25 %" at bounding box center [423, 192] width 8 height 8
drag, startPoint x: 423, startPoint y: 192, endPoint x: 431, endPoint y: 192, distance: 8.4
click at [431, 192] on div "28 %" at bounding box center [433, 192] width 8 height 8
click at [426, 191] on div "27 %" at bounding box center [430, 192] width 8 height 8
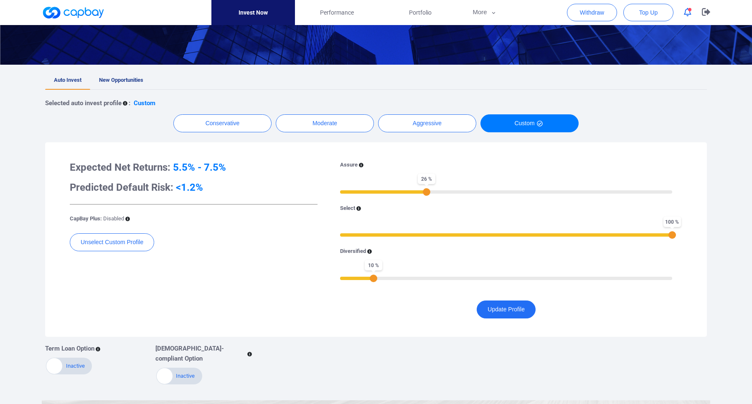
click at [425, 192] on div "26 %" at bounding box center [427, 192] width 8 height 8
click at [423, 192] on div "25 %" at bounding box center [423, 192] width 8 height 8
drag, startPoint x: 375, startPoint y: 278, endPoint x: 381, endPoint y: 279, distance: 5.9
click at [381, 279] on div "12 %" at bounding box center [380, 279] width 8 height 8
drag, startPoint x: 381, startPoint y: 279, endPoint x: 389, endPoint y: 279, distance: 8.8
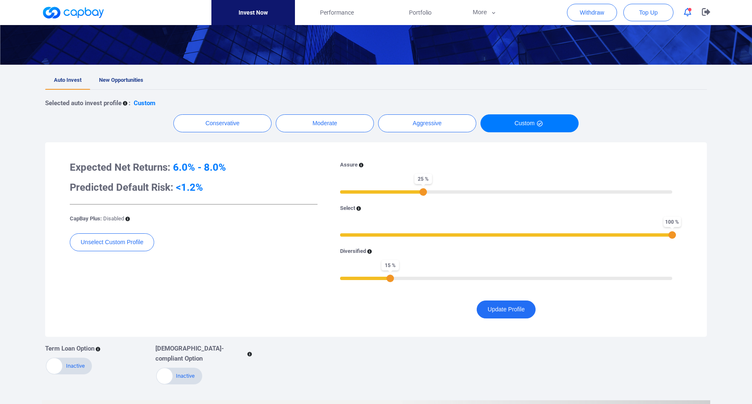
click at [389, 279] on div "15 %" at bounding box center [390, 279] width 8 height 8
click at [368, 253] on icon at bounding box center [370, 252] width 5 height 5
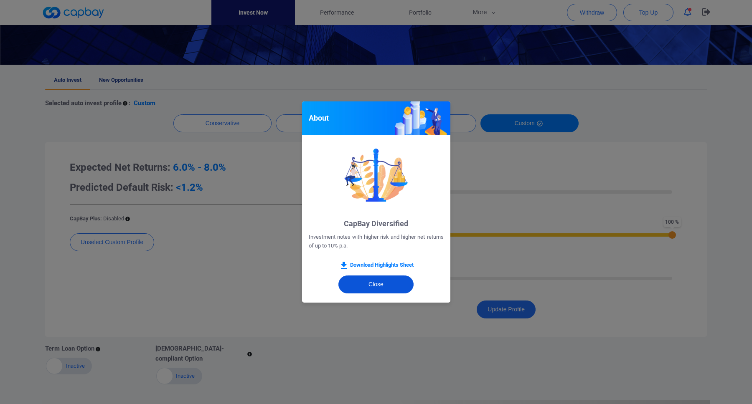
click at [372, 283] on button "Close" at bounding box center [375, 285] width 75 height 18
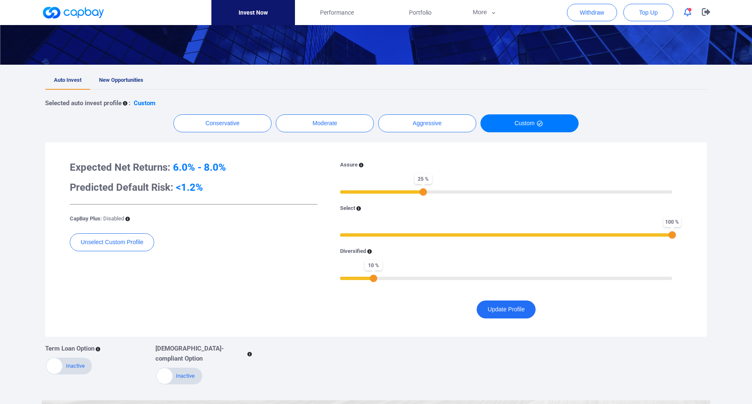
drag, startPoint x: 387, startPoint y: 278, endPoint x: 375, endPoint y: 278, distance: 12.5
click at [375, 278] on div "10 %" at bounding box center [374, 279] width 8 height 8
click at [372, 279] on div "9 %" at bounding box center [370, 279] width 8 height 8
click at [375, 279] on div "10 %" at bounding box center [374, 279] width 8 height 8
click at [503, 306] on button "Update Profile" at bounding box center [506, 310] width 59 height 18
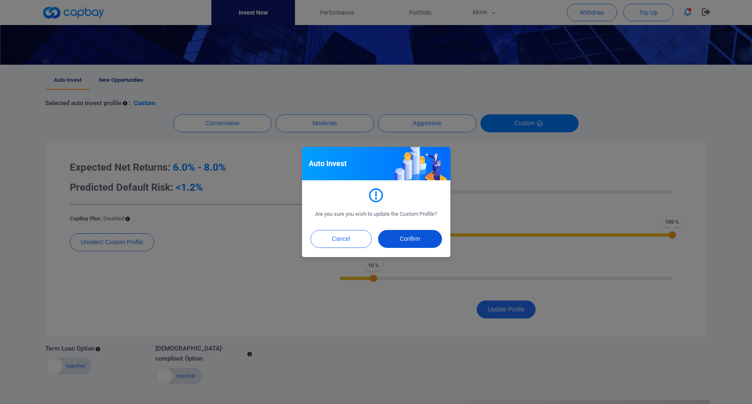
click at [411, 246] on button "Confirm" at bounding box center [410, 239] width 64 height 18
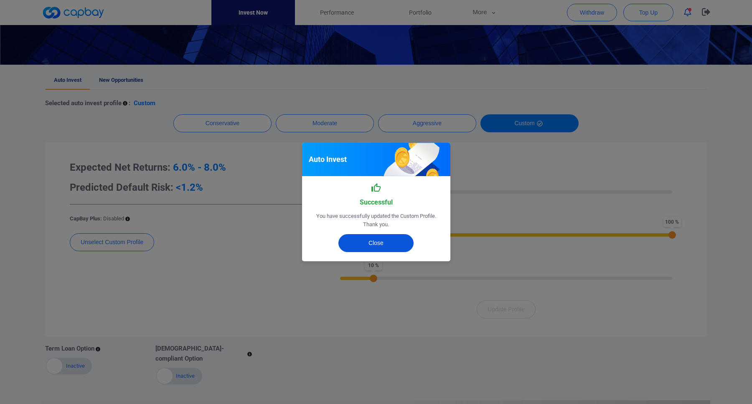
drag, startPoint x: 381, startPoint y: 247, endPoint x: 389, endPoint y: 234, distance: 14.6
click at [381, 247] on button "Close" at bounding box center [375, 243] width 75 height 18
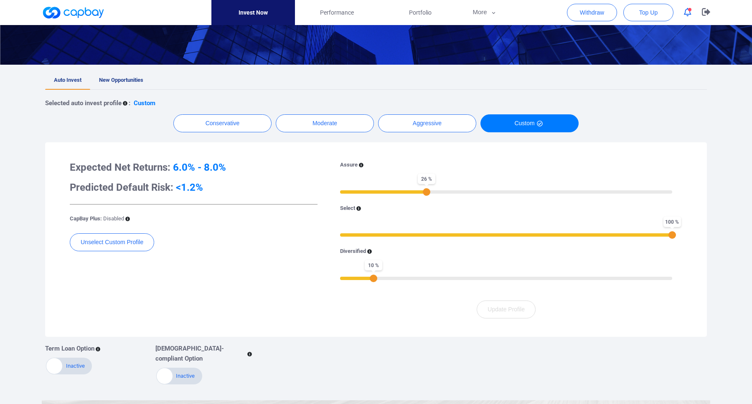
click at [426, 194] on div "26 %" at bounding box center [427, 192] width 8 height 8
click at [422, 194] on div "25 %" at bounding box center [423, 192] width 8 height 8
click at [489, 305] on button "Update Profile" at bounding box center [506, 310] width 59 height 18
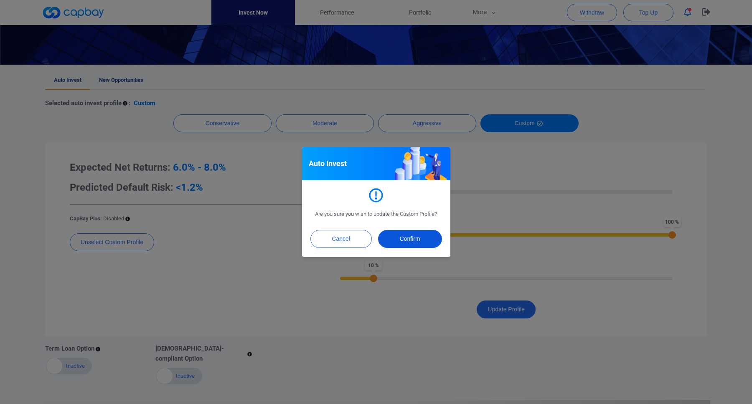
click at [432, 240] on button "Confirm" at bounding box center [410, 239] width 64 height 18
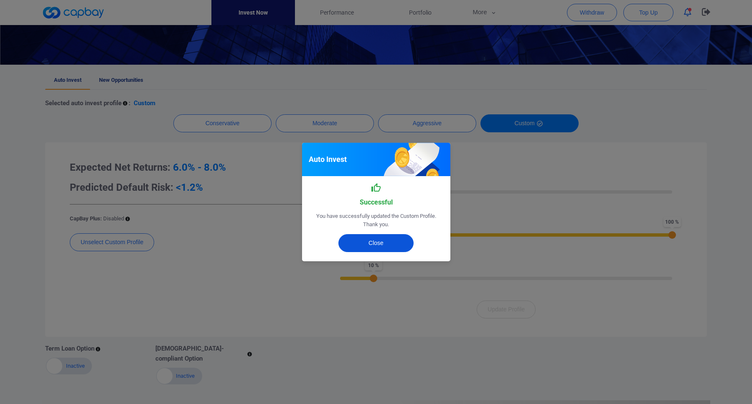
click at [406, 238] on button "Close" at bounding box center [375, 243] width 75 height 18
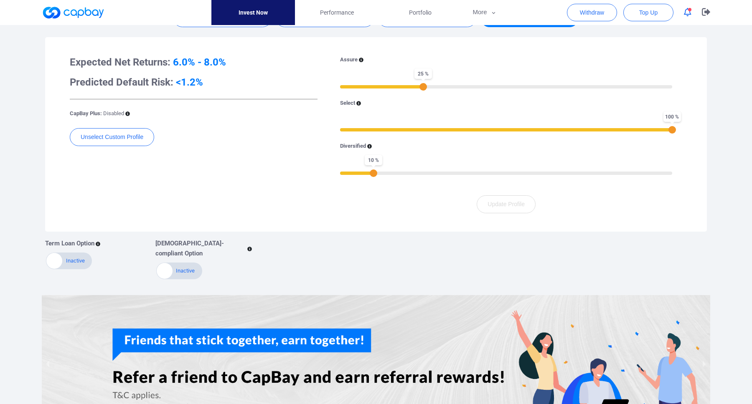
scroll to position [234, 0]
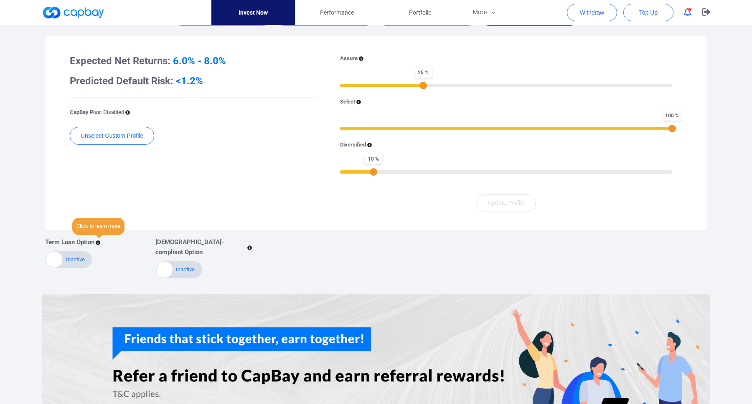
click at [98, 241] on icon at bounding box center [98, 243] width 5 height 5
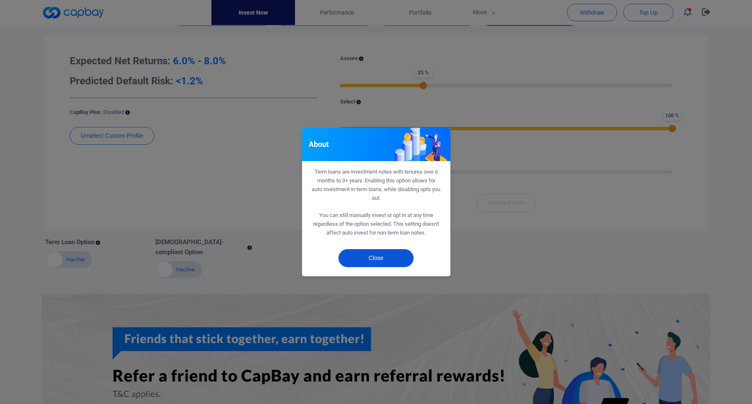
click at [378, 260] on button "Close" at bounding box center [375, 258] width 75 height 18
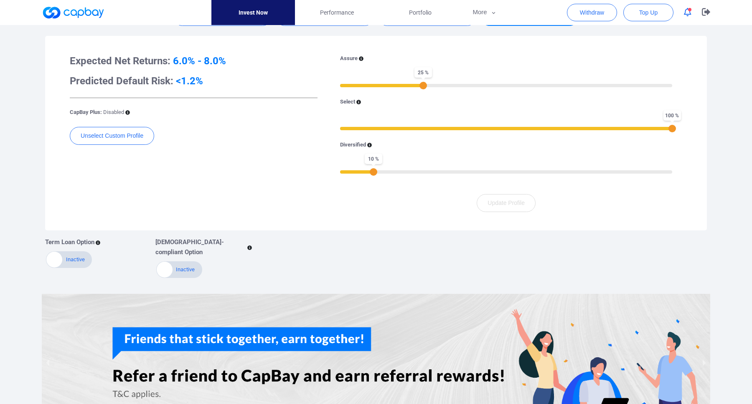
click at [247, 246] on icon at bounding box center [249, 248] width 5 height 5
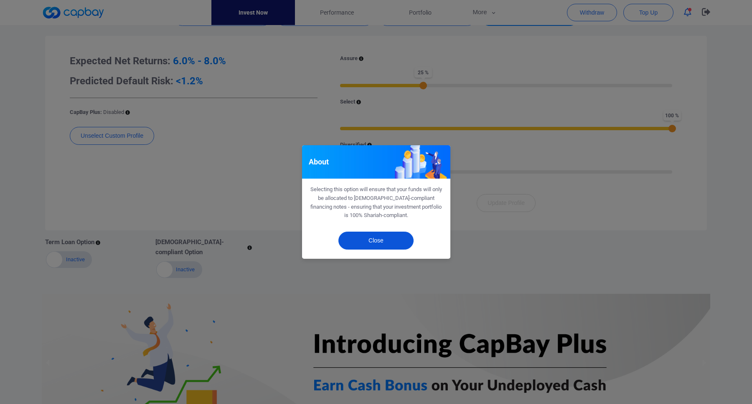
click at [374, 247] on button "Close" at bounding box center [375, 241] width 75 height 18
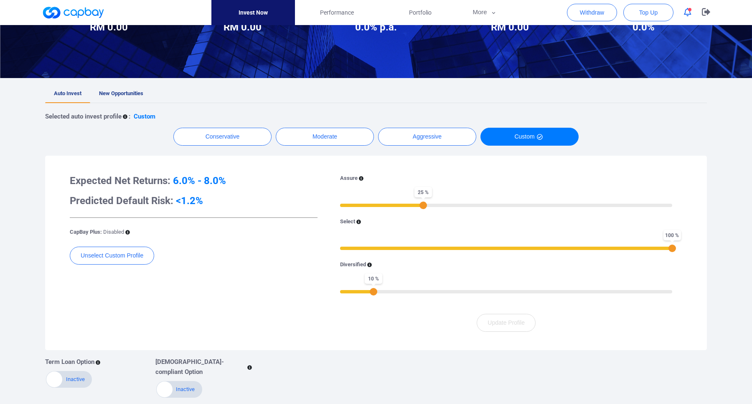
scroll to position [115, 0]
